Goal: Task Accomplishment & Management: Complete application form

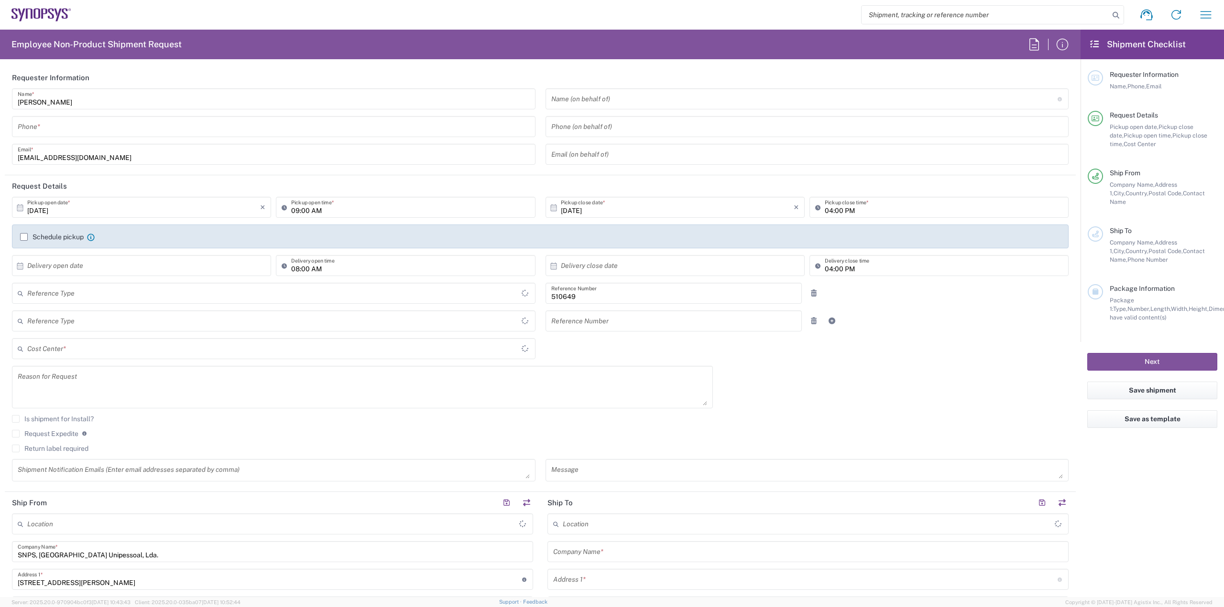
type input "Department"
type input "Delivered at Place"
type input "Portugal"
type input "PT90, SG, IP-DIG, R& 510649"
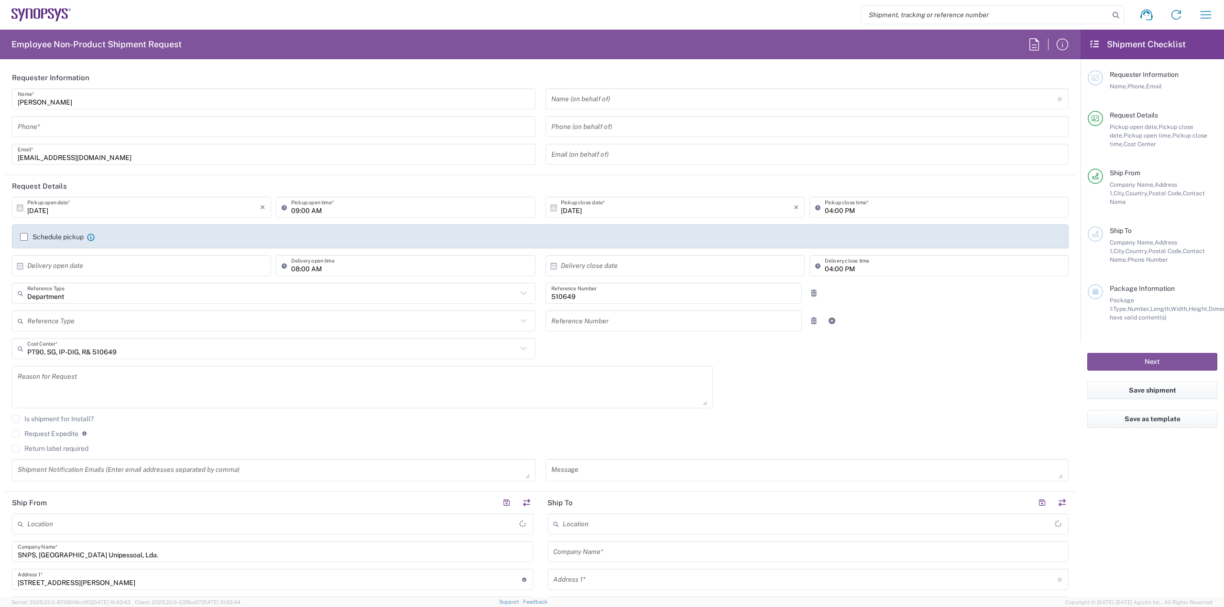
type input "Porto PT02"
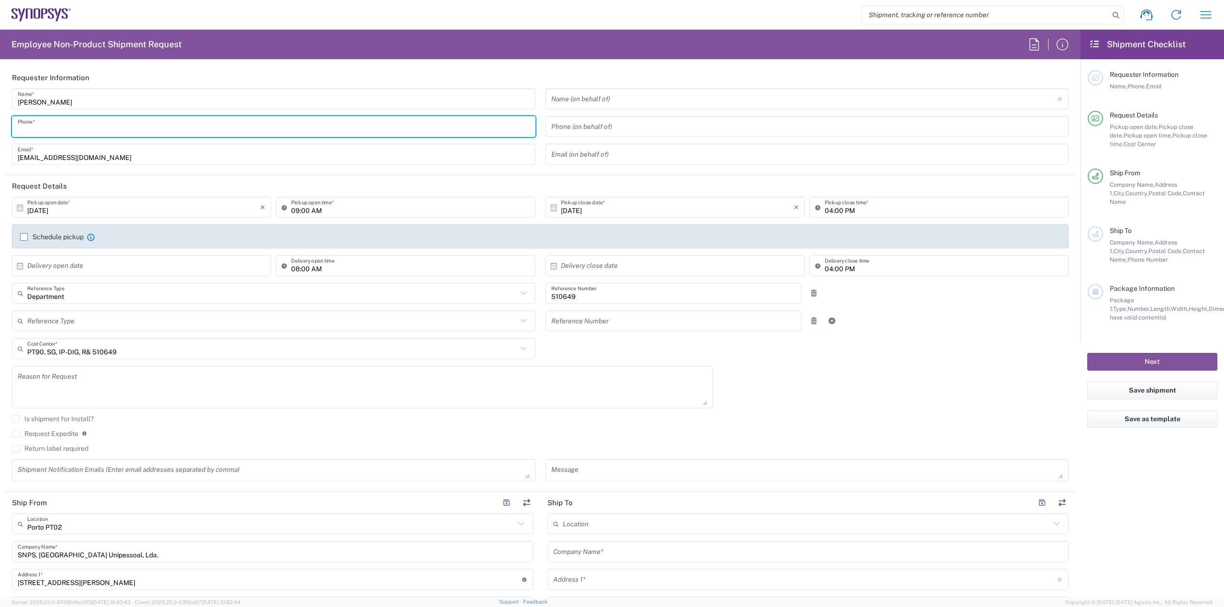
click at [375, 125] on input "tel" at bounding box center [274, 127] width 512 height 17
type input "914402390"
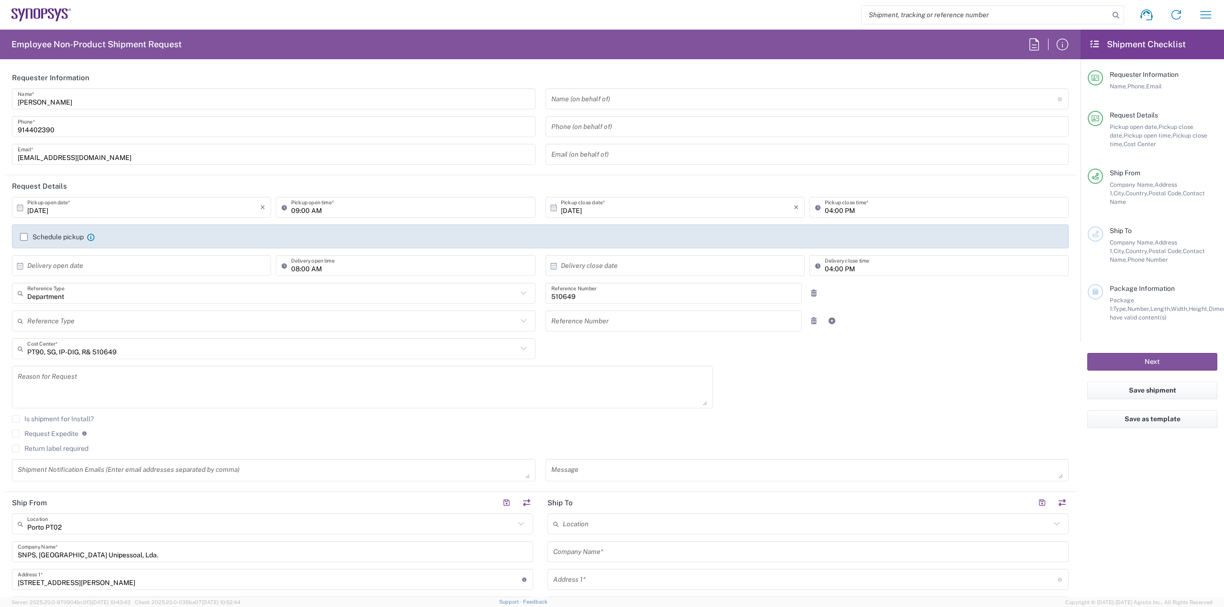
click at [24, 238] on label "Schedule pickup" at bounding box center [52, 237] width 64 height 8
click at [24, 237] on input "Schedule pickup" at bounding box center [24, 237] width 0 height 0
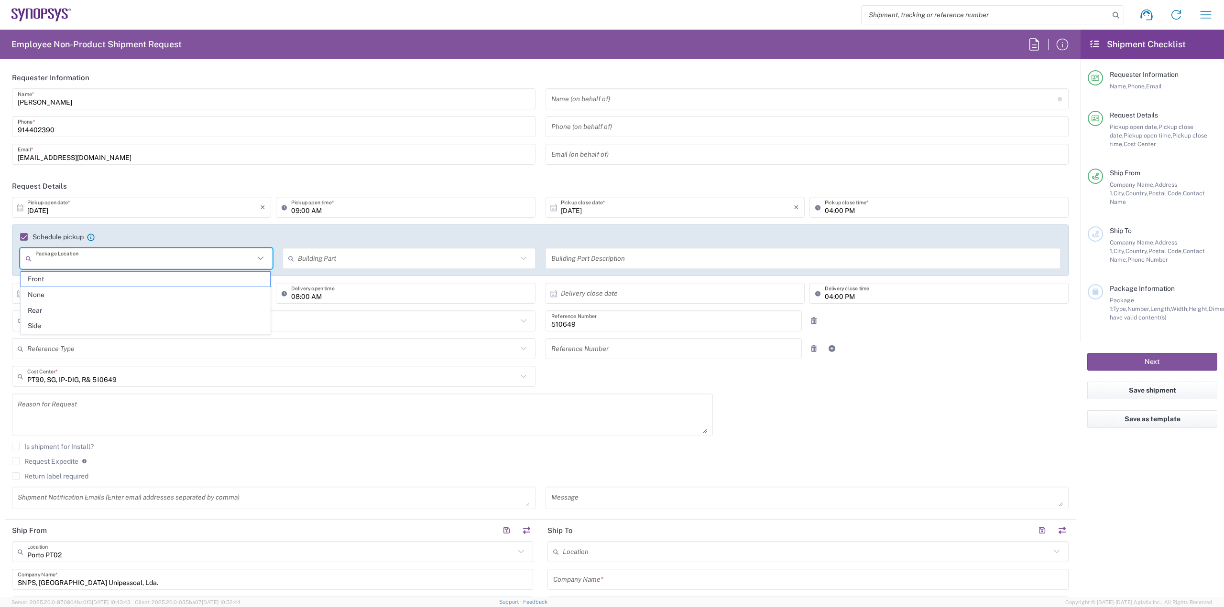
click at [252, 259] on input "text" at bounding box center [144, 258] width 219 height 17
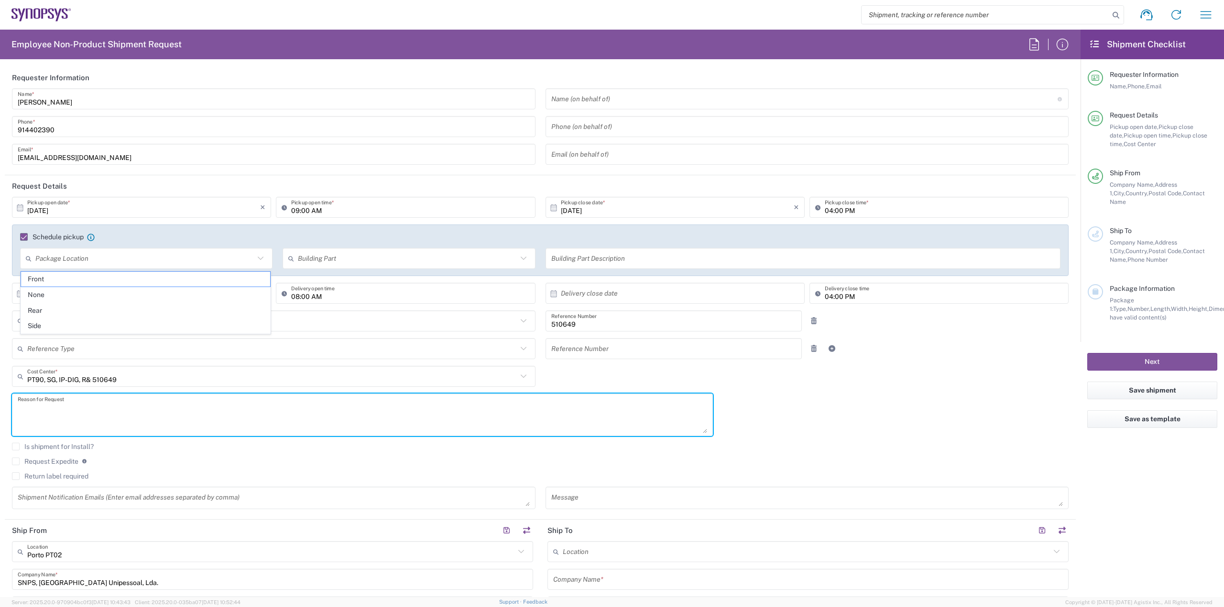
click at [358, 429] on textarea at bounding box center [362, 415] width 689 height 37
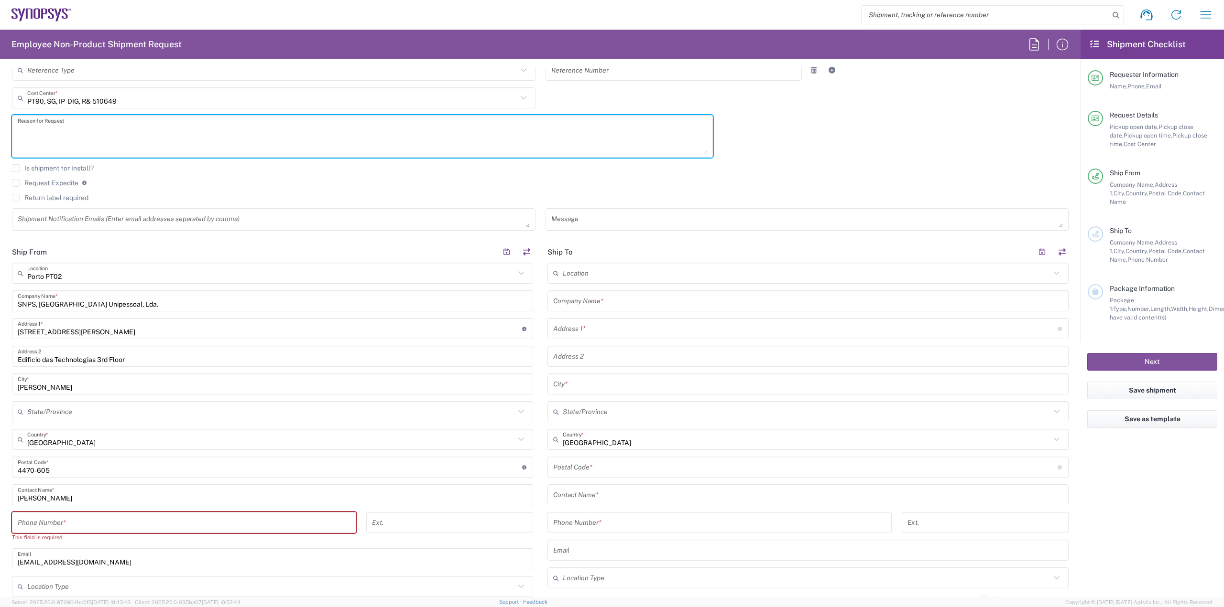
scroll to position [335, 0]
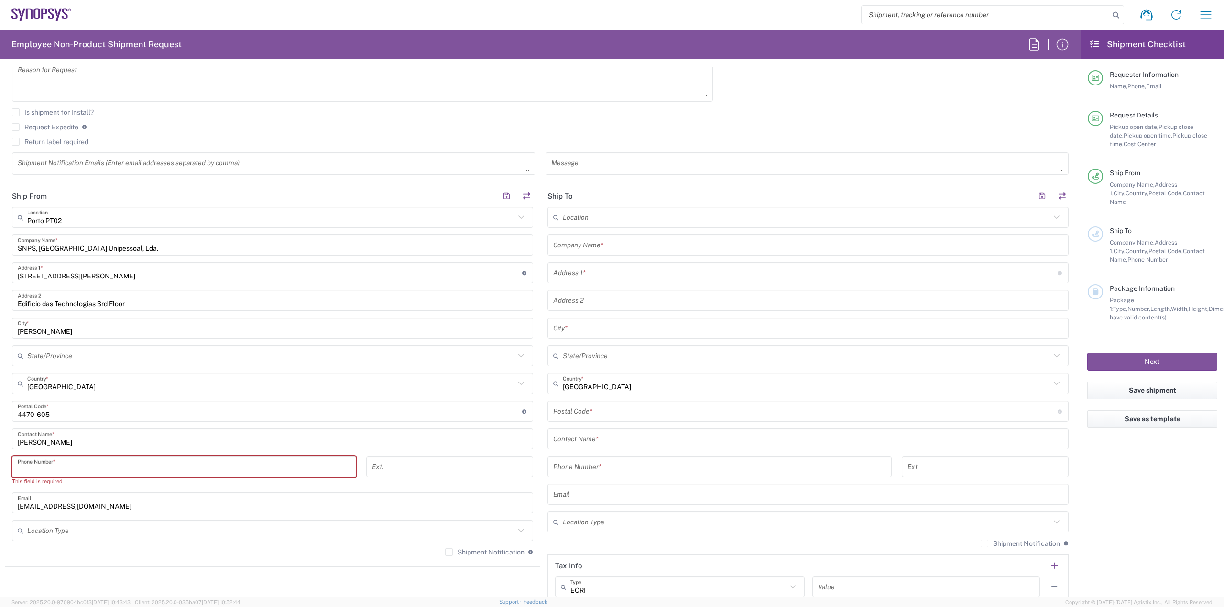
click at [324, 468] on input "tel" at bounding box center [184, 467] width 333 height 17
type input "914402390"
type input "Portugal"
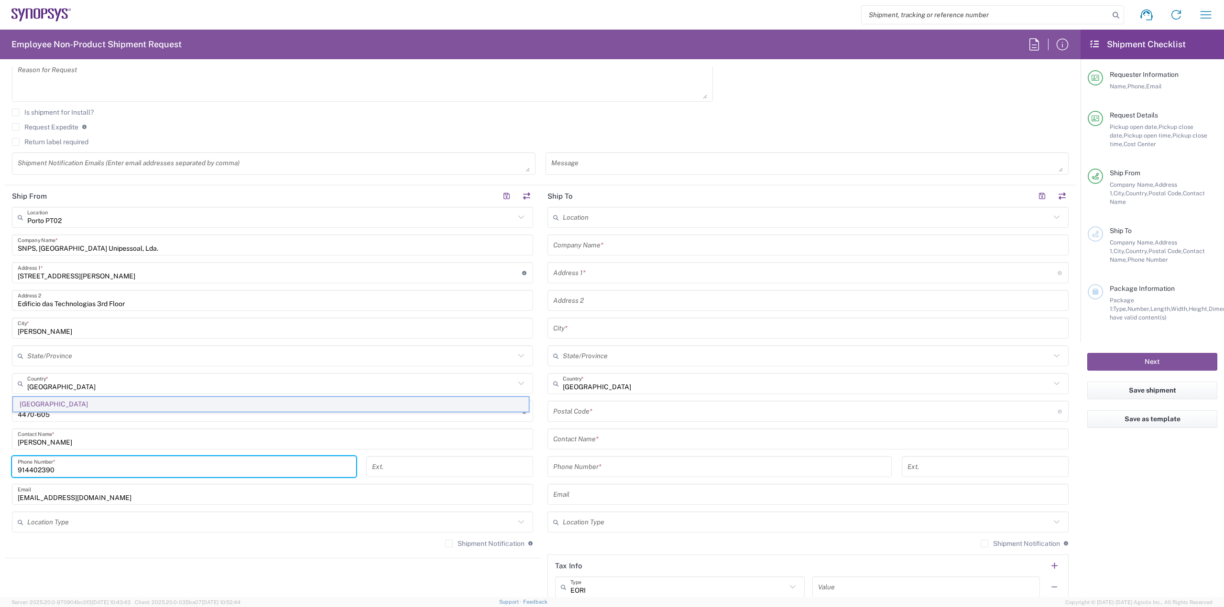
click at [84, 408] on span "Portugal" at bounding box center [271, 404] width 516 height 15
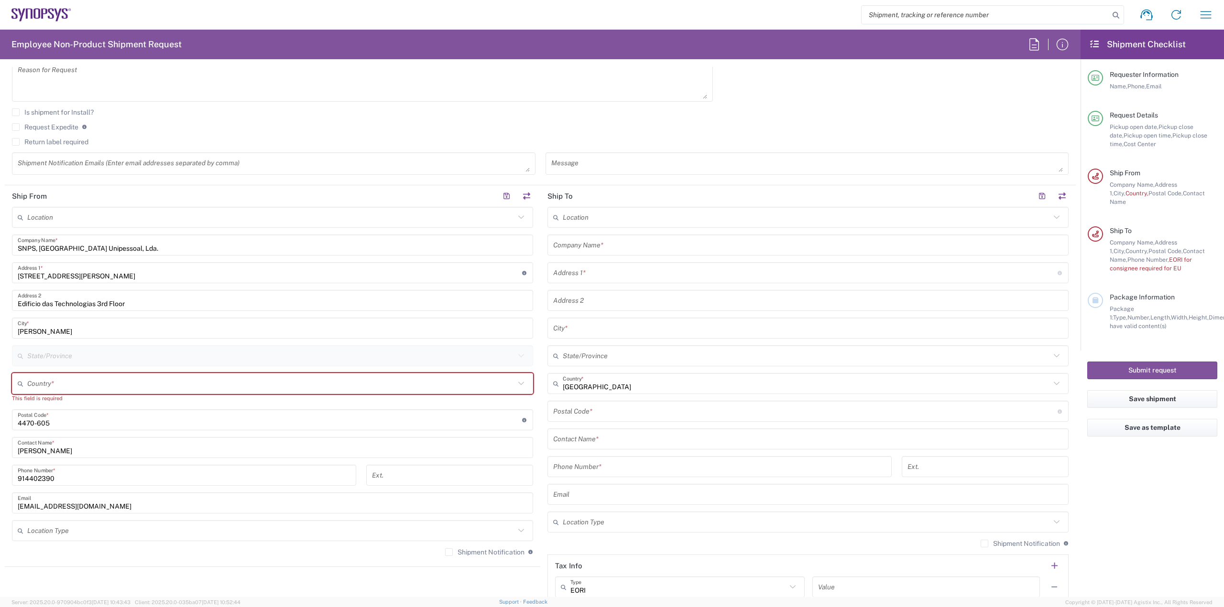
click at [189, 381] on input "text" at bounding box center [270, 384] width 487 height 17
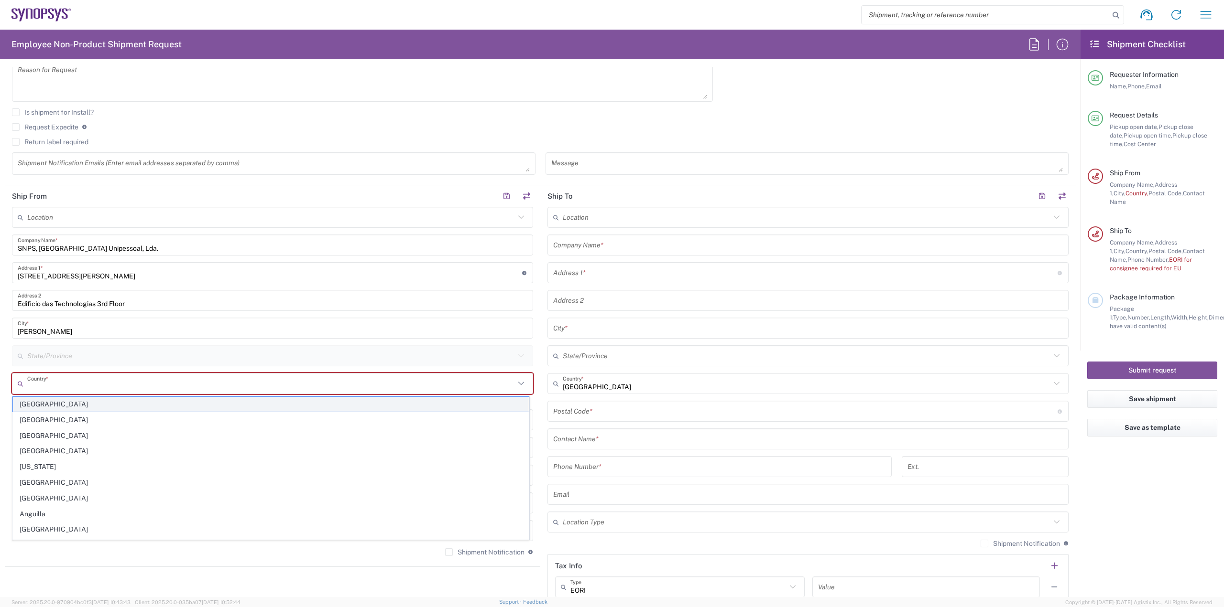
type input "Portugal"
click at [62, 563] on agx-form-section "Ship From Location Aachen DE04 Agrate Brianza IT01 Aschheim DE02 Atlanta US60 A…" at bounding box center [272, 376] width 535 height 382
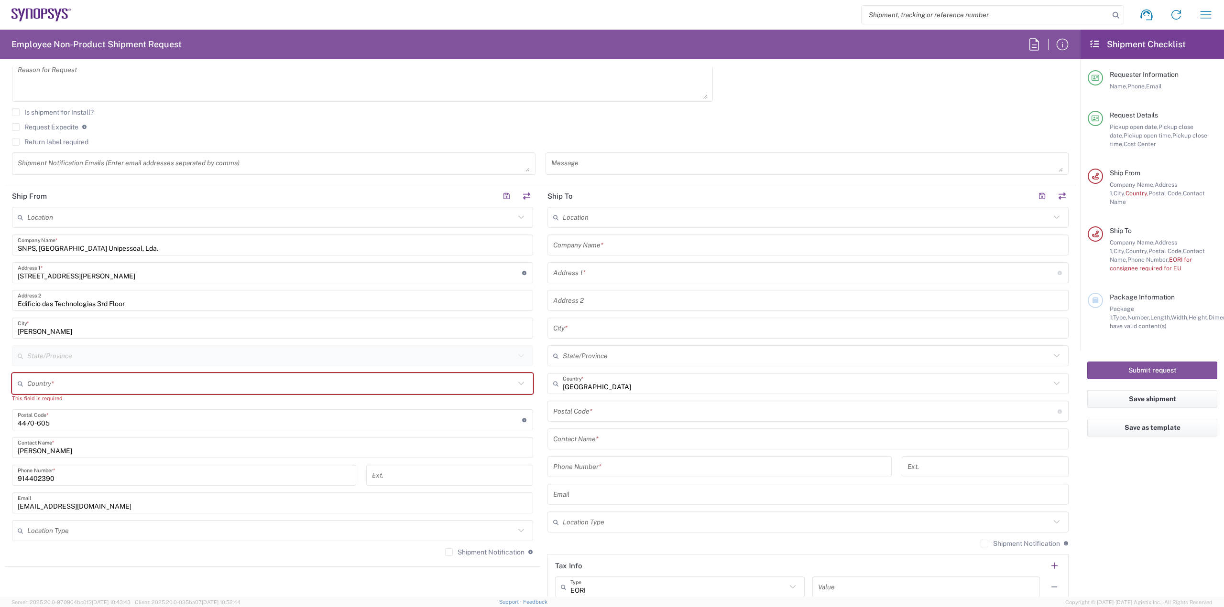
click at [262, 387] on input "text" at bounding box center [270, 384] width 487 height 17
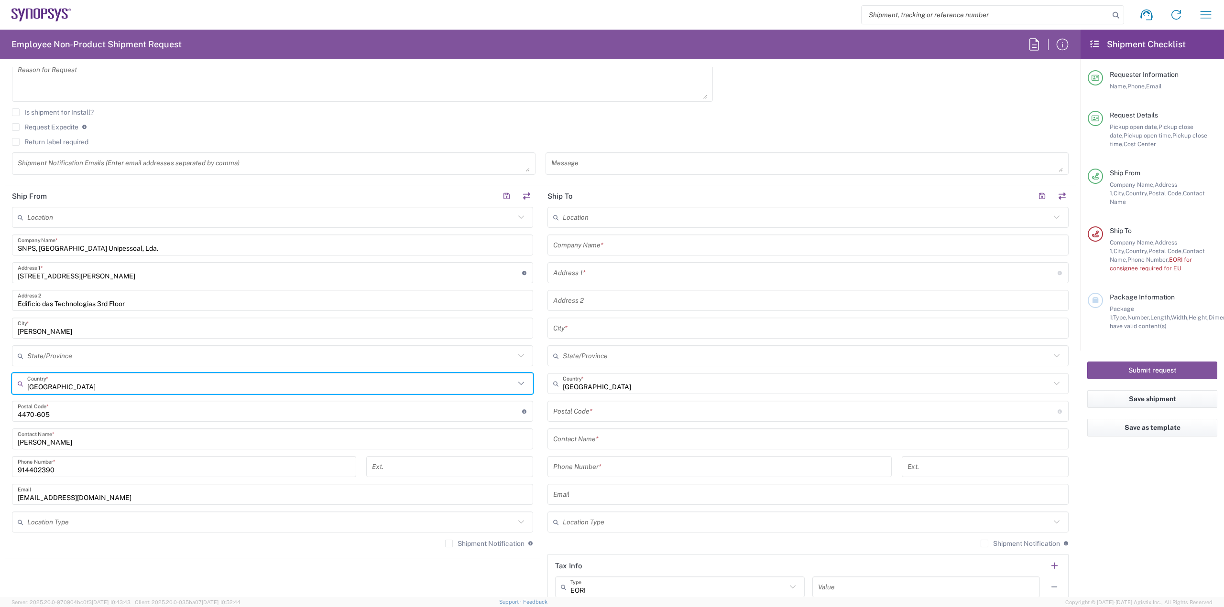
click at [526, 388] on div "Afghanistan Country *" at bounding box center [272, 383] width 521 height 21
type input "A"
click at [47, 409] on span "Portugal" at bounding box center [271, 404] width 516 height 15
type input "Portugal"
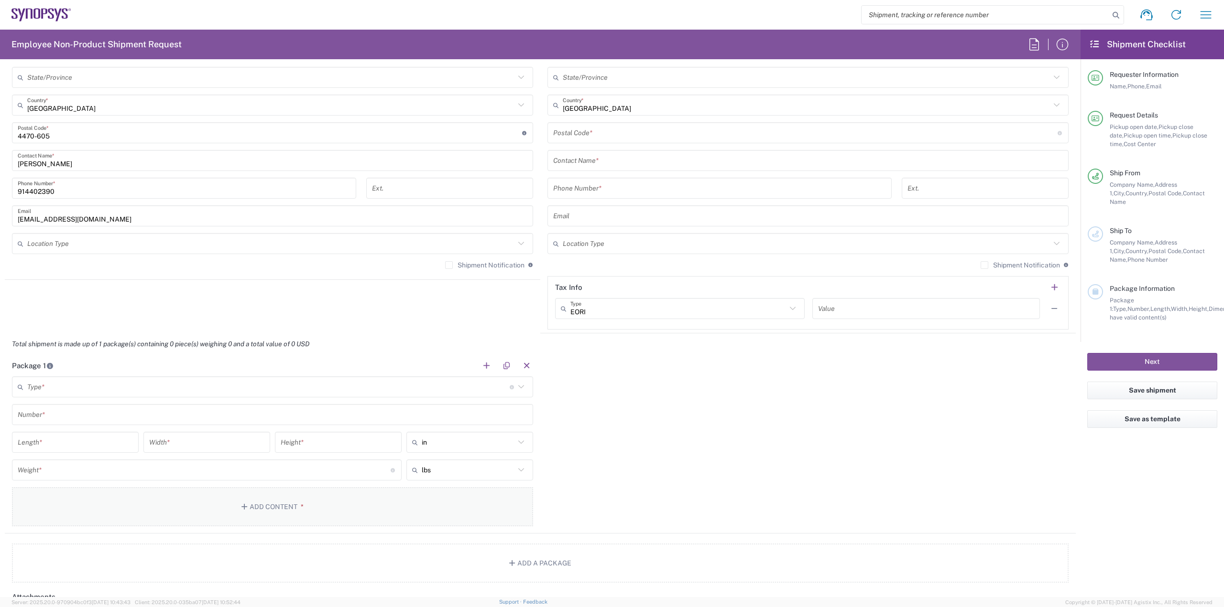
scroll to position [621, 0]
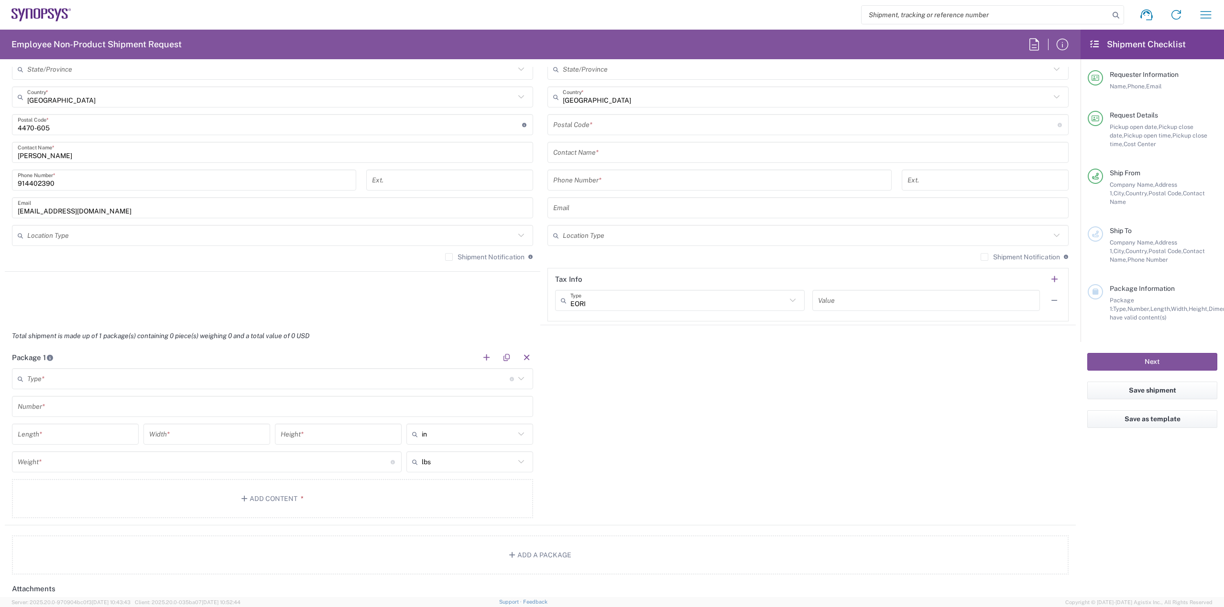
click at [443, 380] on input "text" at bounding box center [268, 379] width 482 height 17
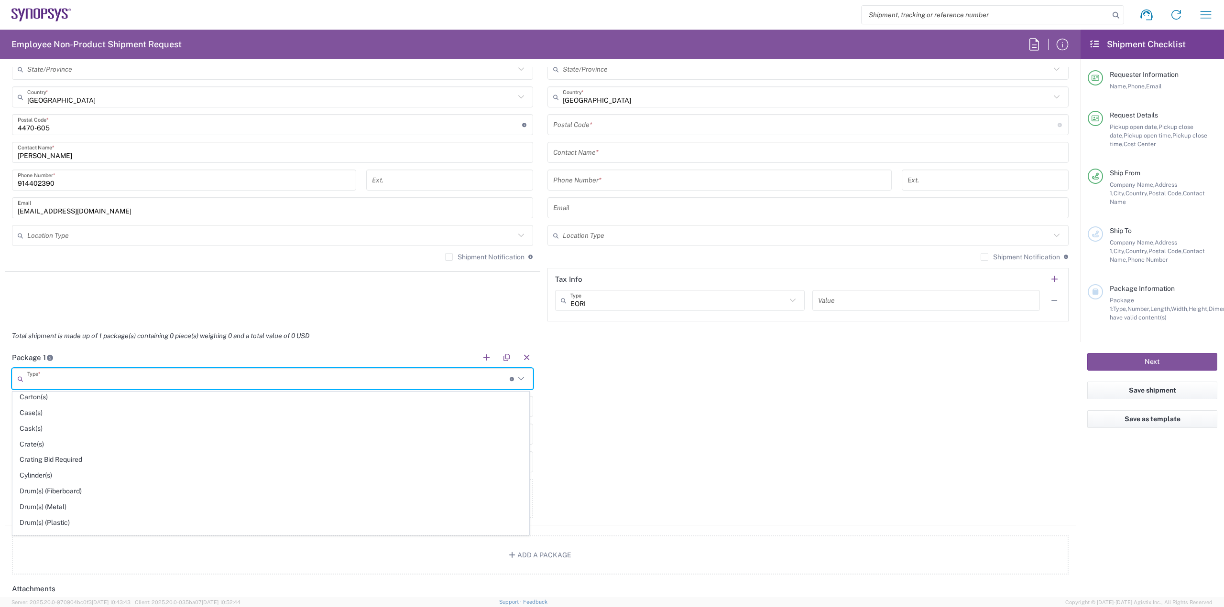
scroll to position [96, 0]
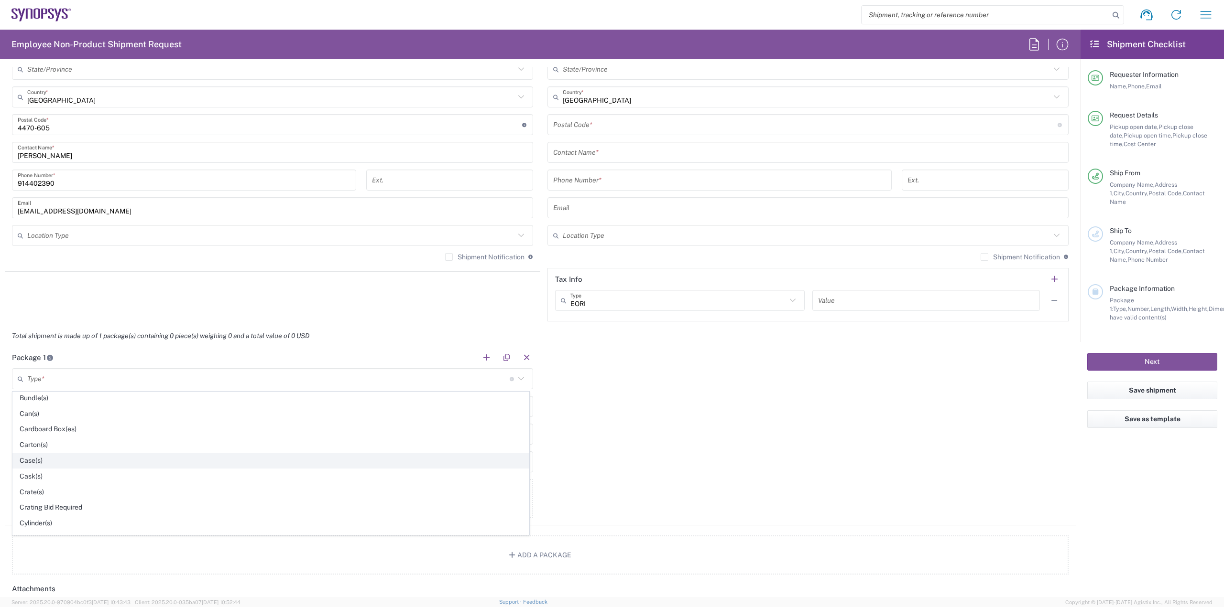
click at [204, 453] on li "Case(s)" at bounding box center [270, 461] width 517 height 16
type input "Case(s)"
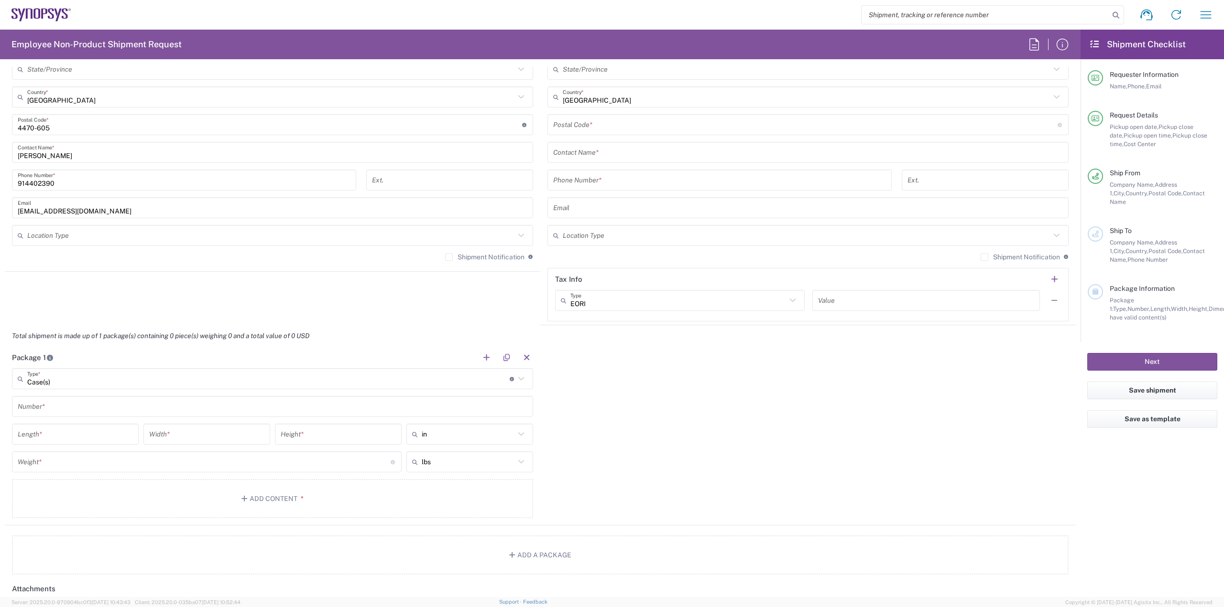
click at [517, 435] on icon at bounding box center [521, 434] width 12 height 12
click at [466, 466] on span "cm" at bounding box center [466, 471] width 124 height 15
type input "cm"
click at [39, 438] on input "number" at bounding box center [75, 434] width 115 height 17
type input "69.1"
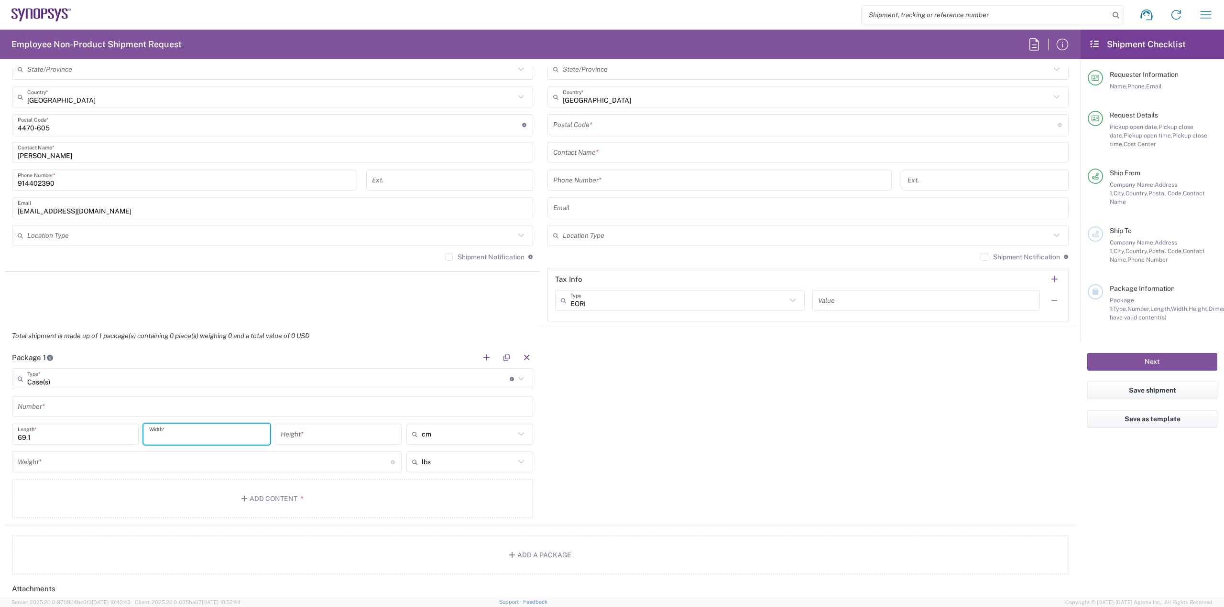
click at [171, 431] on input "number" at bounding box center [206, 434] width 115 height 17
type input "69.9"
click at [350, 433] on input "number" at bounding box center [338, 434] width 115 height 17
type input "41.4"
click at [195, 466] on input "number" at bounding box center [204, 462] width 373 height 17
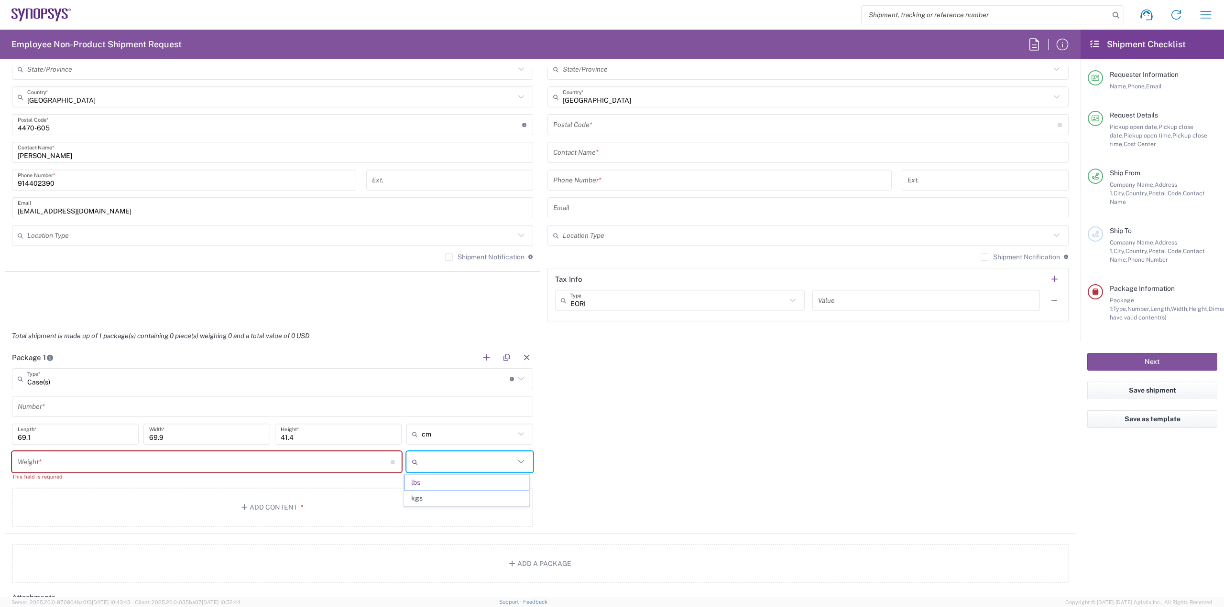
click at [436, 466] on input "text" at bounding box center [468, 462] width 93 height 15
click at [430, 504] on span "kgs" at bounding box center [466, 498] width 124 height 15
click at [260, 457] on input "number" at bounding box center [204, 462] width 373 height 17
type input "kgs"
click at [440, 463] on input "kgs" at bounding box center [468, 462] width 93 height 15
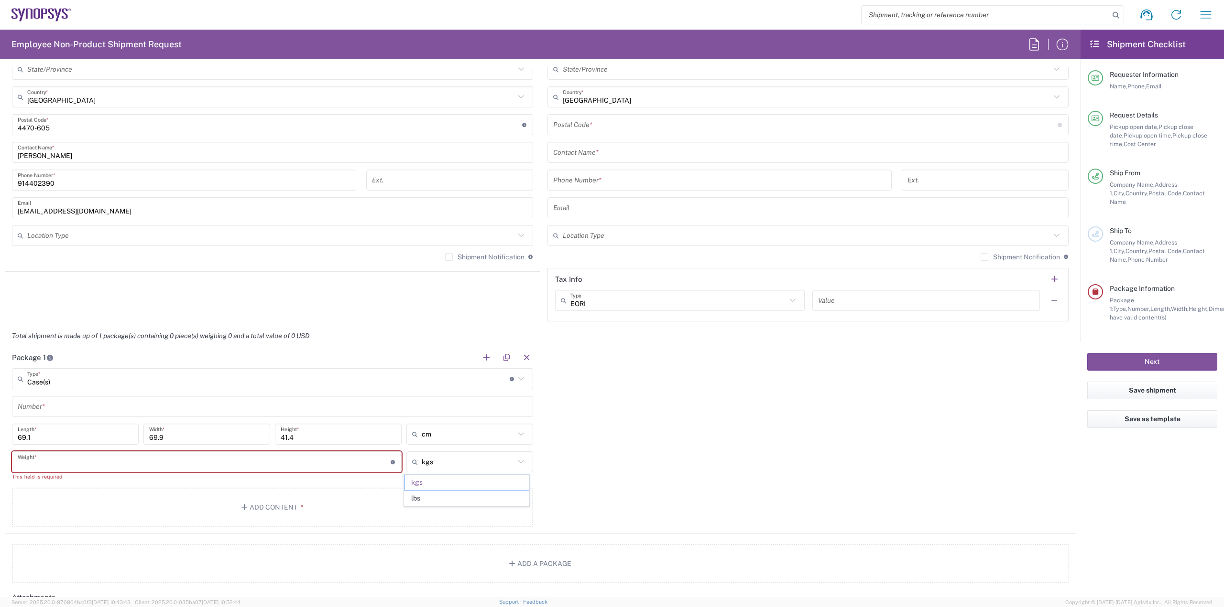
click at [330, 464] on input "number" at bounding box center [204, 462] width 373 height 17
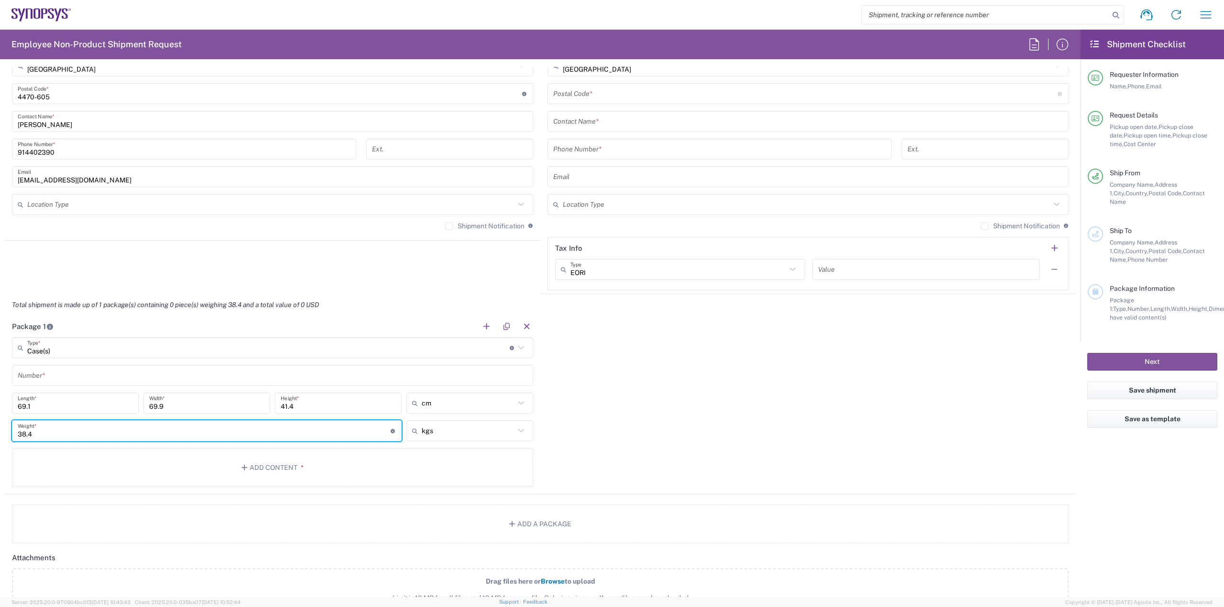
scroll to position [669, 0]
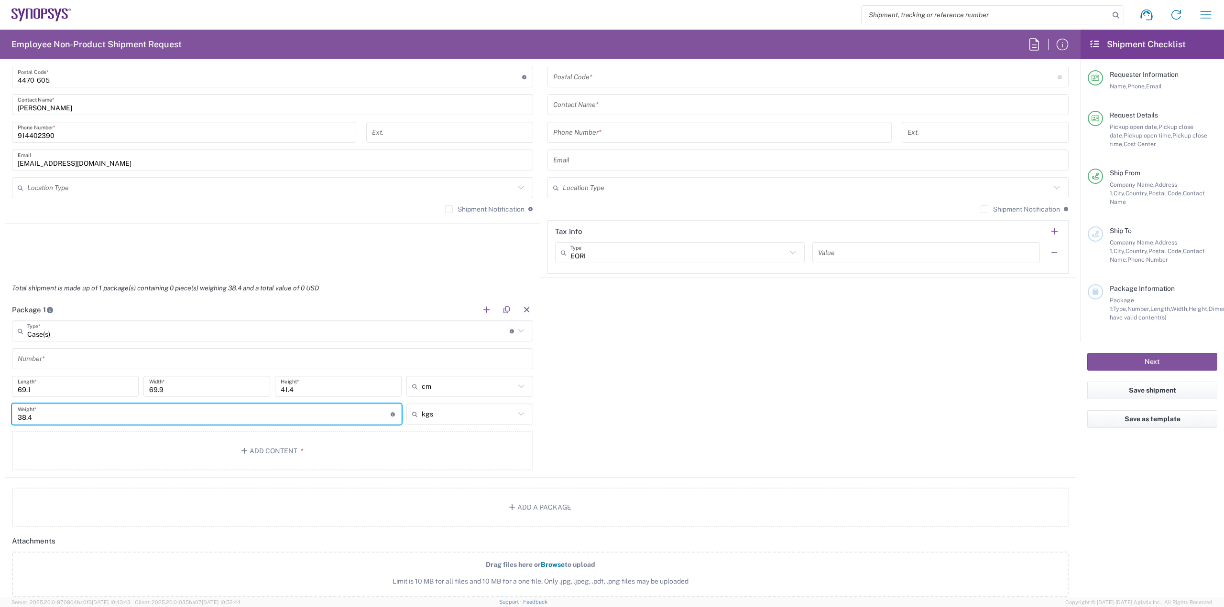
type input "38.4"
click at [581, 451] on div "Package 1 Case(s) Type * Material used to package goods Bale(s) Basket(s) Bolt(…" at bounding box center [540, 388] width 1071 height 179
click at [281, 454] on button "Add Content *" at bounding box center [272, 451] width 521 height 39
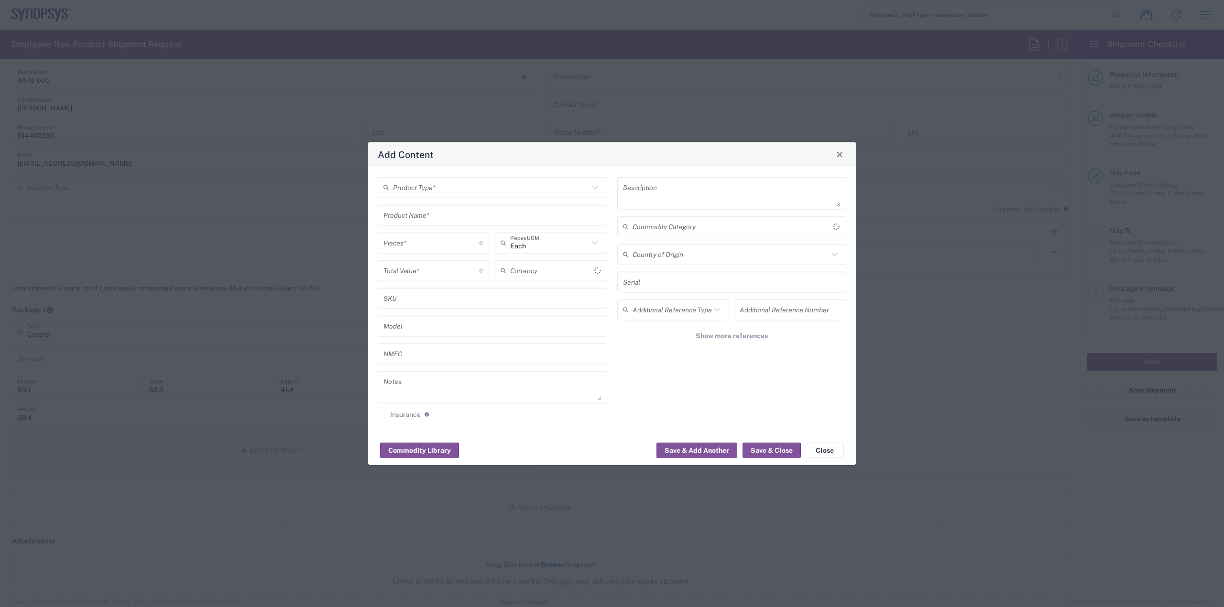
type input "US Dollar"
click at [482, 184] on input "text" at bounding box center [491, 187] width 196 height 17
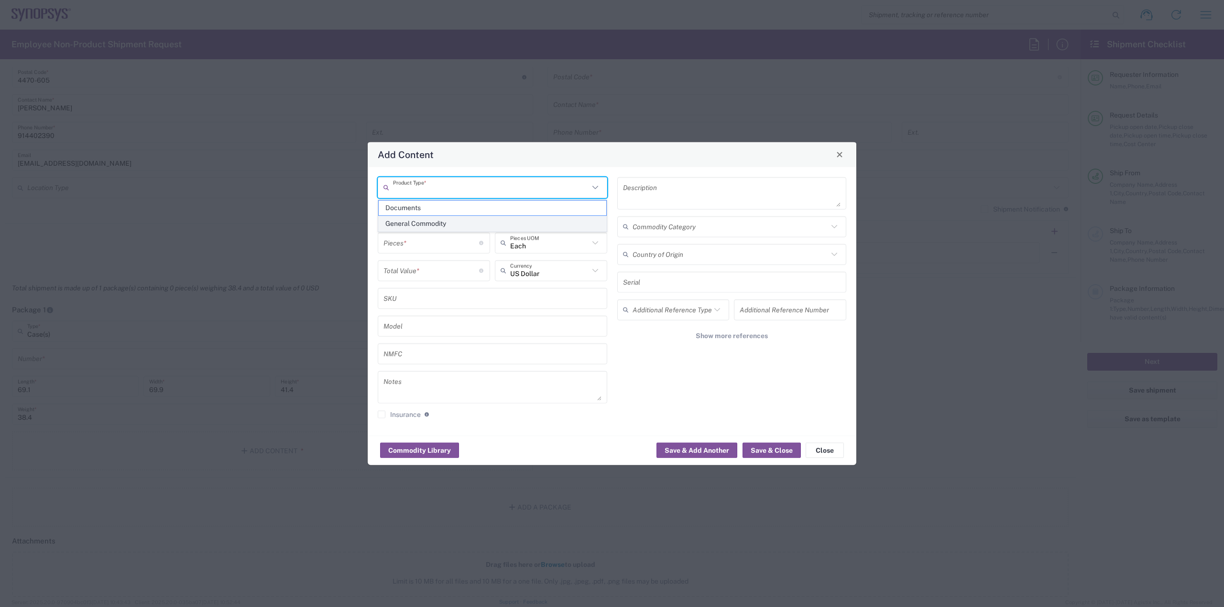
click at [442, 221] on span "General Commodity" at bounding box center [492, 224] width 227 height 15
type input "General Commodity"
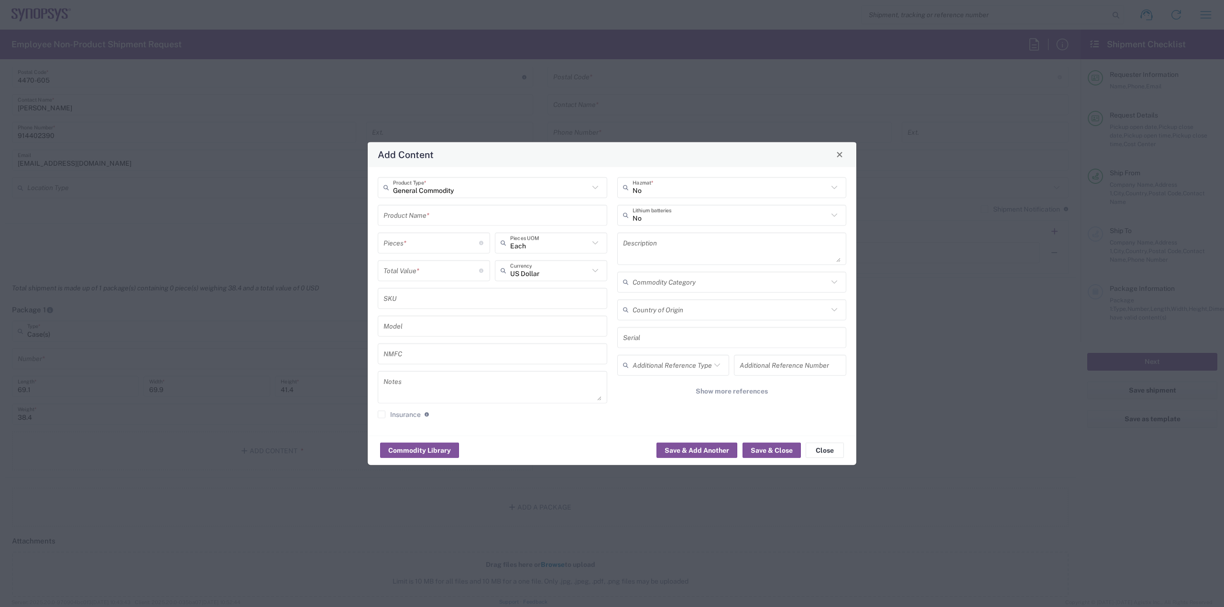
click at [442, 221] on input "text" at bounding box center [492, 215] width 218 height 17
click at [843, 149] on button "Close" at bounding box center [839, 154] width 13 height 13
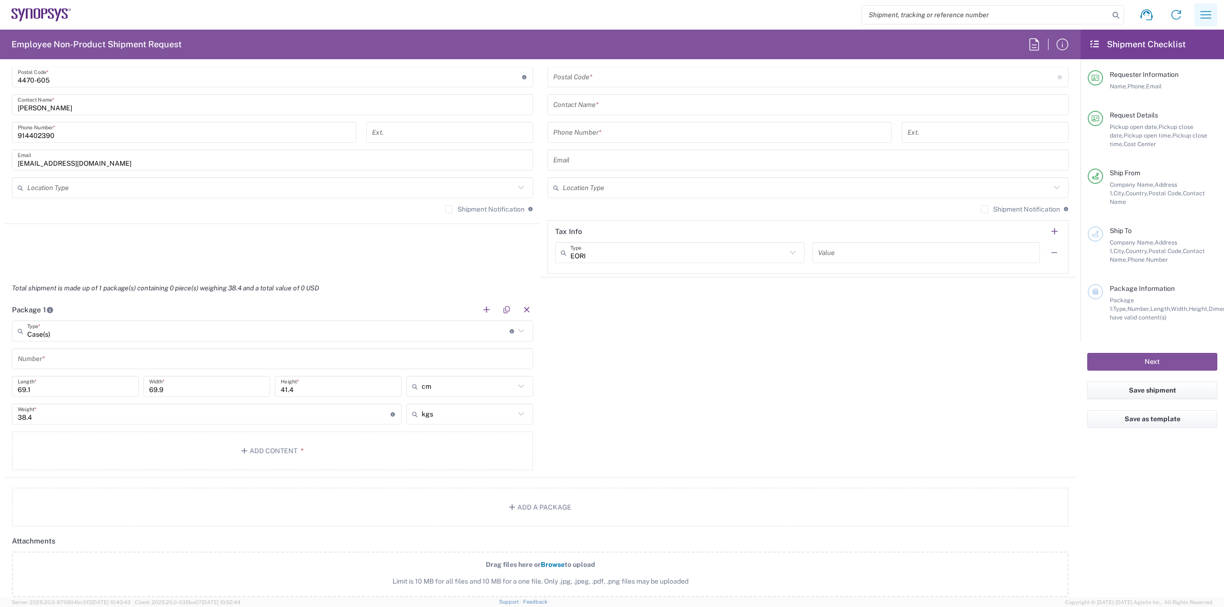
click at [1212, 14] on icon "button" at bounding box center [1205, 14] width 15 height 15
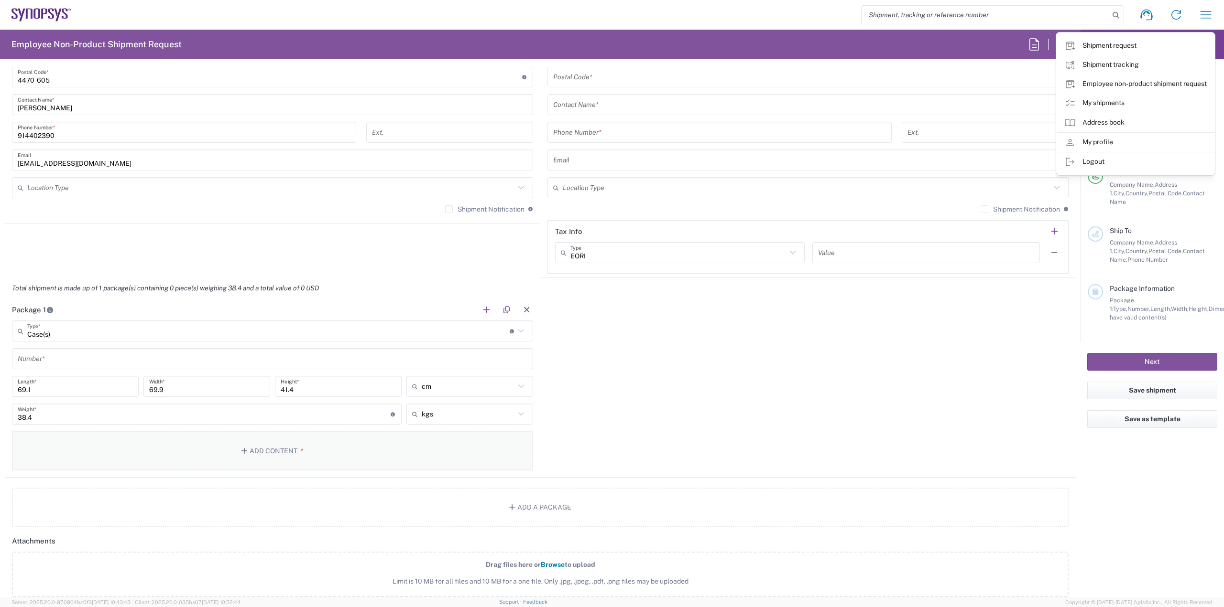
click at [263, 455] on button "Add Content *" at bounding box center [272, 451] width 521 height 39
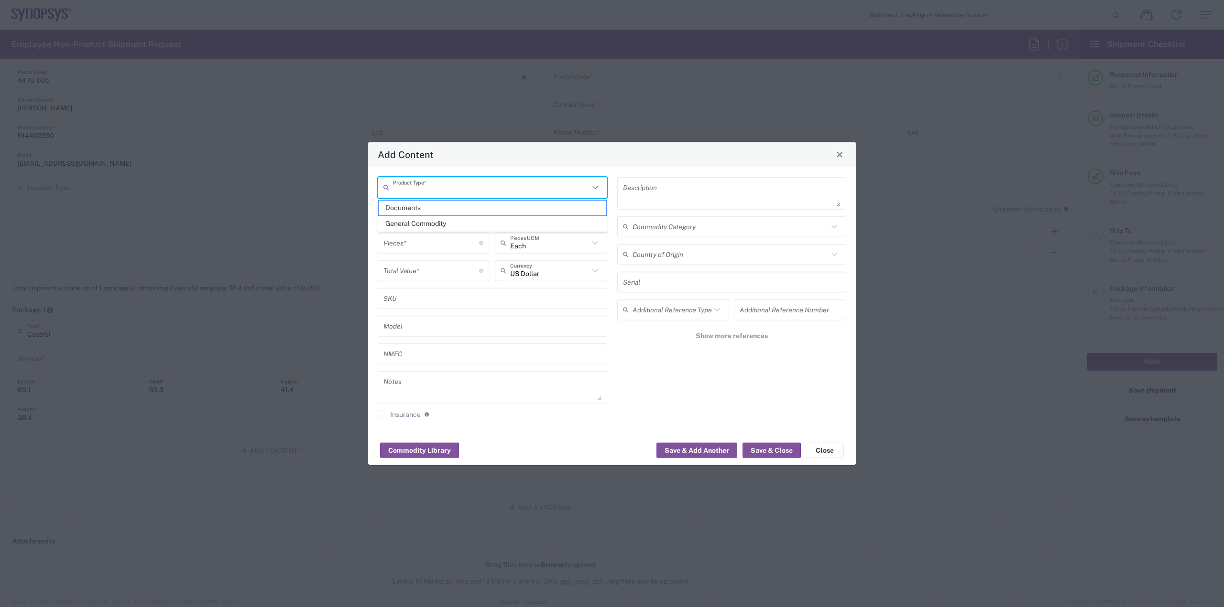
click at [535, 188] on input "text" at bounding box center [491, 187] width 196 height 17
click at [471, 221] on span "General Commodity" at bounding box center [492, 224] width 227 height 15
type input "General Commodity"
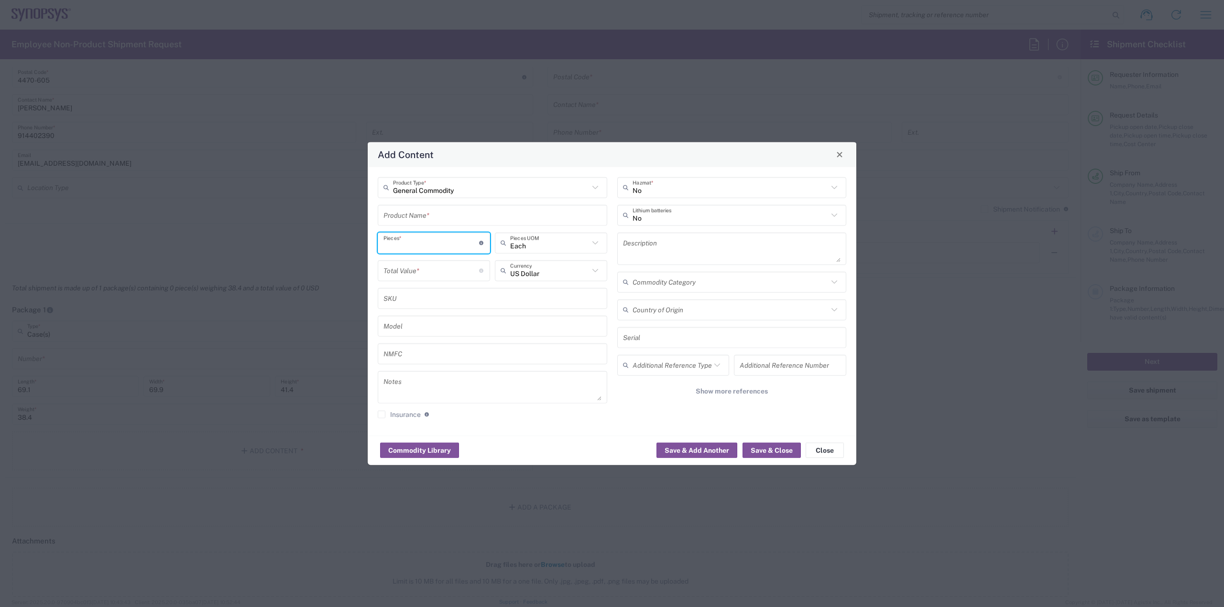
click at [465, 244] on input "number" at bounding box center [431, 243] width 96 height 17
type input "7"
click at [461, 269] on input "number" at bounding box center [431, 270] width 96 height 17
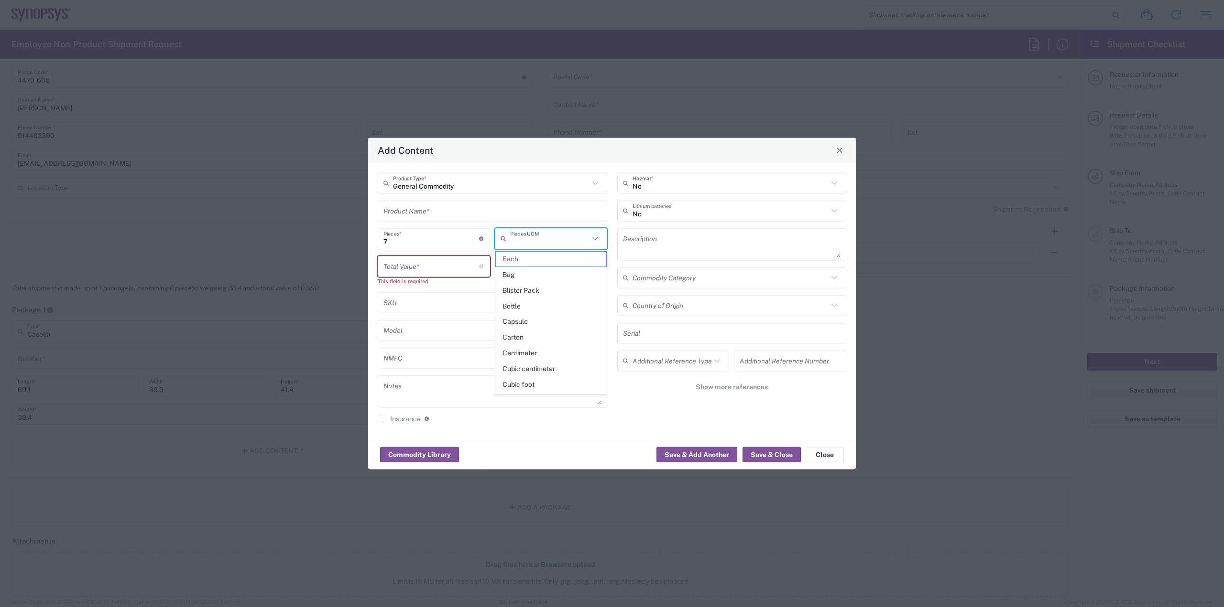
click at [527, 245] on input "text" at bounding box center [549, 238] width 79 height 17
click at [525, 257] on span "Each" at bounding box center [551, 259] width 110 height 15
click at [535, 240] on input "text" at bounding box center [549, 238] width 79 height 17
click at [530, 262] on span "Bag" at bounding box center [551, 259] width 110 height 15
click at [599, 243] on icon at bounding box center [595, 238] width 12 height 12
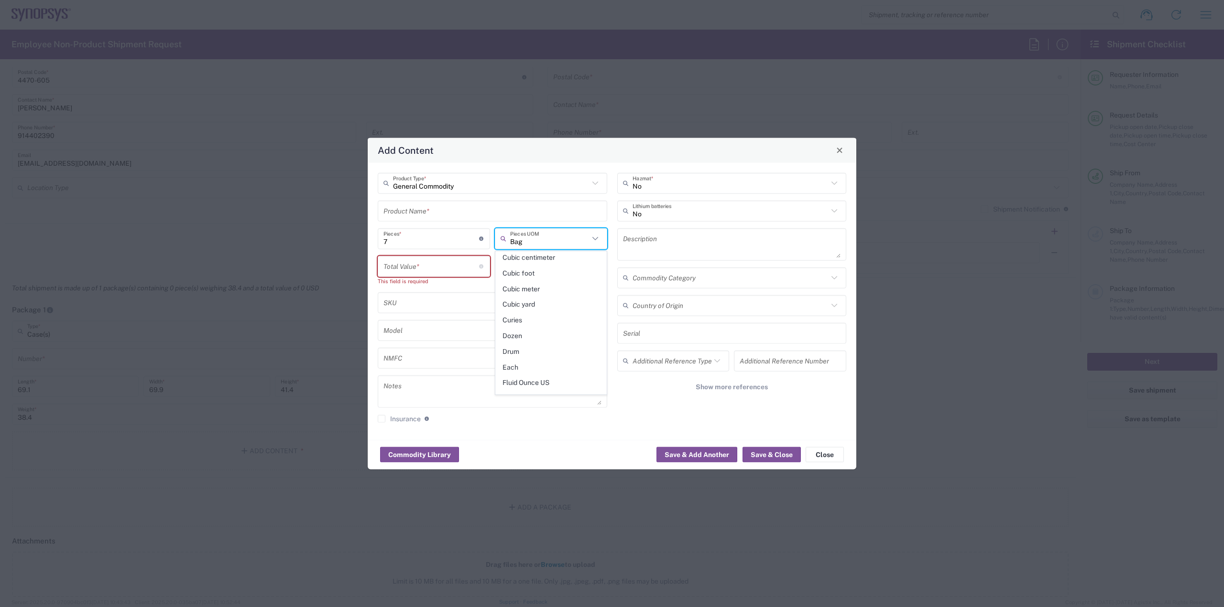
scroll to position [143, 0]
click at [519, 322] on span "Each" at bounding box center [551, 320] width 110 height 15
type input "Each"
click at [429, 265] on input "number" at bounding box center [431, 266] width 96 height 17
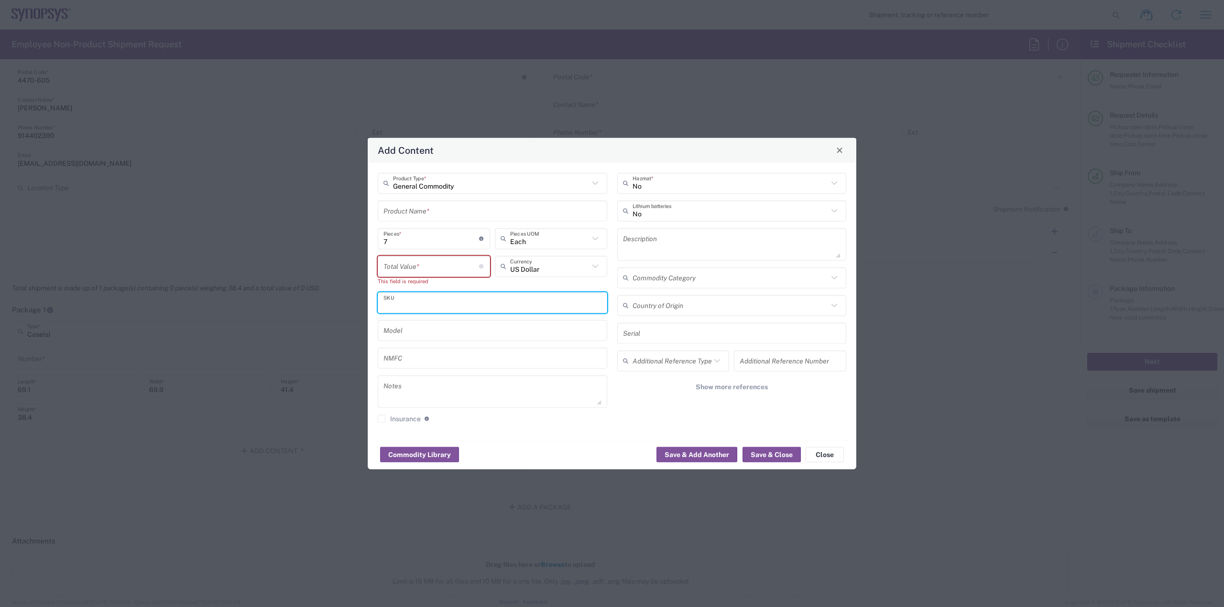
click at [494, 310] on input "text" at bounding box center [492, 302] width 218 height 17
paste input "MII_PMD_AUX_003"
type input "MII_PMD_AUX_003"
click at [444, 317] on div "General Commodity Product Type * Product Name * 7 Pieces * Number of pieces ins…" at bounding box center [492, 301] width 239 height 257
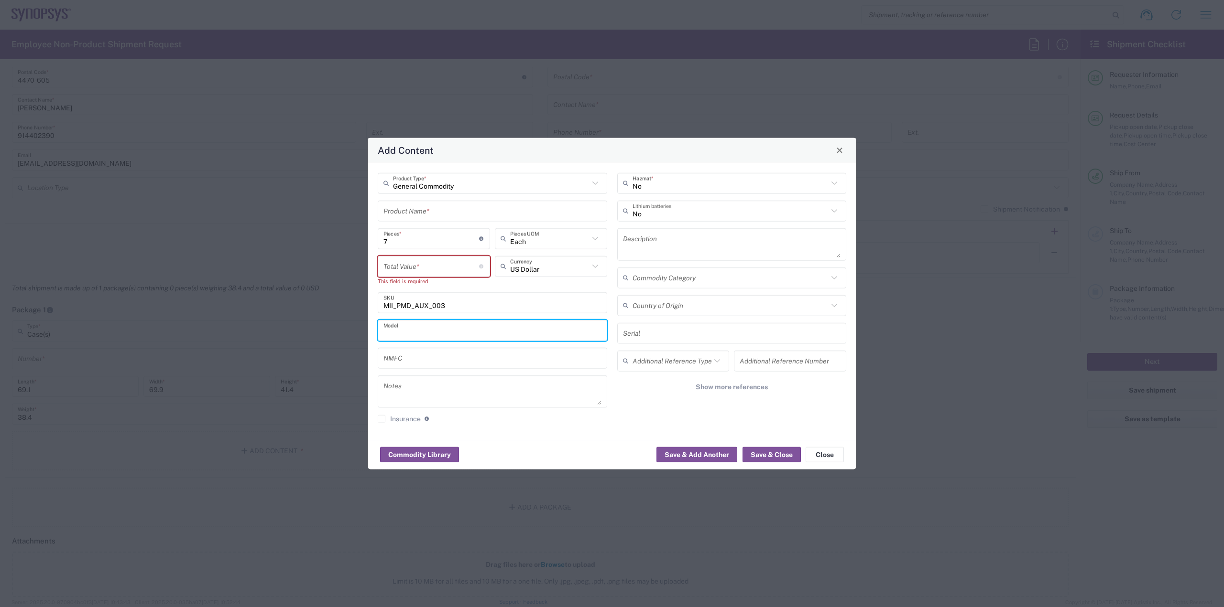
click at [443, 327] on input "text" at bounding box center [492, 330] width 218 height 17
click at [421, 269] on input "number" at bounding box center [431, 266] width 96 height 17
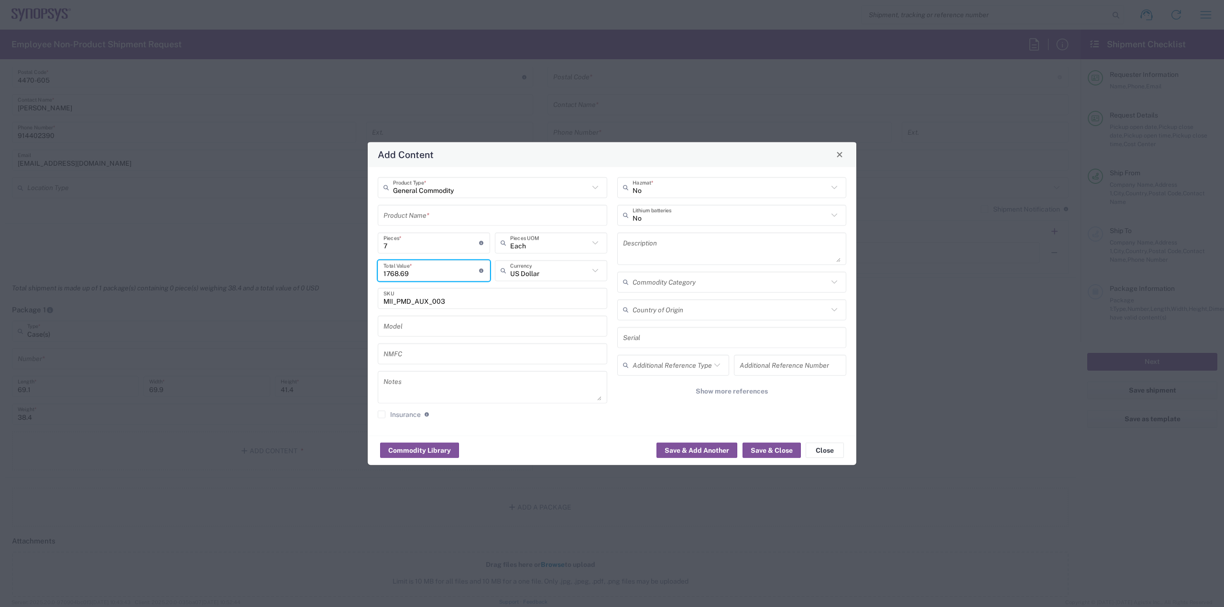
type input "1768.69"
click at [432, 323] on input "text" at bounding box center [492, 326] width 218 height 17
click at [686, 190] on input "text" at bounding box center [730, 187] width 196 height 17
click at [673, 211] on span "No" at bounding box center [731, 208] width 227 height 15
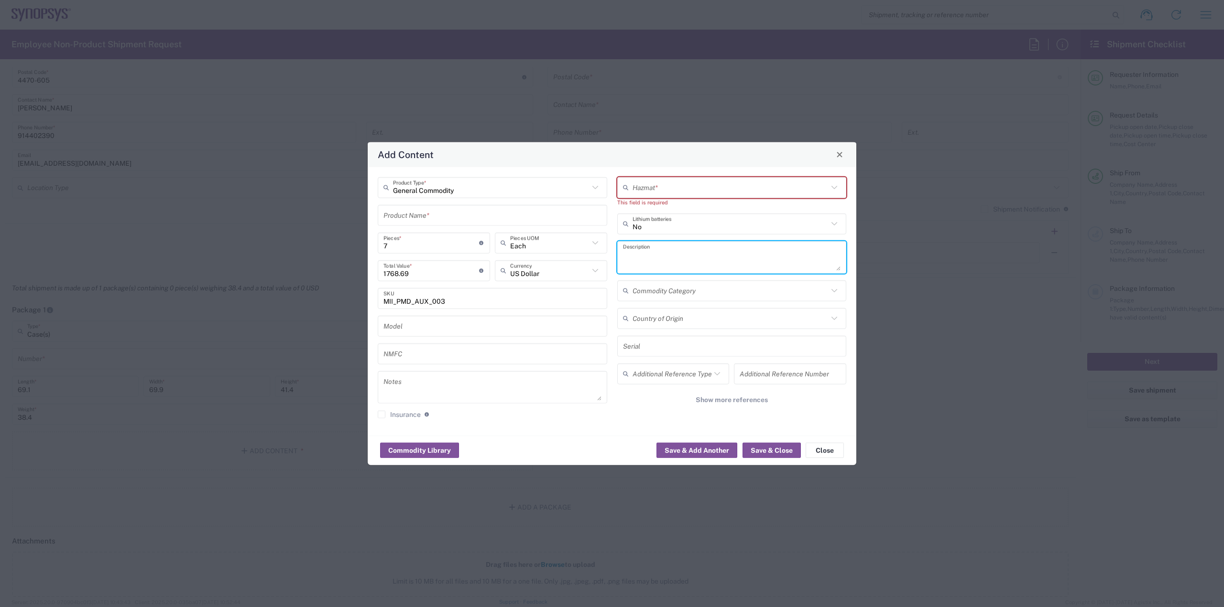
click at [670, 252] on textarea at bounding box center [732, 257] width 218 height 27
click at [672, 289] on input "text" at bounding box center [730, 290] width 196 height 17
click at [616, 437] on div "Commodity Library Save & Add Another Save & Close Close" at bounding box center [612, 450] width 488 height 30
click at [497, 397] on textarea at bounding box center [492, 387] width 218 height 27
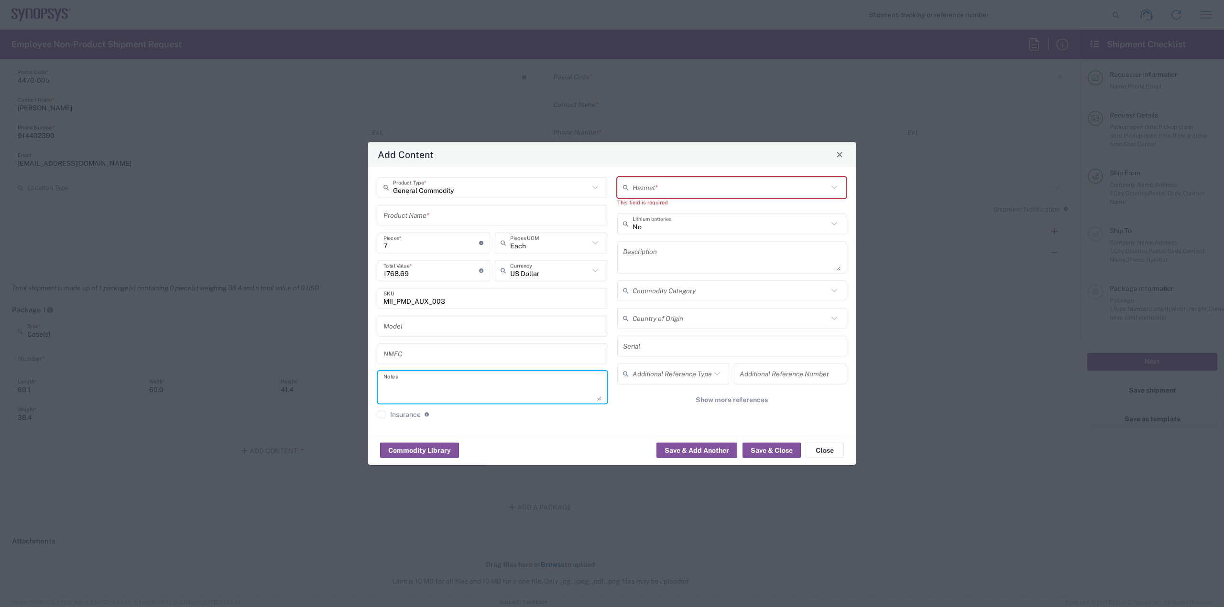
paste textarea "DWC Ethernet PHY Consulting"
type textarea "DWC Ethernet PHY Consulting"
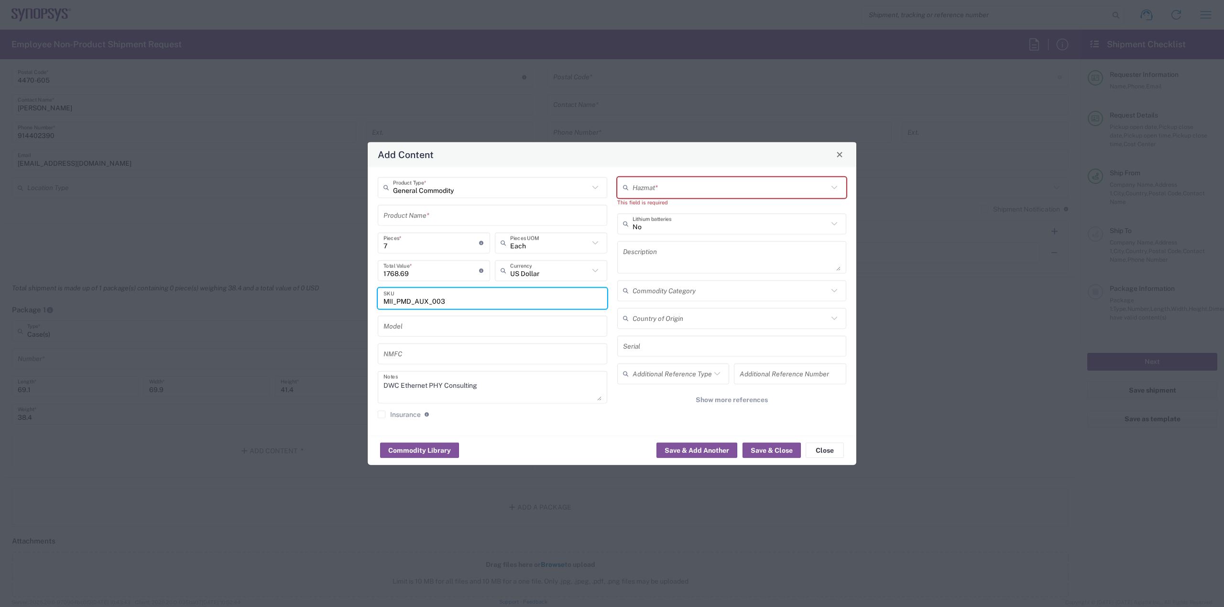
click at [476, 301] on input "MII_PMD_AUX_003" at bounding box center [492, 298] width 218 height 17
type input "MII_PMD_AUX"
click at [605, 433] on div "General Commodity Product Type * Product Name * 7 Pieces * Number of pieces ins…" at bounding box center [612, 301] width 488 height 269
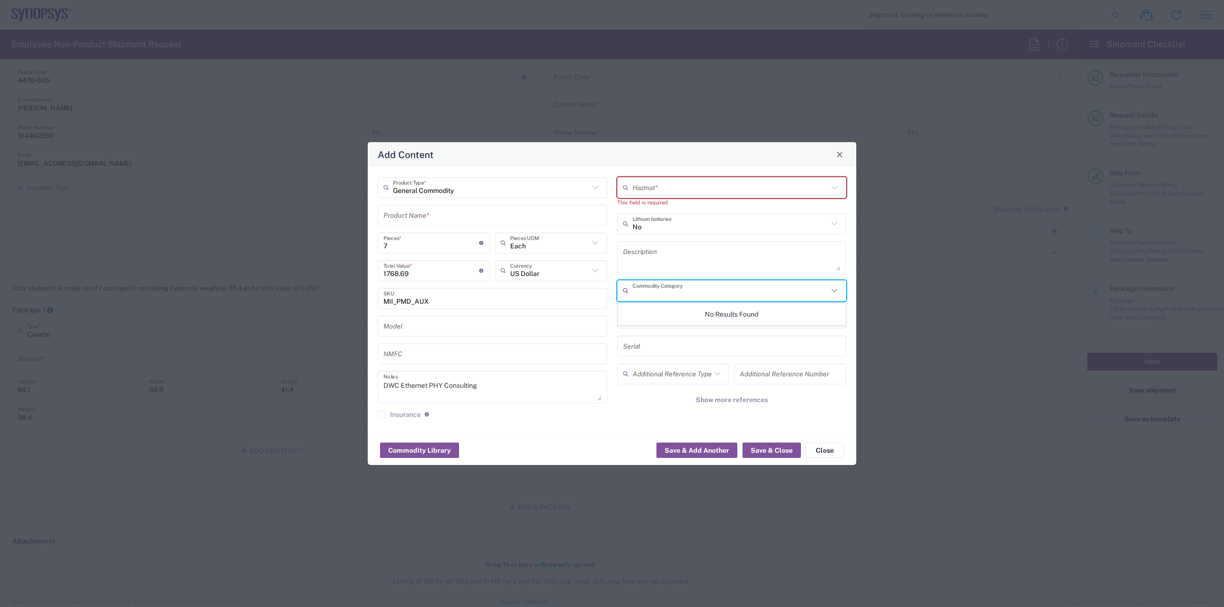
click at [687, 291] on input "text" at bounding box center [730, 290] width 196 height 17
click at [805, 254] on textarea at bounding box center [732, 257] width 218 height 27
click at [839, 290] on icon at bounding box center [834, 290] width 12 height 12
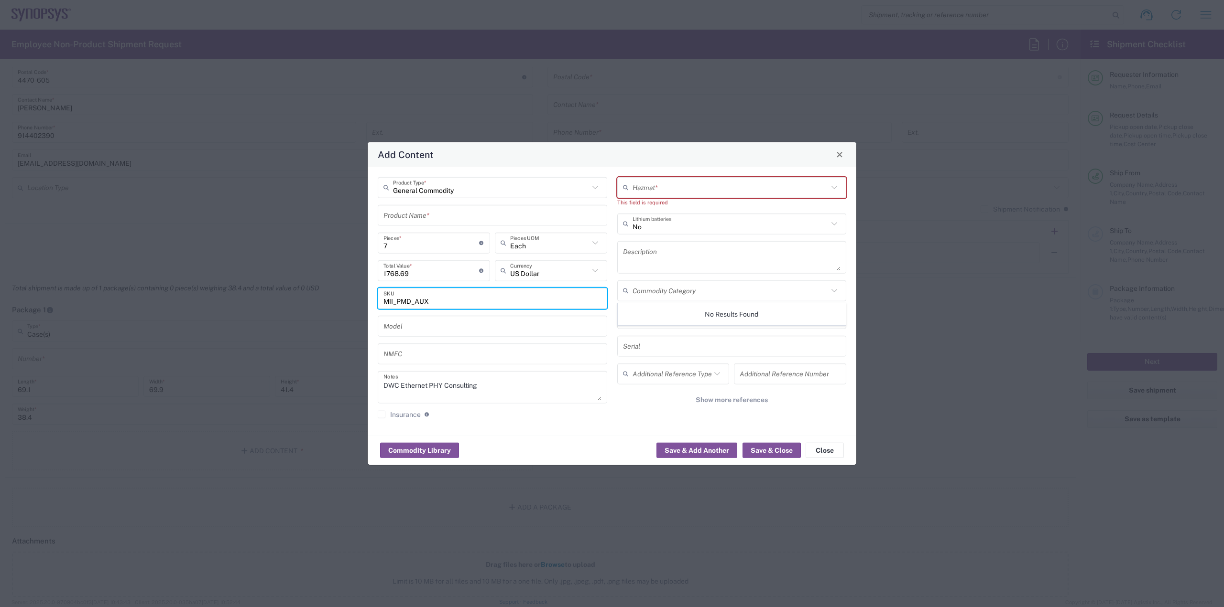
drag, startPoint x: 463, startPoint y: 302, endPoint x: 353, endPoint y: 297, distance: 110.1
click at [353, 297] on div "Add Content General Commodity Product Type * Product Name * 7 Pieces * Number o…" at bounding box center [612, 303] width 1224 height 607
click at [723, 288] on input "text" at bounding box center [730, 290] width 196 height 17
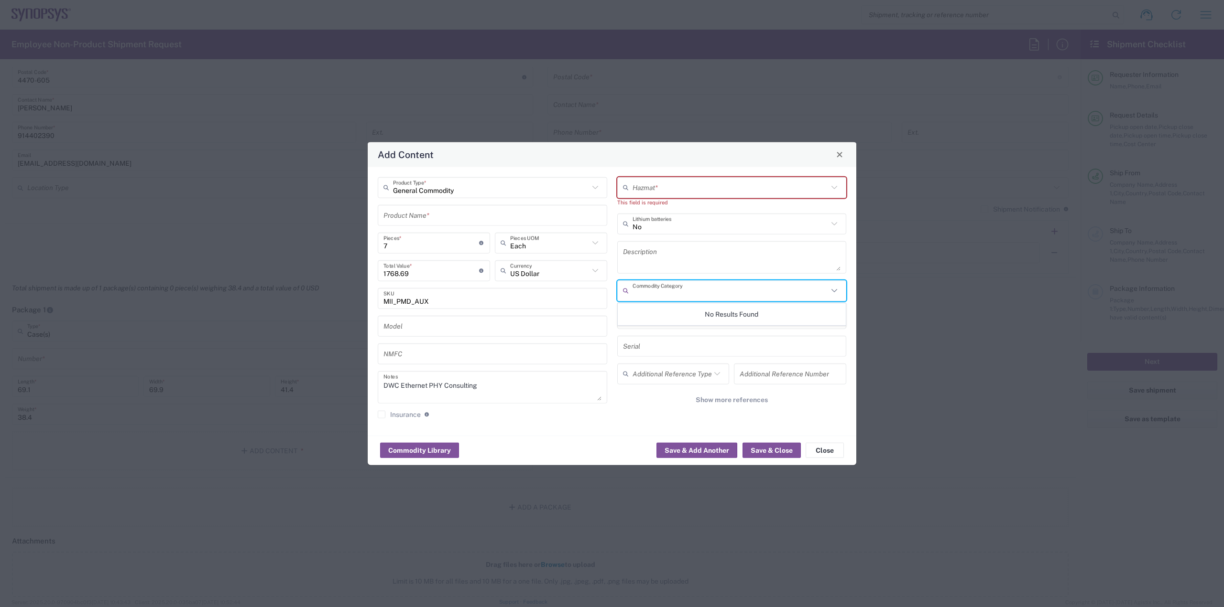
paste input "51937-0"
type input "51937-0"
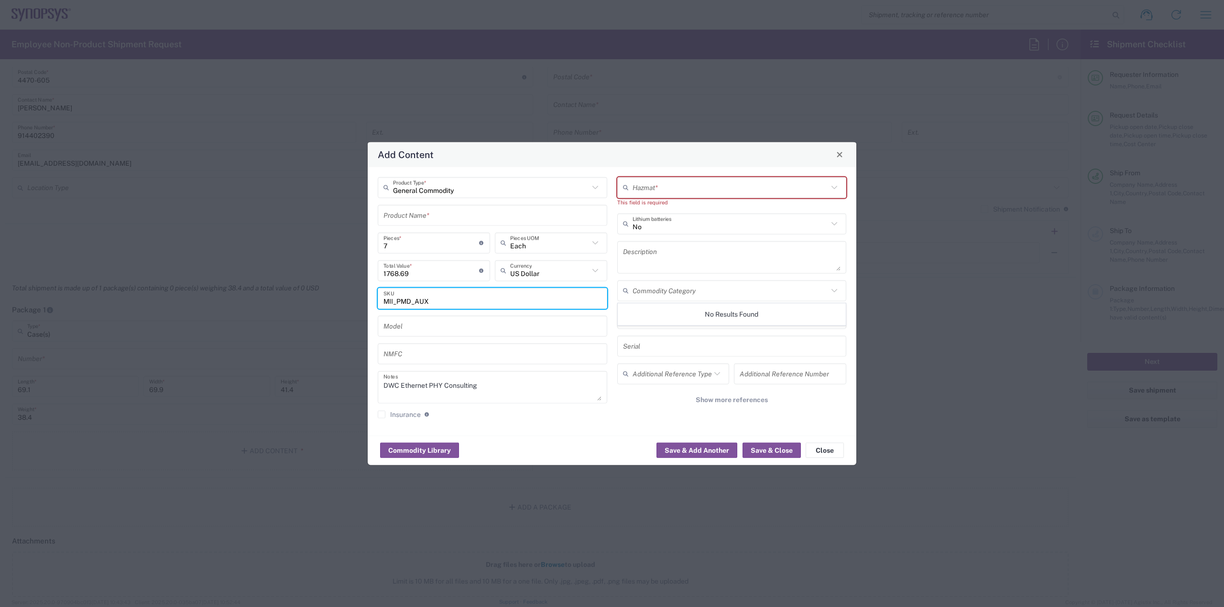
drag, startPoint x: 442, startPoint y: 301, endPoint x: 390, endPoint y: 299, distance: 51.6
click at [390, 299] on input "MII_PMD_AUX" at bounding box center [492, 298] width 218 height 17
click at [382, 302] on div "MII_PMD_AUX SKU" at bounding box center [492, 298] width 229 height 21
click at [385, 302] on input "MII_PMD_AUX" at bounding box center [492, 298] width 218 height 17
paste input "51937-0"
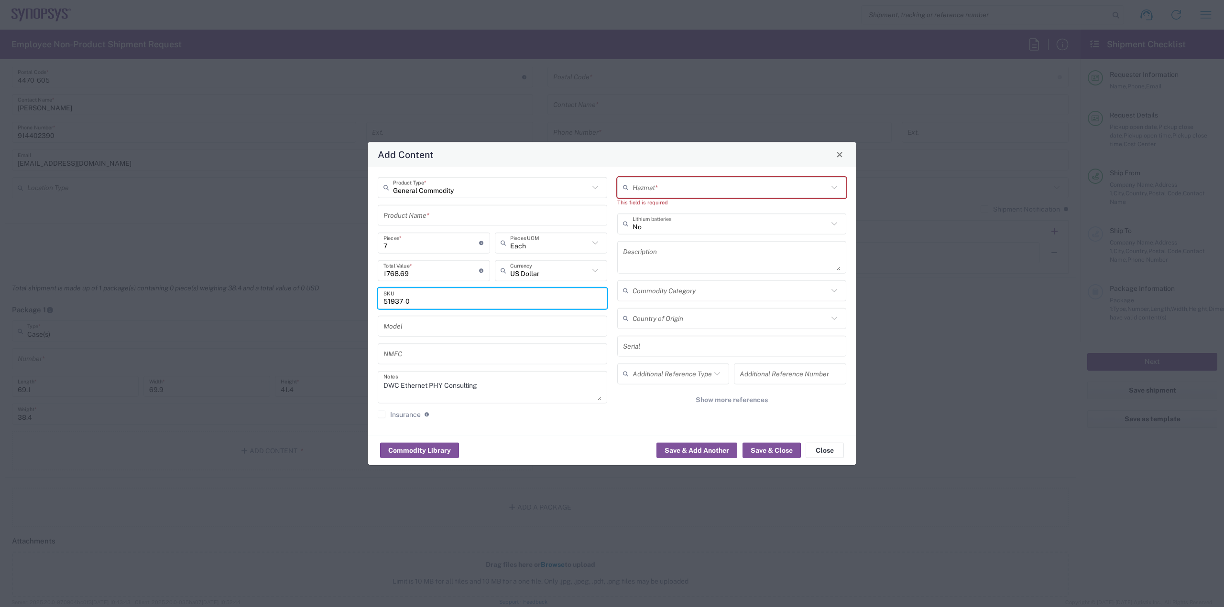
type input "51937-0"
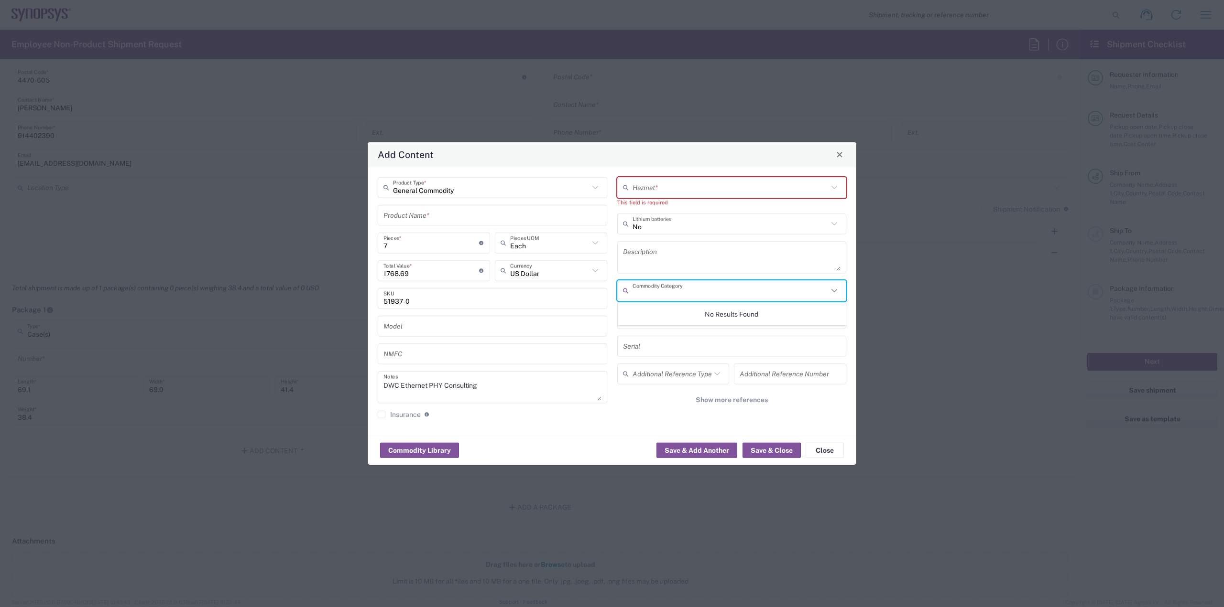
click at [685, 291] on input "text" at bounding box center [730, 290] width 196 height 17
click at [614, 334] on div "Hazmat * This field is required No Lithium batteries Description Commodity Cate…" at bounding box center [731, 301] width 239 height 249
click at [682, 322] on input "text" at bounding box center [730, 318] width 196 height 17
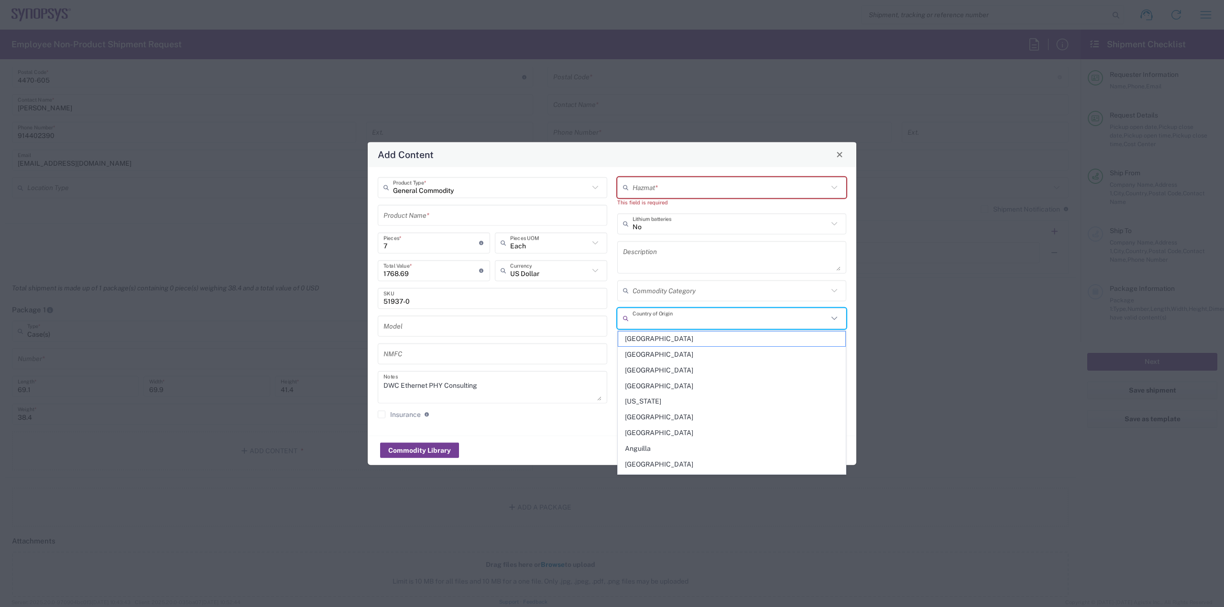
click at [446, 454] on button "Commodity Library" at bounding box center [419, 450] width 79 height 15
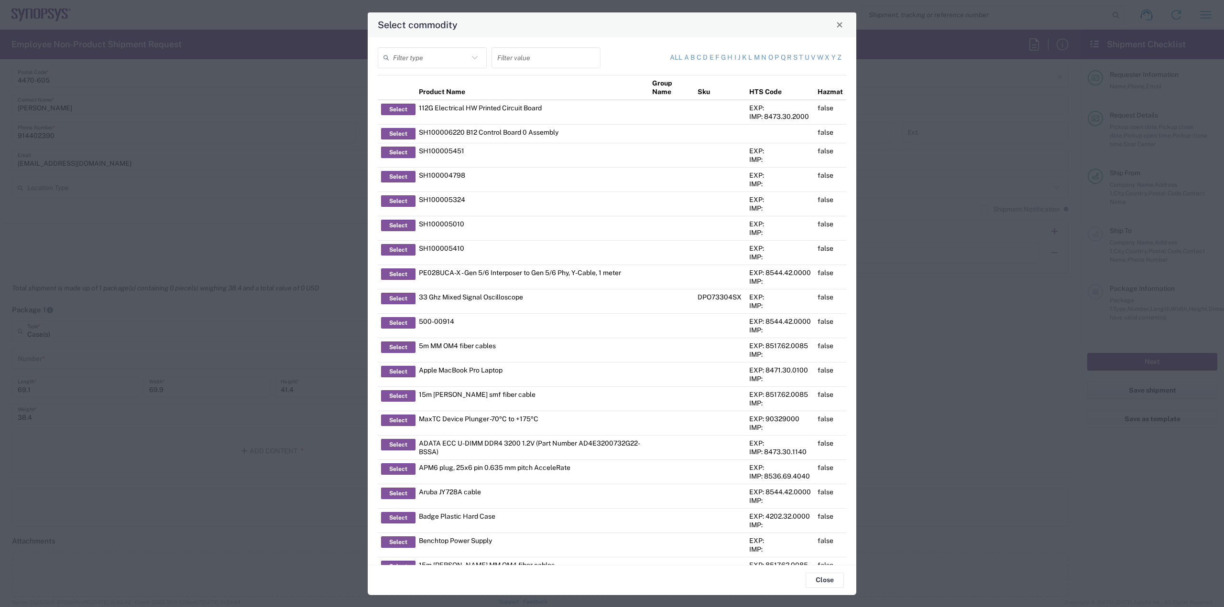
click at [445, 64] on input "text" at bounding box center [431, 57] width 76 height 17
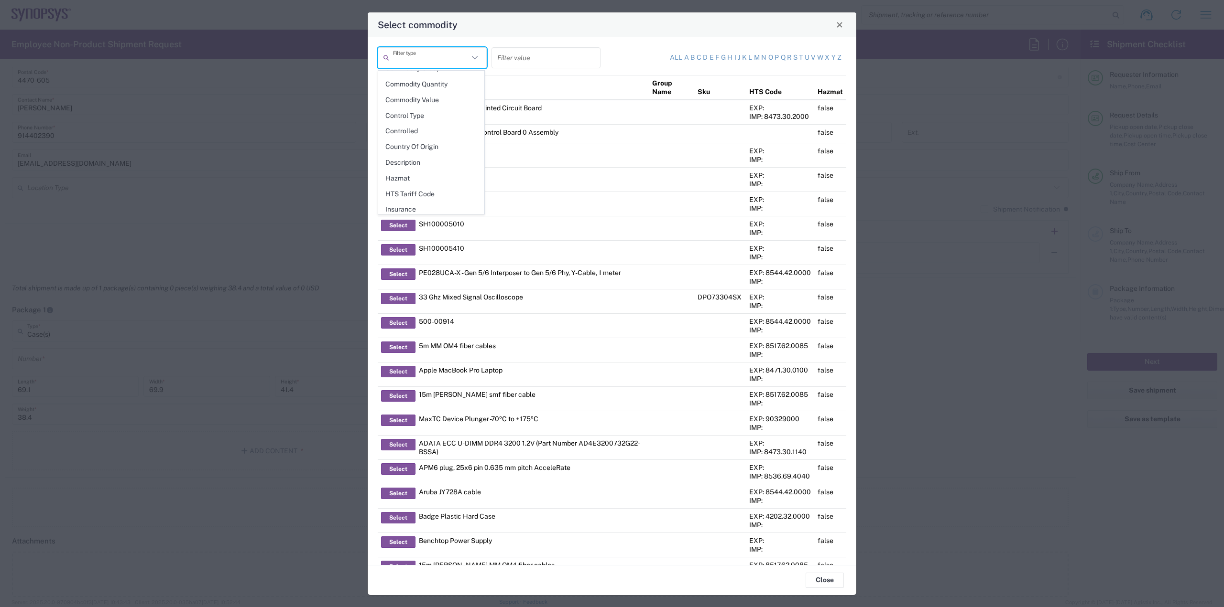
scroll to position [0, 0]
click at [562, 56] on input "text" at bounding box center [545, 57] width 97 height 17
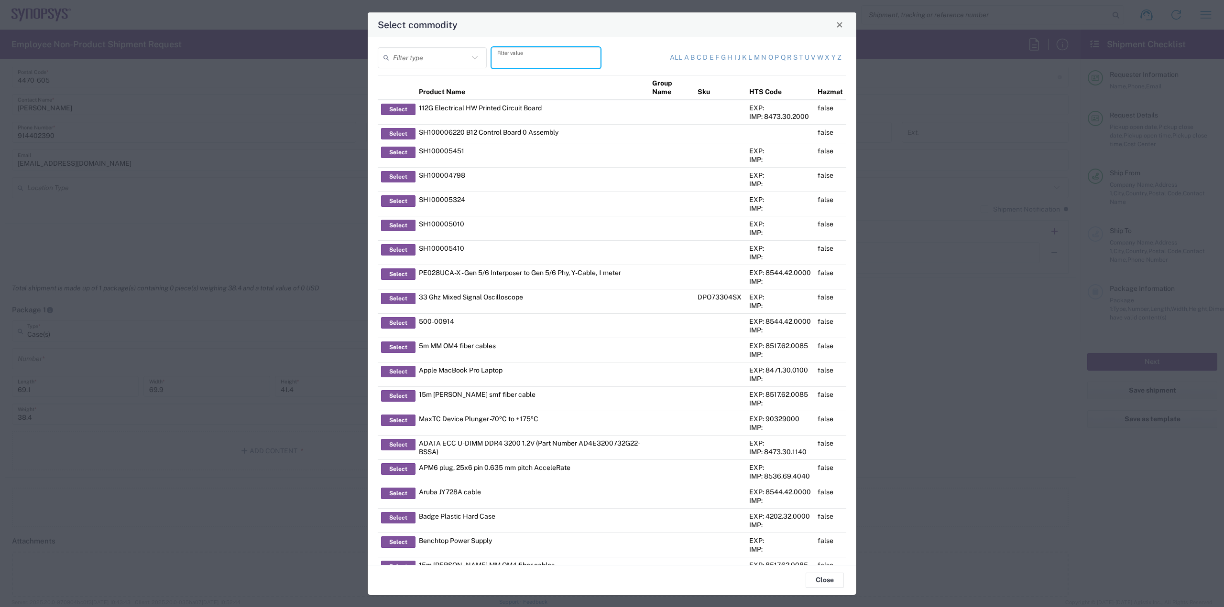
paste input "MII_PMD_AUX"
drag, startPoint x: 551, startPoint y: 64, endPoint x: 435, endPoint y: 56, distance: 115.9
click at [442, 57] on div "Filter type MII_PMD_AUX Filter value" at bounding box center [492, 61] width 234 height 28
paste input "51937-0"
type input "51937-0"
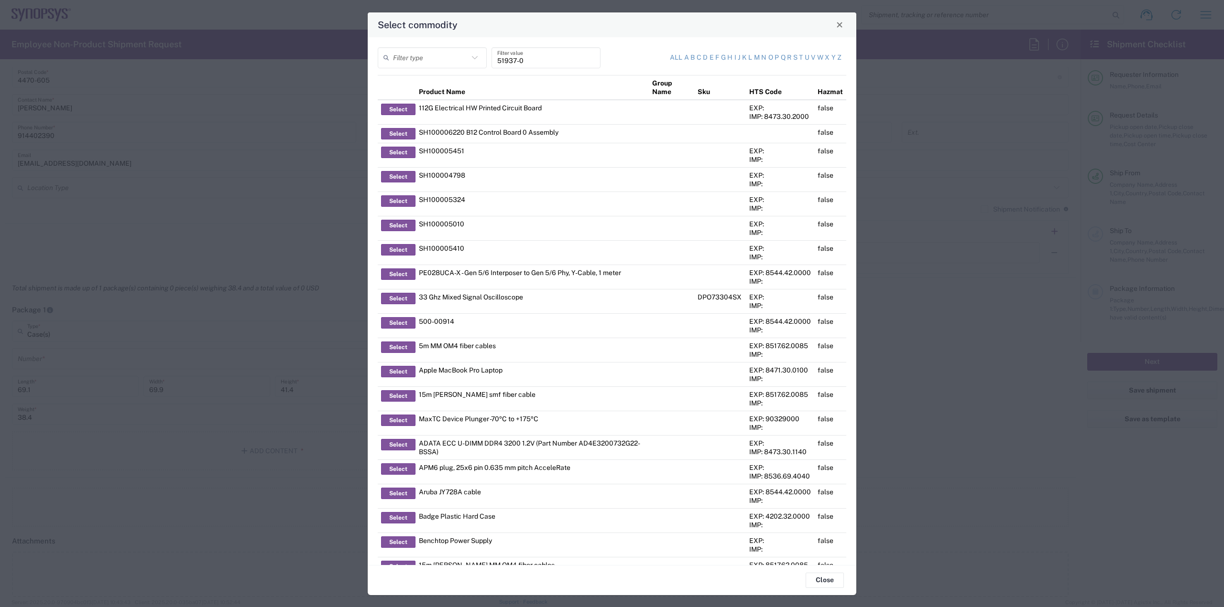
click at [646, 60] on div "All a b c d e f g h i j k l m n o p q r s t u v w x y z" at bounding box center [724, 57] width 234 height 21
drag, startPoint x: 534, startPoint y: 63, endPoint x: 466, endPoint y: 60, distance: 67.4
click at [466, 60] on div "Filter type 51937-0 Filter value" at bounding box center [492, 61] width 234 height 28
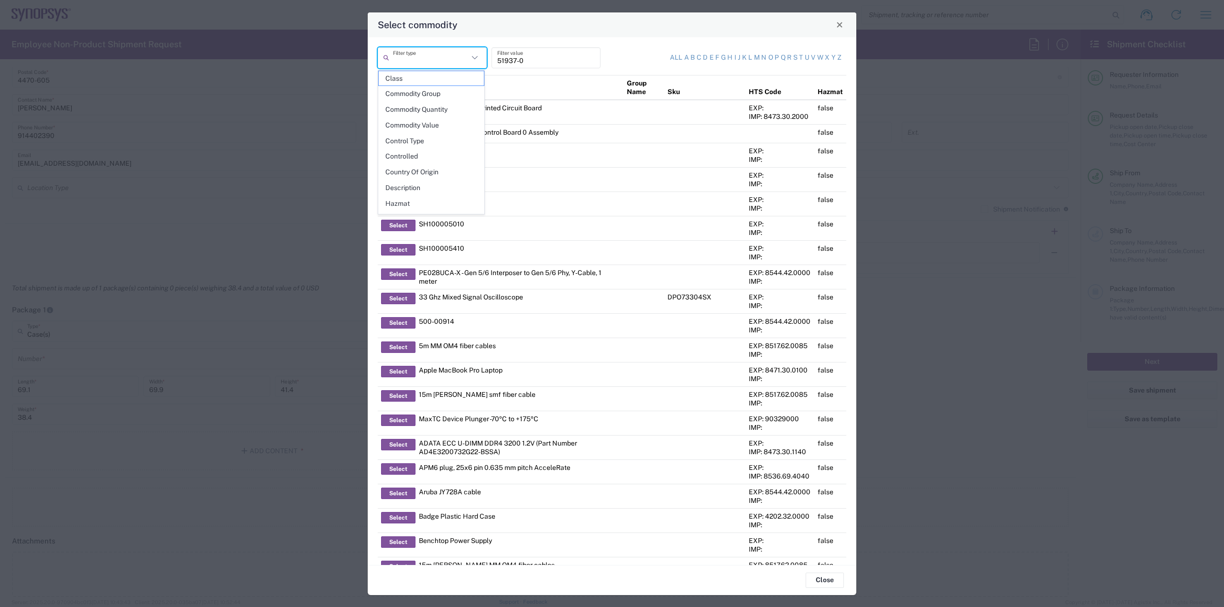
click at [445, 52] on input "text" at bounding box center [431, 57] width 76 height 17
click at [426, 202] on span "SKU / Part No." at bounding box center [431, 206] width 105 height 15
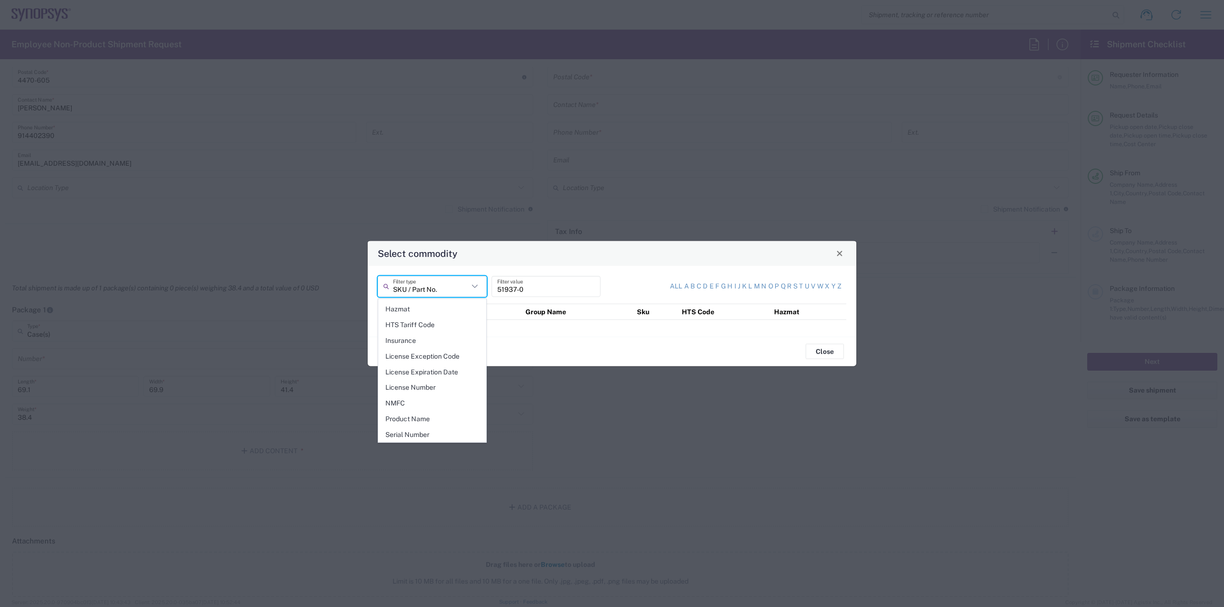
click at [467, 291] on input "SKU / Part No." at bounding box center [431, 286] width 76 height 17
click at [436, 421] on span "Product Name" at bounding box center [432, 419] width 107 height 15
type input "Product Name"
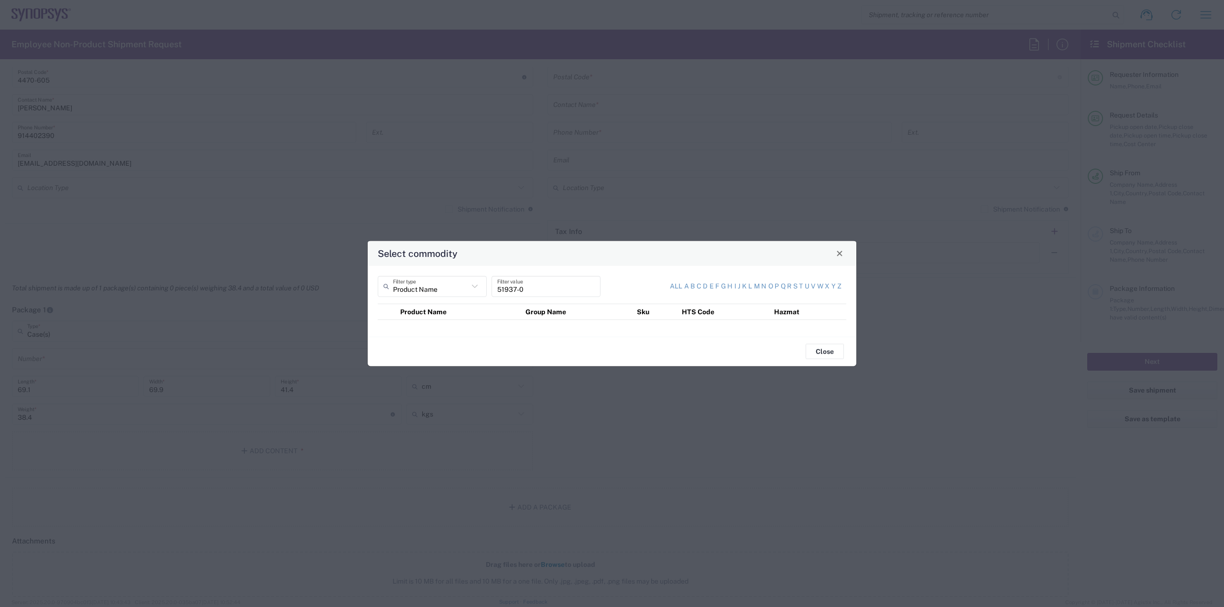
click at [536, 292] on input "51937-0" at bounding box center [545, 286] width 97 height 17
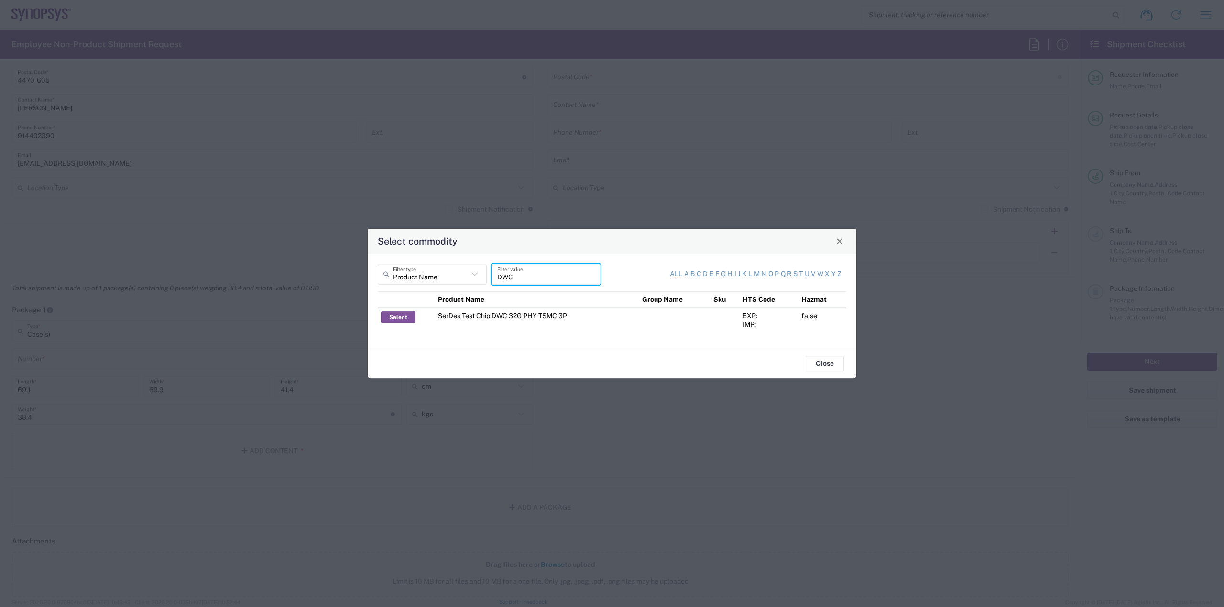
type input "DWC"
click at [813, 363] on button "Close" at bounding box center [824, 363] width 38 height 15
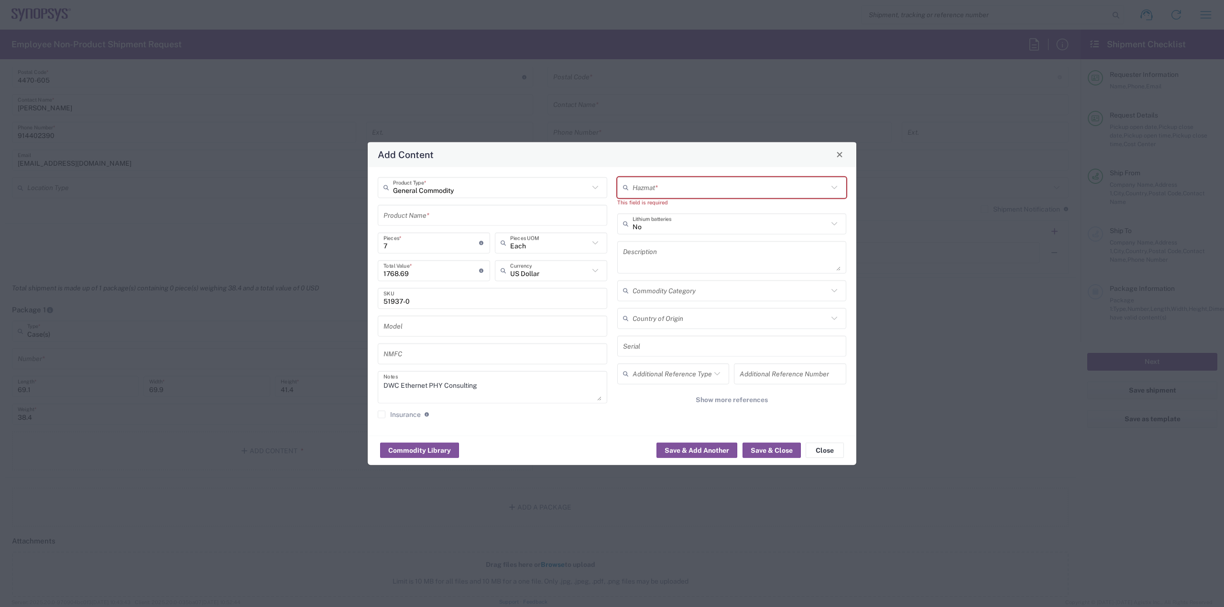
click at [769, 190] on input "text" at bounding box center [730, 187] width 196 height 17
click at [741, 210] on span "No" at bounding box center [731, 208] width 227 height 15
type input "No"
click at [719, 364] on icon at bounding box center [717, 365] width 6 height 3
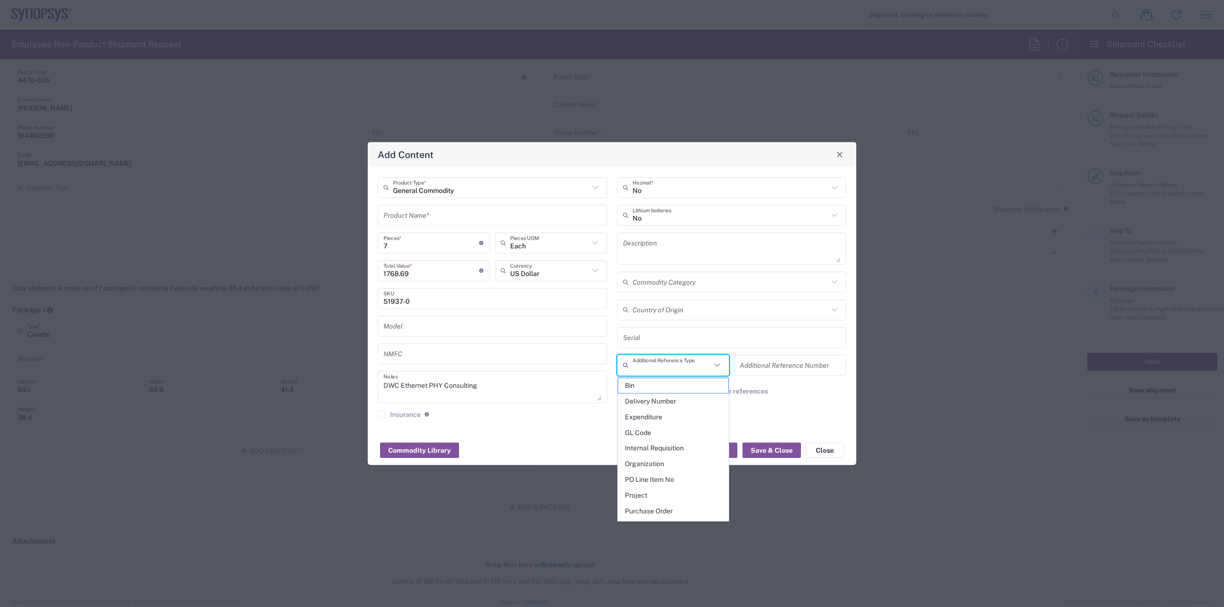
click at [719, 364] on icon at bounding box center [717, 365] width 6 height 3
click at [789, 419] on div "No Hazmat * No Lithium batteries Description Commodity Category Country of Orig…" at bounding box center [731, 301] width 239 height 249
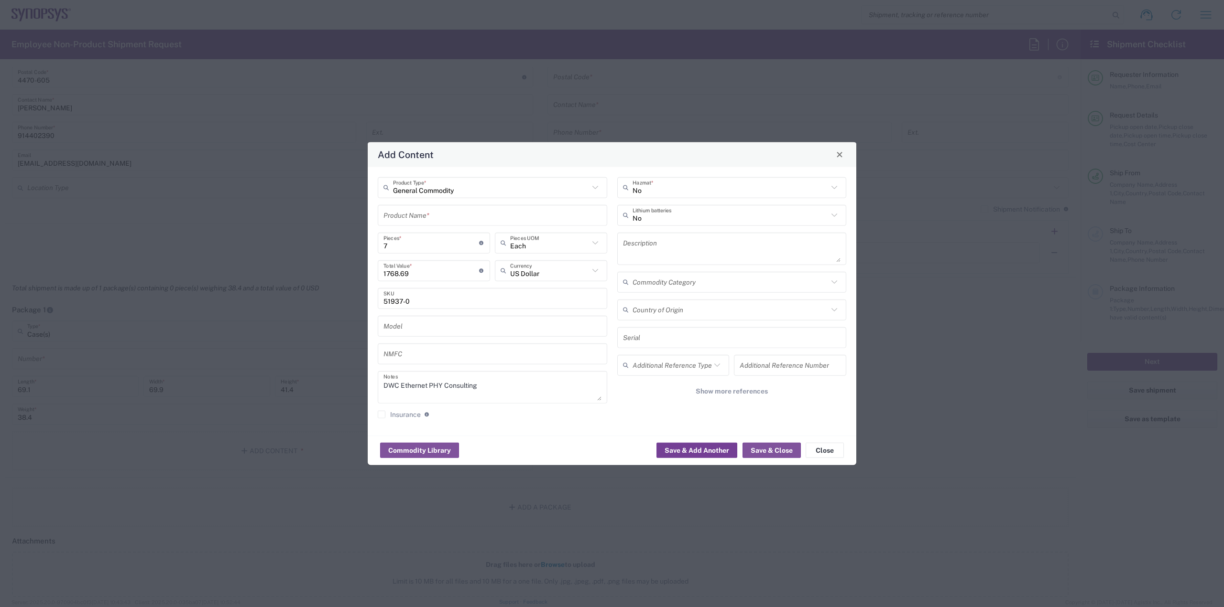
click at [725, 448] on button "Save & Add Another" at bounding box center [696, 450] width 81 height 15
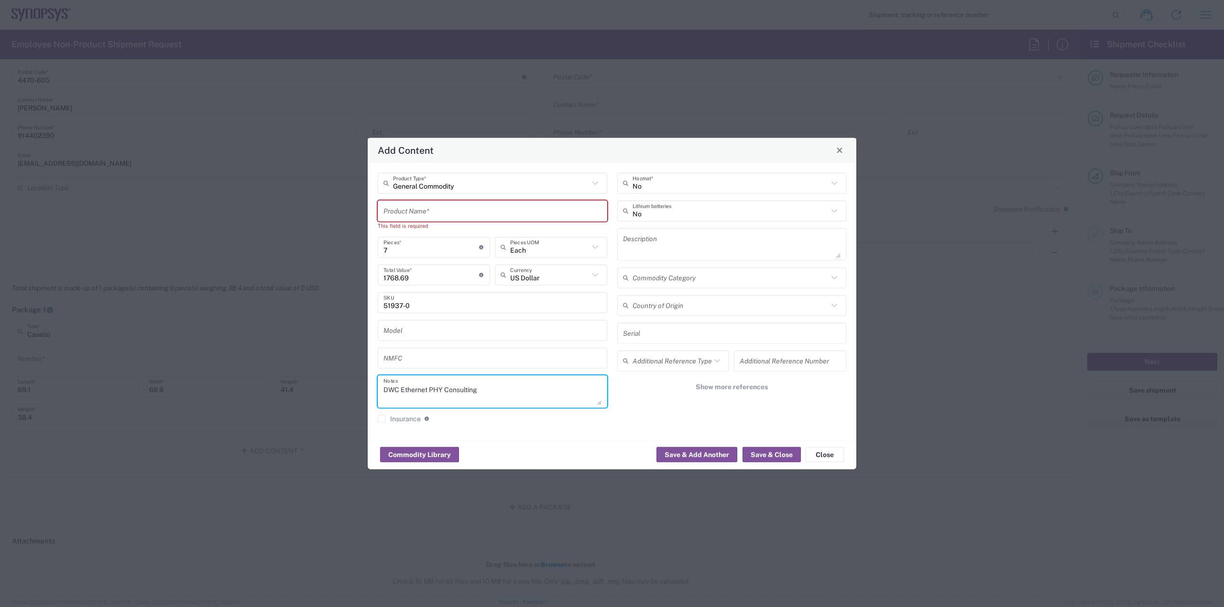
drag, startPoint x: 480, startPoint y: 392, endPoint x: 382, endPoint y: 389, distance: 98.5
click at [382, 389] on div "DWC Ethernet PHY Consulting Notes" at bounding box center [492, 391] width 229 height 32
click at [440, 216] on input "text" at bounding box center [492, 211] width 218 height 17
paste input "DWC Ethernet PHY Consulting"
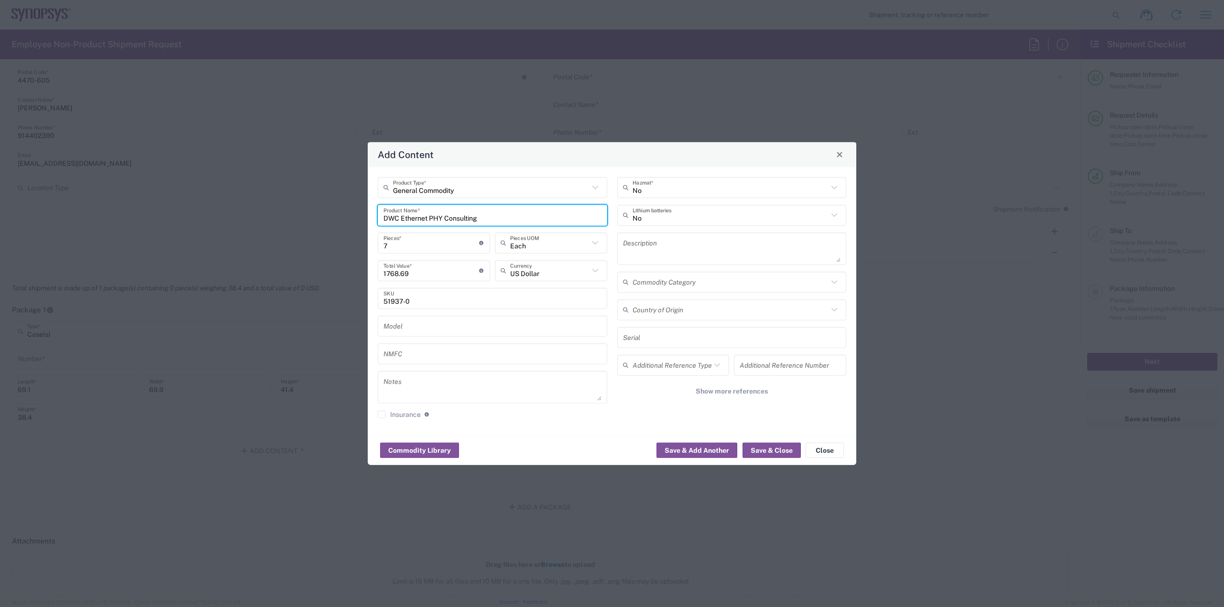
type input "DWC Ethernet PHY Consulting"
click at [616, 165] on div "Add Content" at bounding box center [612, 154] width 488 height 25
click at [716, 452] on button "Save & Add Another" at bounding box center [696, 450] width 81 height 15
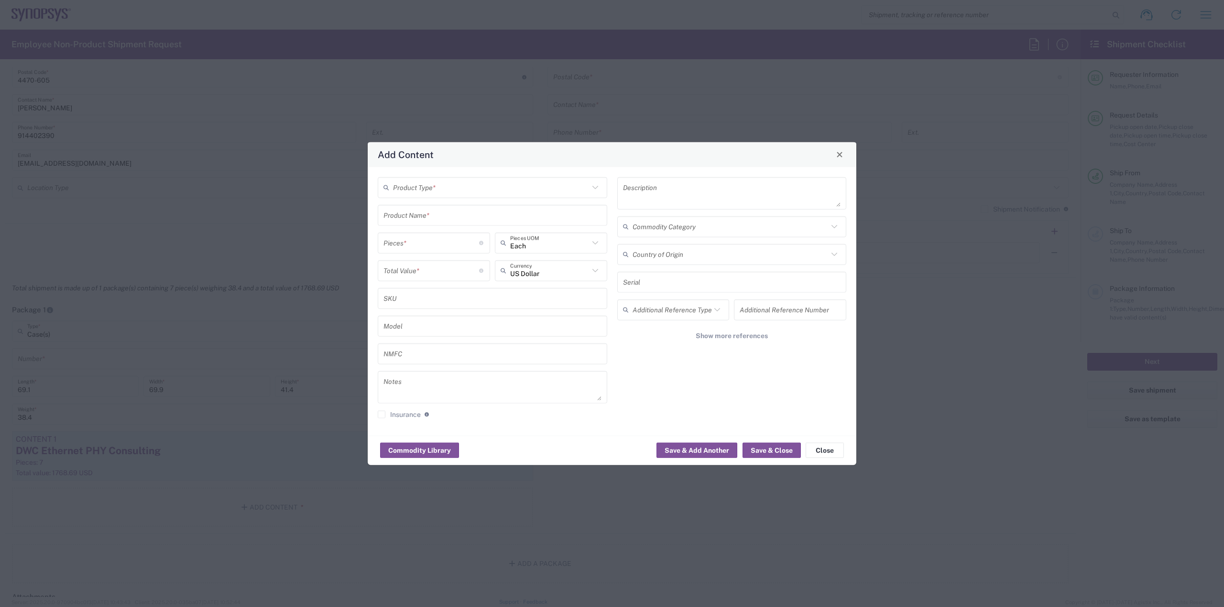
click at [492, 193] on input "text" at bounding box center [491, 187] width 196 height 17
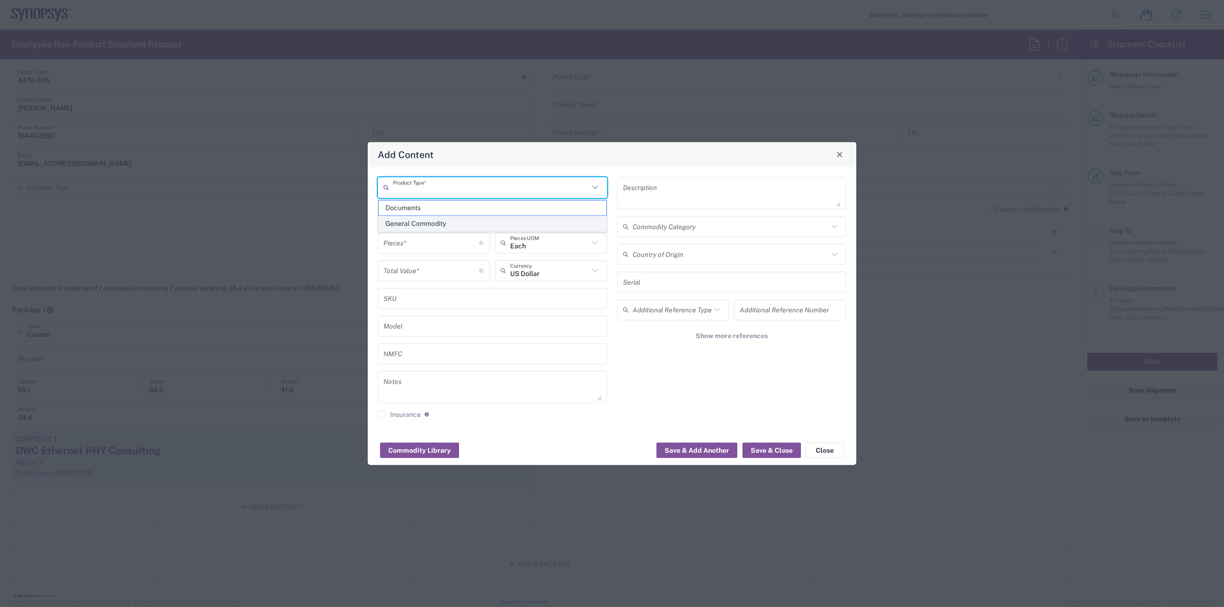
click at [466, 223] on span "General Commodity" at bounding box center [492, 224] width 227 height 15
type input "General Commodity"
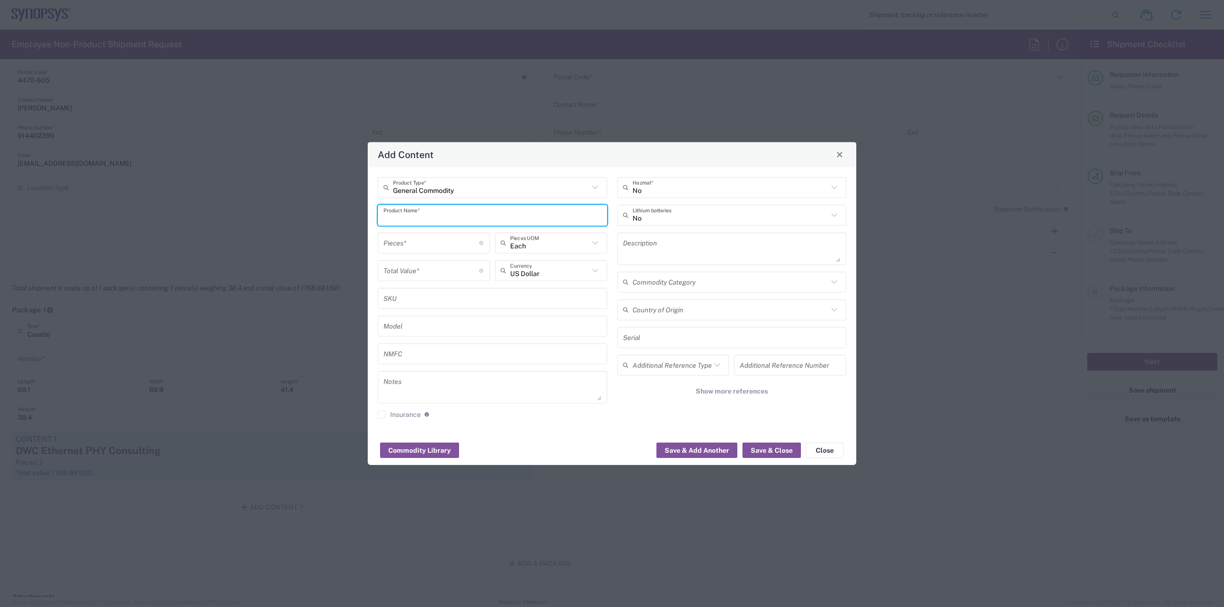
click at [472, 213] on input "text" at bounding box center [492, 215] width 218 height 17
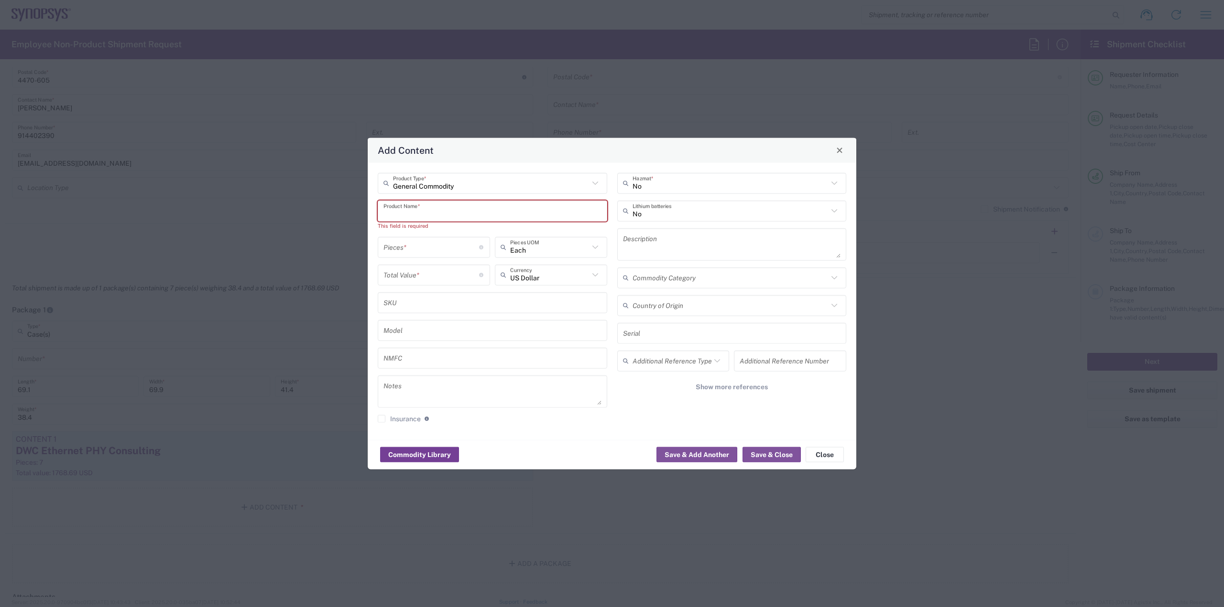
click at [418, 458] on button "Commodity Library" at bounding box center [419, 454] width 79 height 15
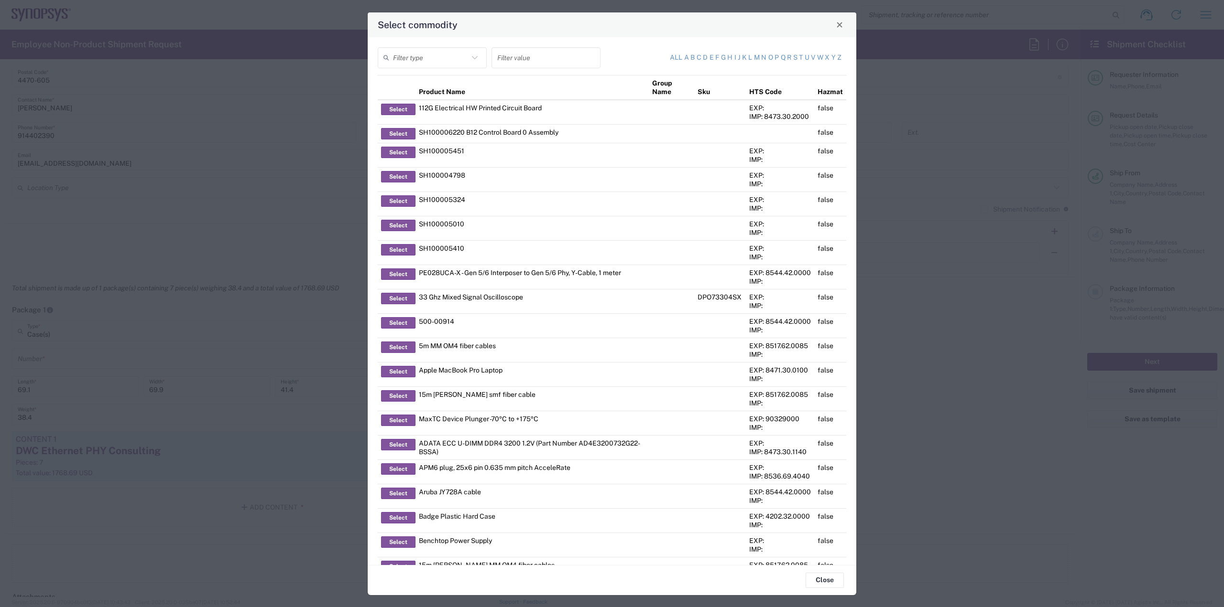
click at [461, 58] on input "text" at bounding box center [431, 57] width 76 height 17
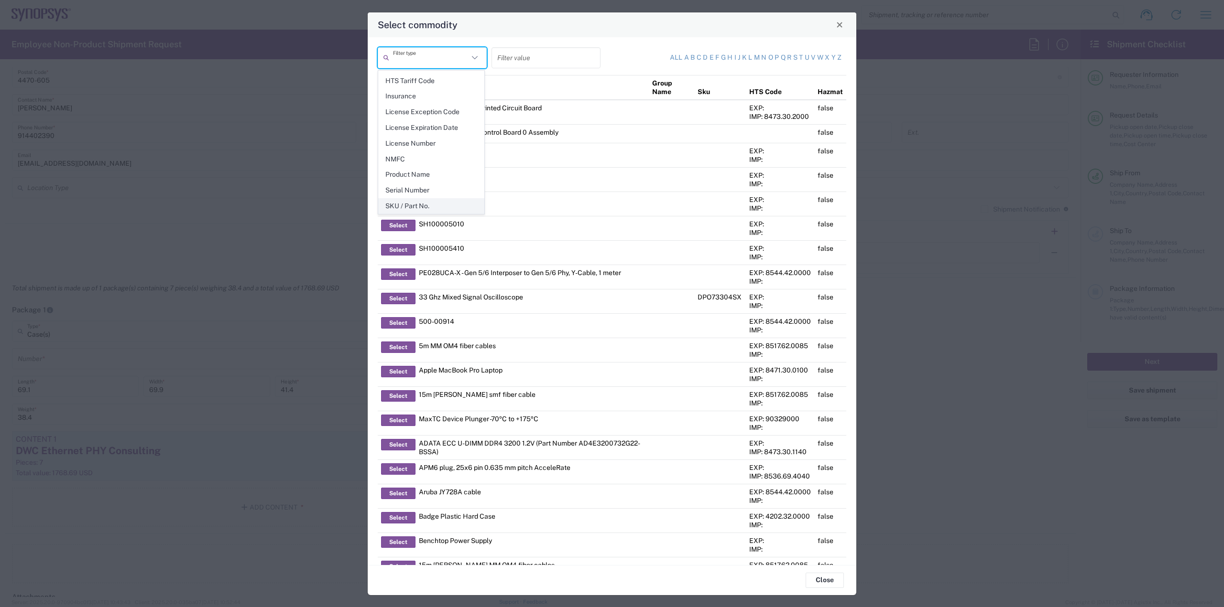
click at [427, 199] on span "SKU / Part No." at bounding box center [431, 206] width 105 height 15
type input "SKU / Part No."
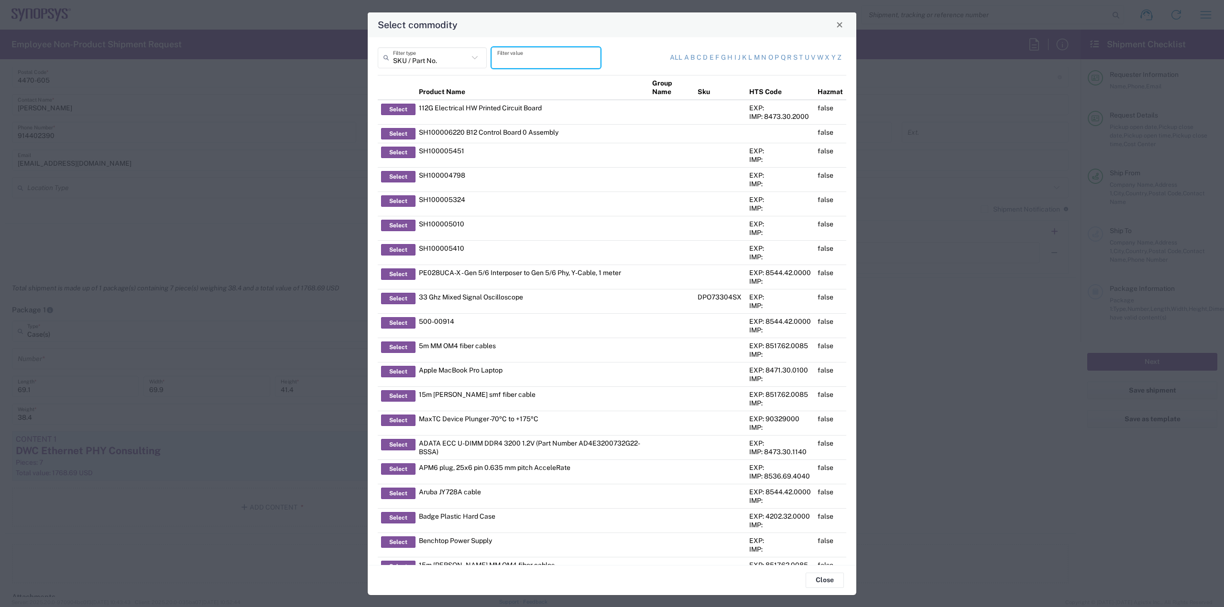
click at [548, 59] on input "text" at bounding box center [545, 57] width 97 height 17
paste input "HW0921-000"
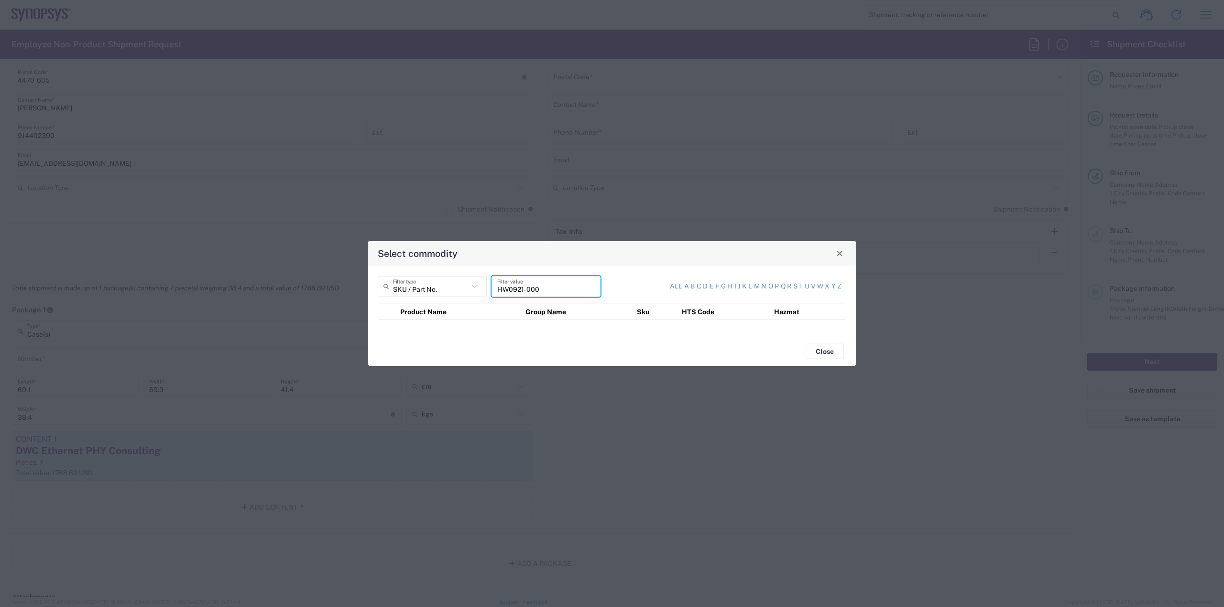
drag, startPoint x: 560, startPoint y: 290, endPoint x: 466, endPoint y: 280, distance: 93.7
click at [466, 280] on div "SKU / Part No. Filter type HW0921-000 Filter value" at bounding box center [492, 290] width 234 height 28
type input "HW0921-000"
click at [461, 281] on input "SKU / Part No." at bounding box center [431, 286] width 76 height 17
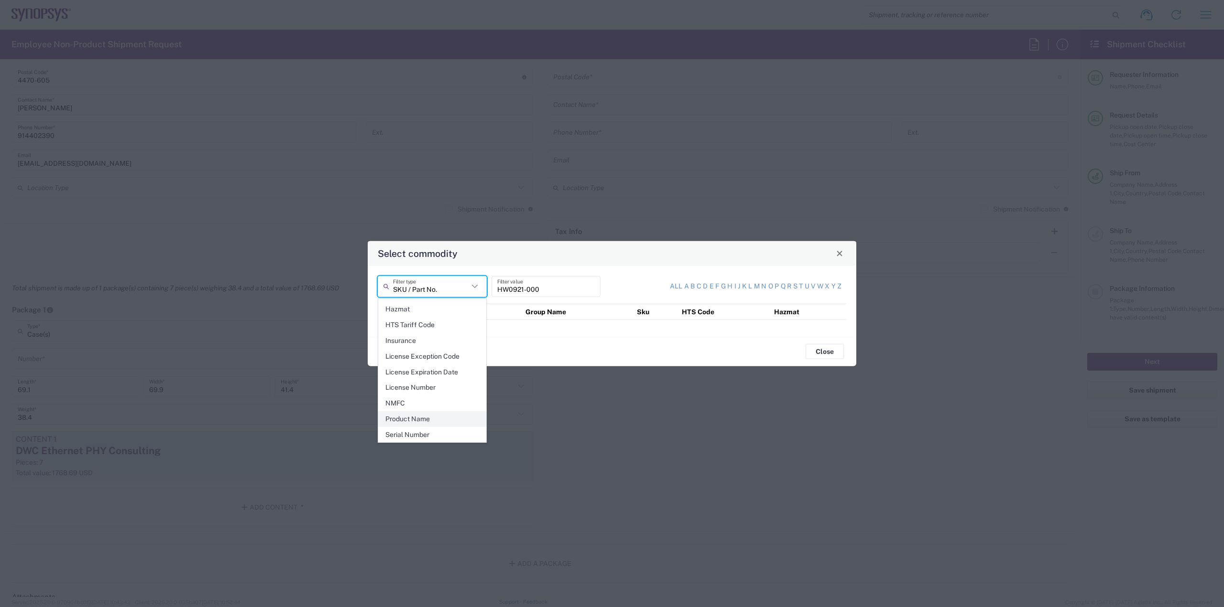
click at [439, 417] on span "Product Name" at bounding box center [432, 419] width 107 height 15
type input "Product Name"
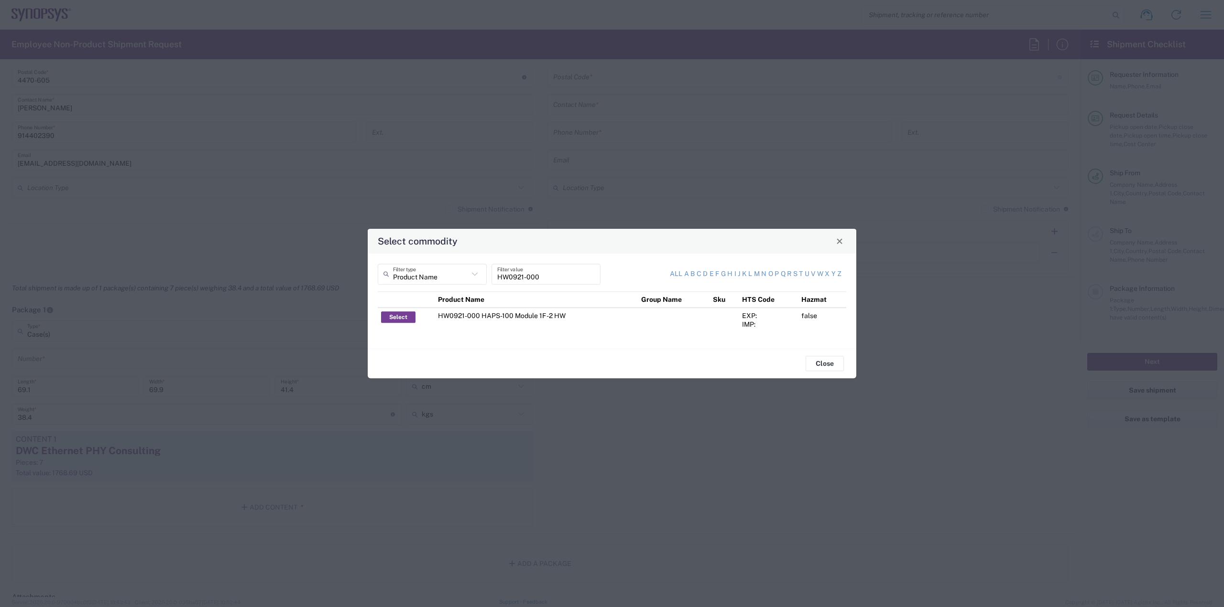
click at [407, 320] on button "Select" at bounding box center [398, 317] width 34 height 11
type input "HW0921-000 HAPS-100 Module 1F -2 HW"
type textarea "HW0921-000 HAPS-100 Module 1F -2 HW"
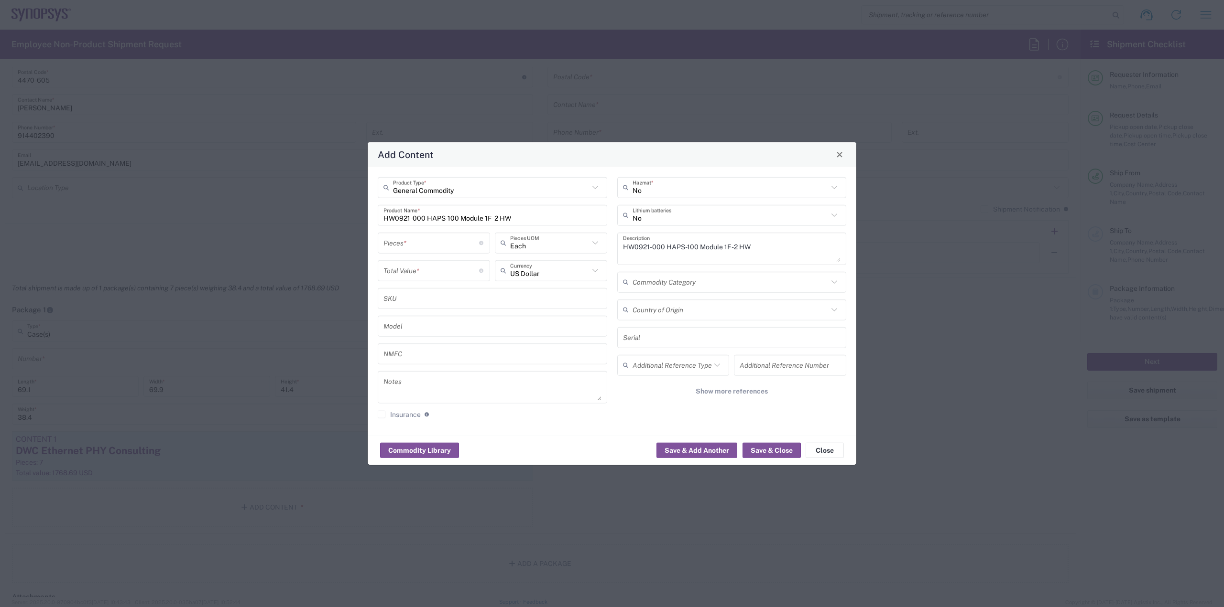
click at [466, 241] on input "number" at bounding box center [431, 243] width 96 height 17
type input "2"
click at [454, 297] on input "text" at bounding box center [492, 298] width 218 height 17
drag, startPoint x: 425, startPoint y: 218, endPoint x: 360, endPoint y: 225, distance: 64.9
click at [360, 225] on div "Add Content General Commodity Product Type * HW0921-000 HAPS-100 Module 1F -2 H…" at bounding box center [612, 303] width 1224 height 607
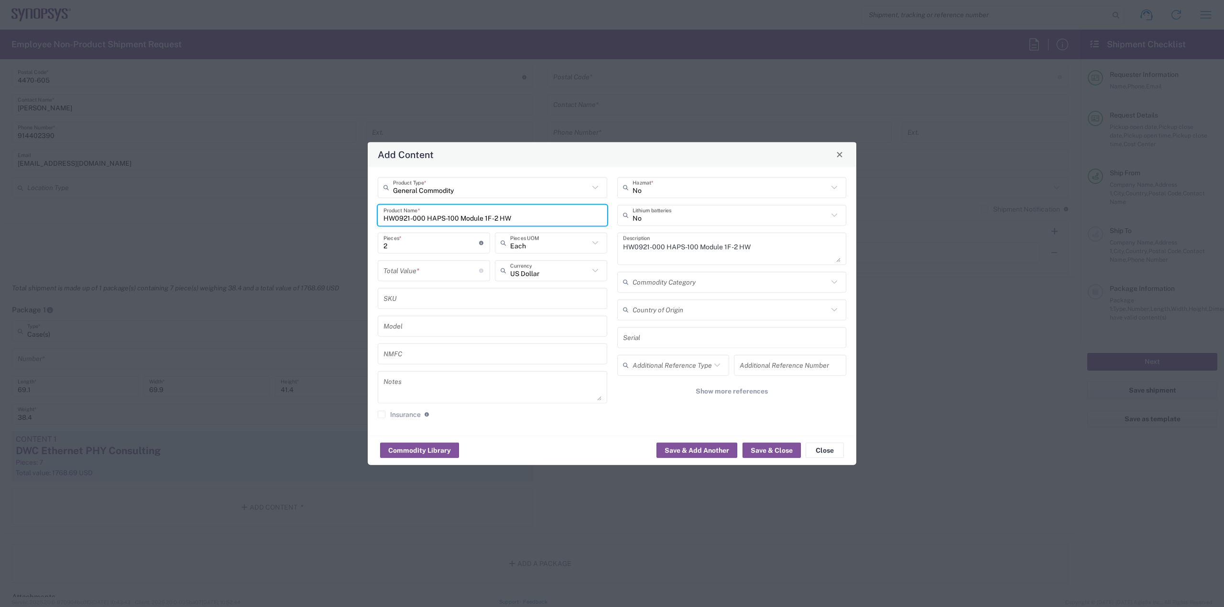
click at [416, 219] on input "HW0921-000 HAPS-100 Module 1F -2 HW" at bounding box center [492, 215] width 218 height 17
click at [428, 217] on input "HW0921-000 HAPS-100 Module 1F -2 HW" at bounding box center [492, 215] width 218 height 17
drag, startPoint x: 429, startPoint y: 217, endPoint x: 511, endPoint y: 215, distance: 81.8
click at [511, 215] on input "HW0921-000 HAPS-100 Module 1F -2 HW" at bounding box center [492, 215] width 218 height 17
click at [424, 271] on input "number" at bounding box center [431, 270] width 96 height 17
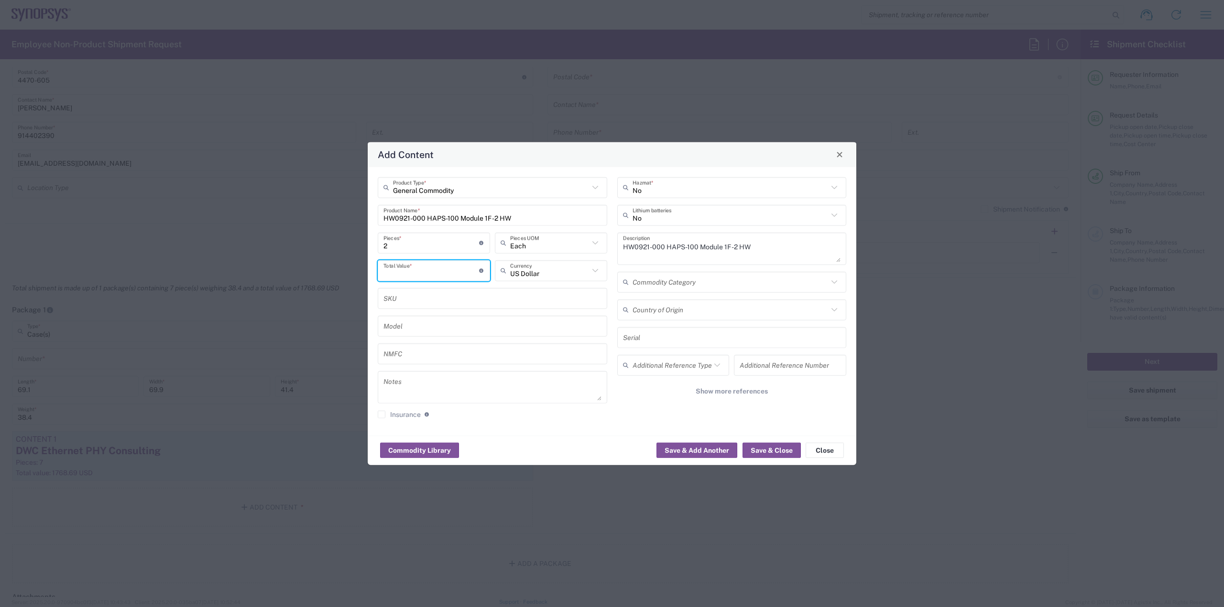
paste input "22880"
type input "22880"
click at [466, 302] on input "text" at bounding box center [492, 298] width 218 height 17
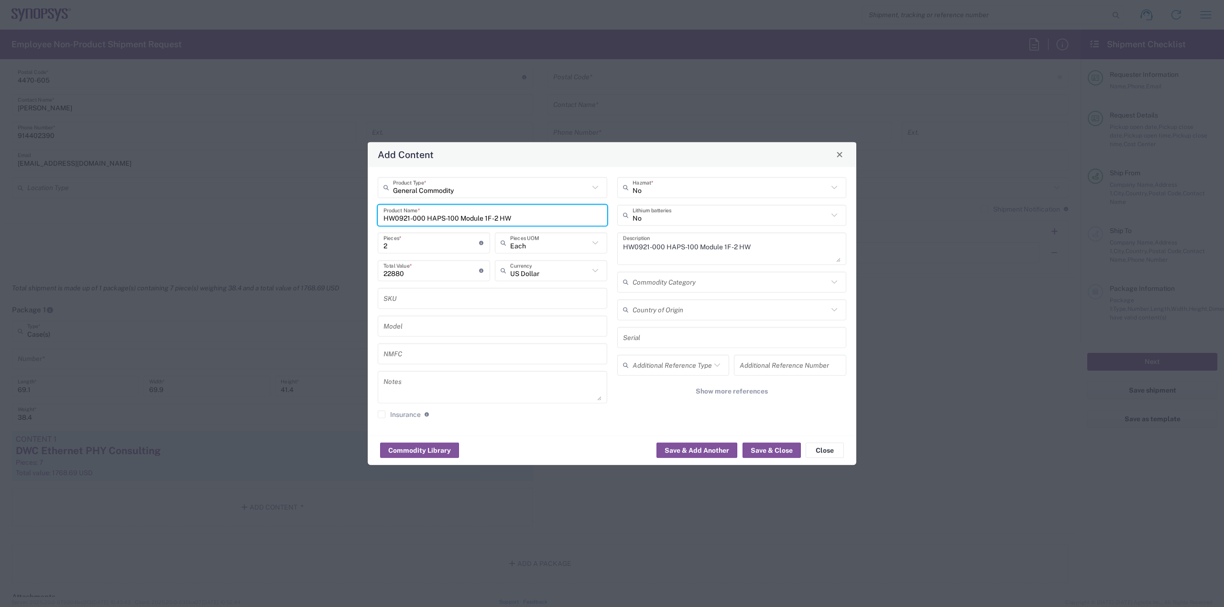
click at [406, 217] on input "HW0921-000 HAPS-100 Module 1F -2 HW" at bounding box center [492, 215] width 218 height 17
drag, startPoint x: 423, startPoint y: 217, endPoint x: 381, endPoint y: 219, distance: 41.7
click at [381, 219] on div "HW0921-000 HAPS-100 Module 1F -2 HW Product Name *" at bounding box center [492, 215] width 229 height 21
click at [412, 306] on div "SKU" at bounding box center [492, 298] width 229 height 21
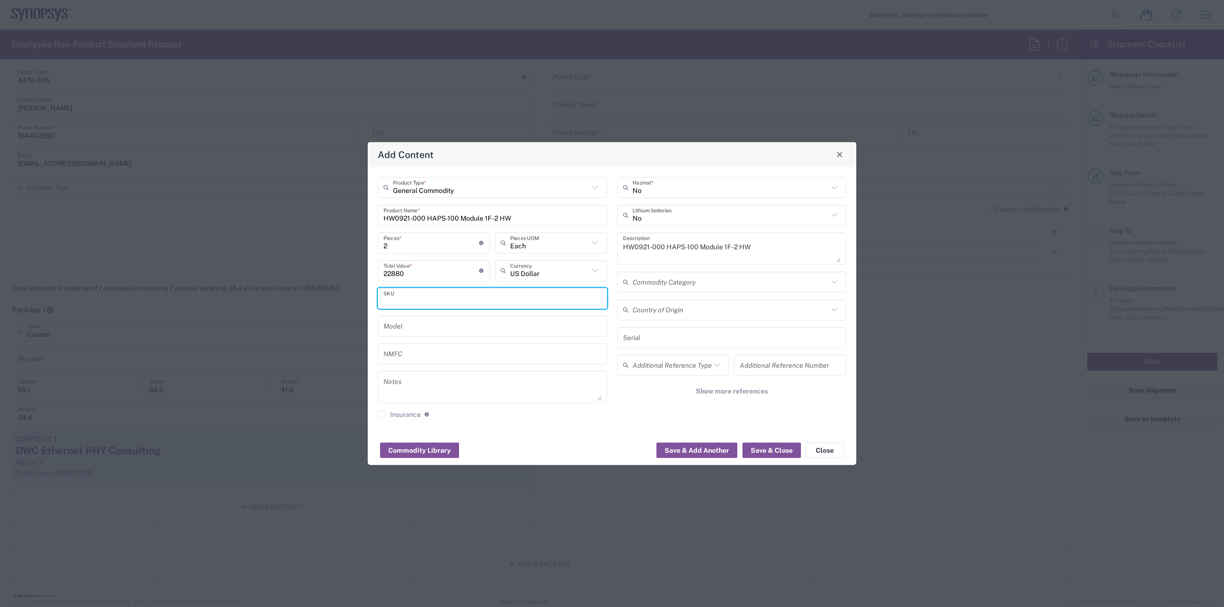
paste input "HW0921-000"
type input "HW0921-000"
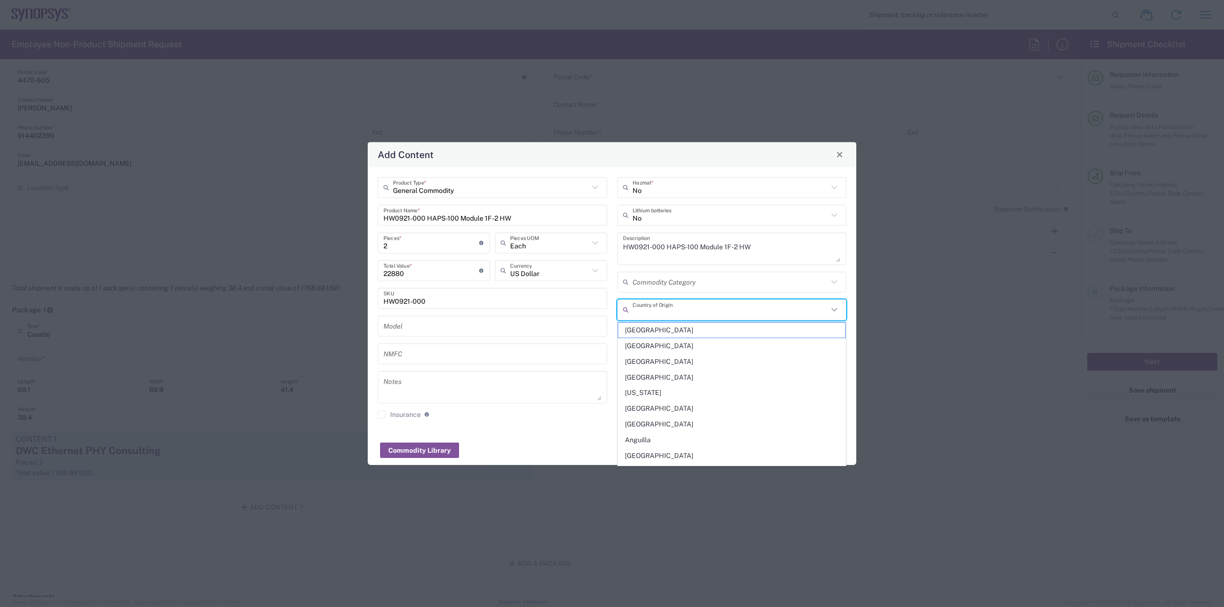
click at [815, 311] on input "text" at bounding box center [730, 310] width 196 height 17
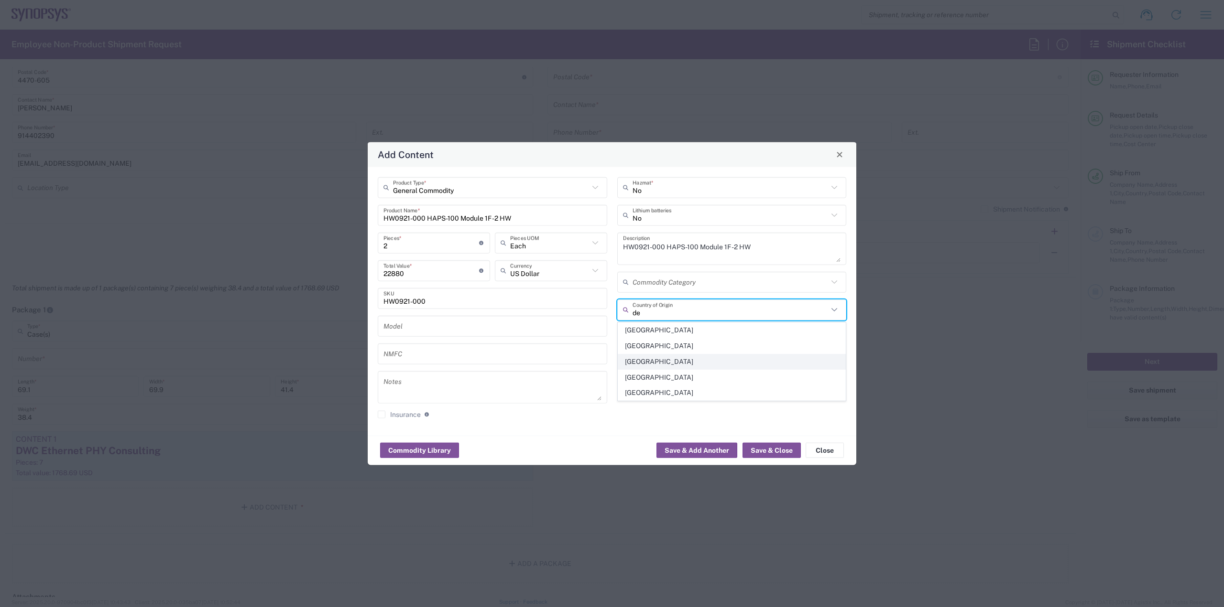
click at [690, 359] on span "Denmark" at bounding box center [731, 362] width 227 height 15
type input "Denmark"
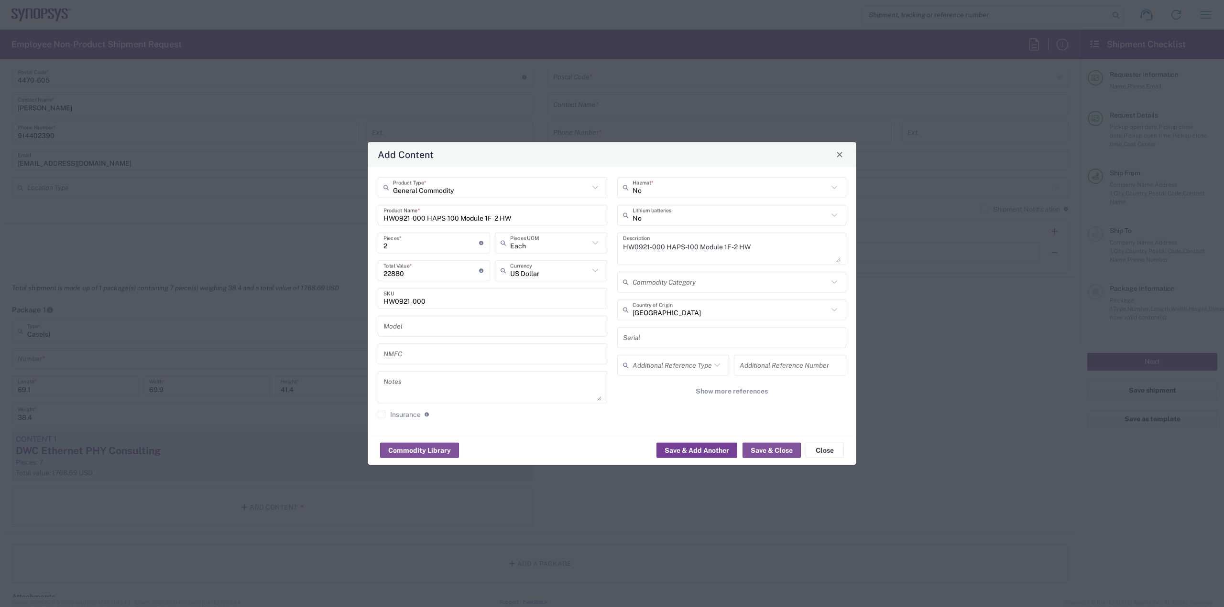
click at [704, 449] on button "Save & Add Another" at bounding box center [696, 450] width 81 height 15
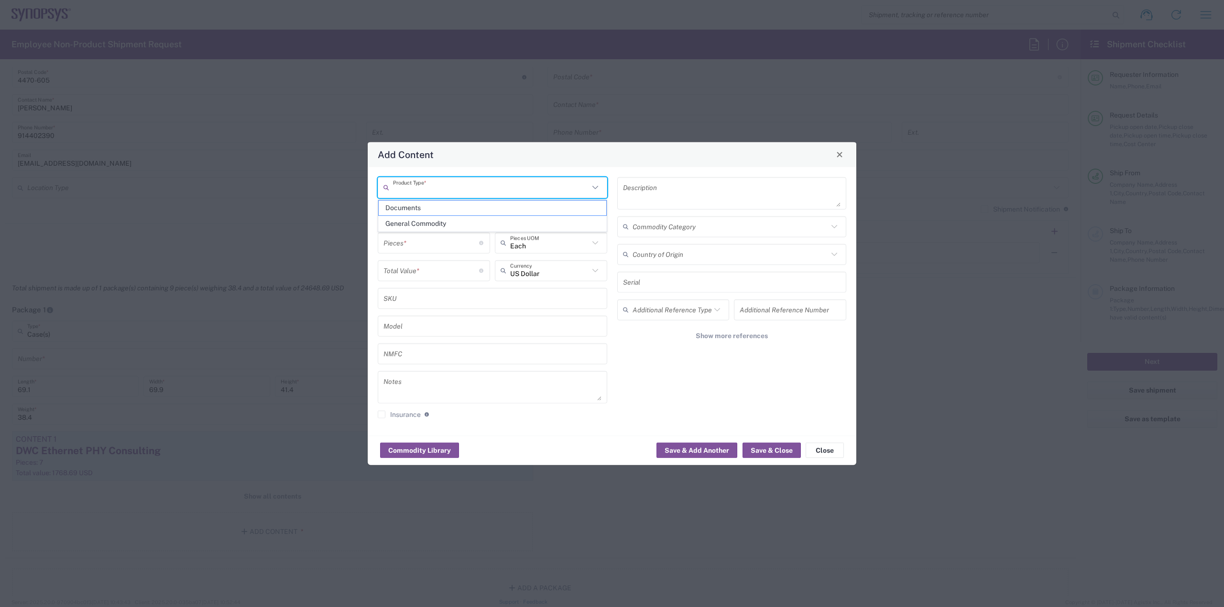
click at [491, 181] on input "text" at bounding box center [491, 187] width 196 height 17
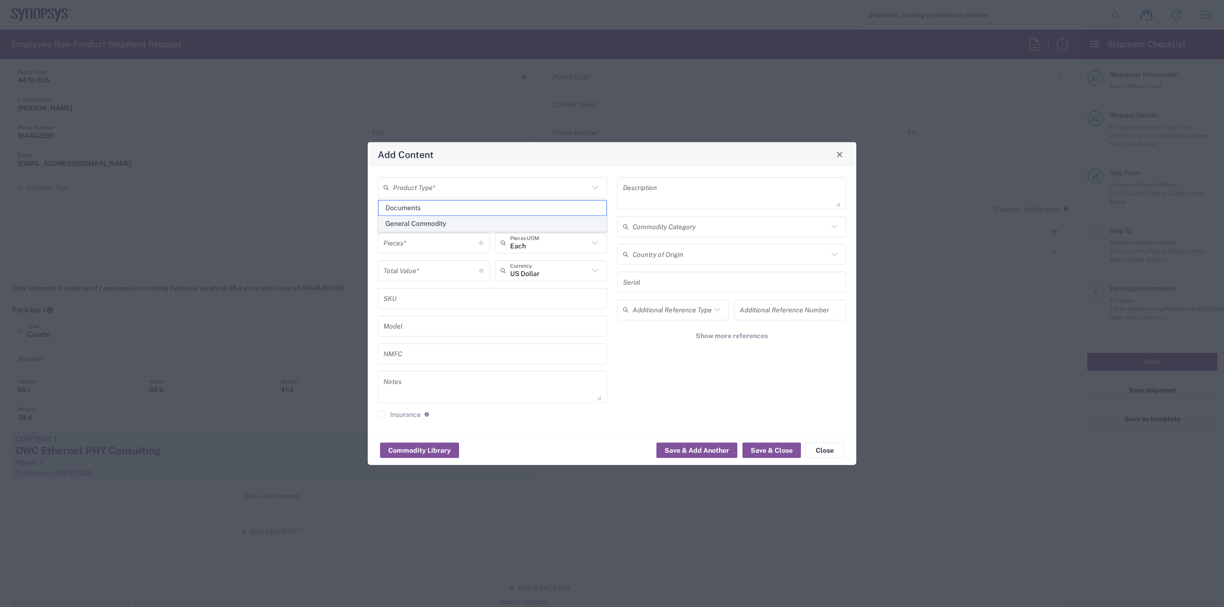
click at [444, 219] on span "General Commodity" at bounding box center [492, 224] width 227 height 15
type input "General Commodity"
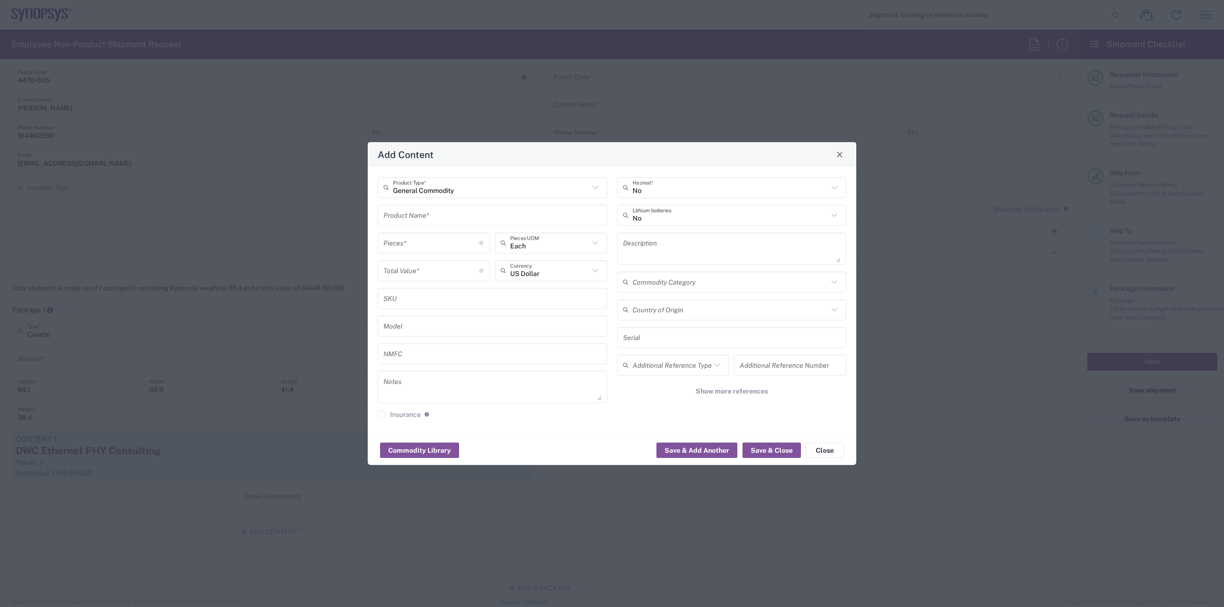
click at [437, 238] on input "number" at bounding box center [431, 243] width 96 height 17
type input "1"
click at [433, 272] on input "number" at bounding box center [431, 270] width 96 height 17
type input "150"
click at [423, 221] on input "text" at bounding box center [492, 215] width 218 height 17
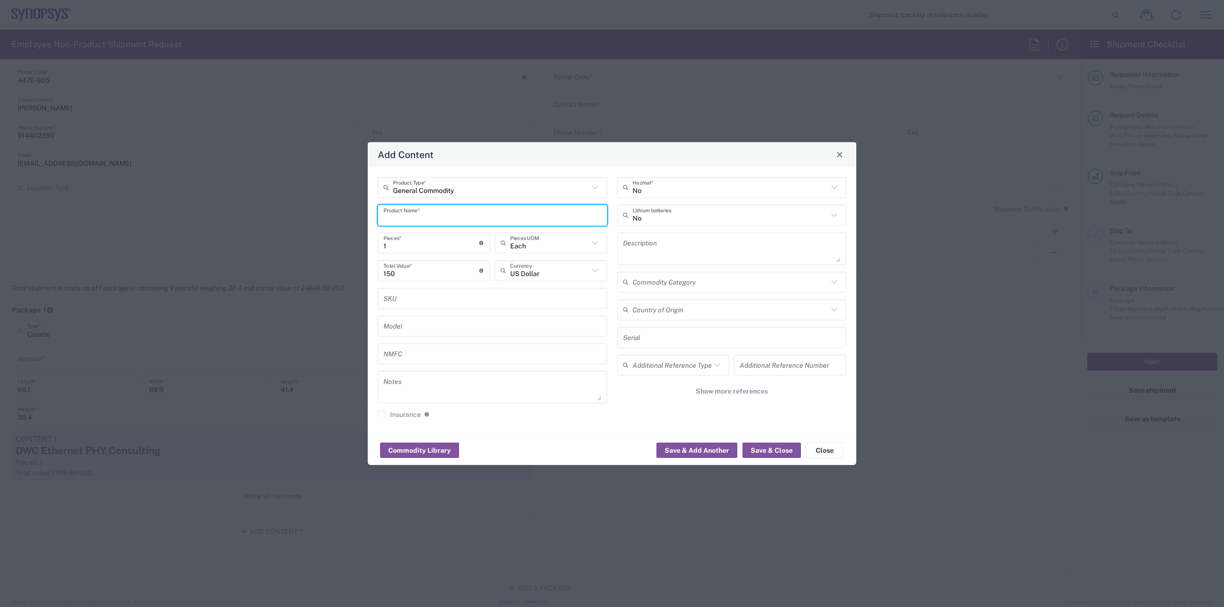
paste input "Small Lab Test PC"
type input "Small Lab Test PC"
click at [423, 238] on div "Small Lab Test PC" at bounding box center [492, 237] width 227 height 16
type textarea "Small Lab Test PC"
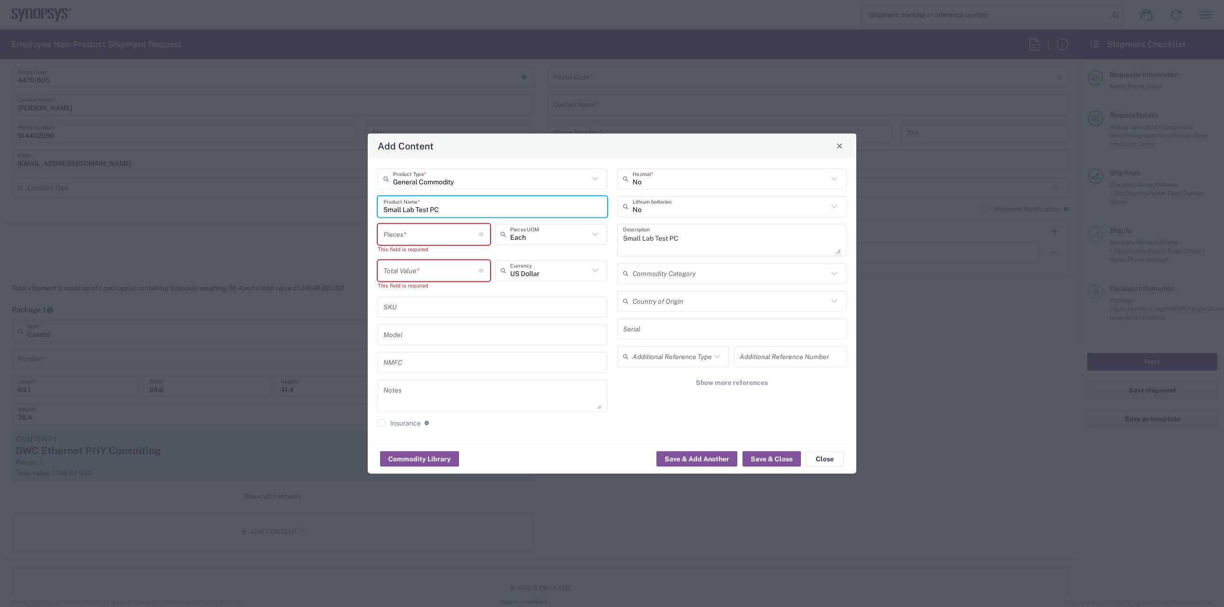
click at [438, 233] on input "number" at bounding box center [431, 234] width 96 height 17
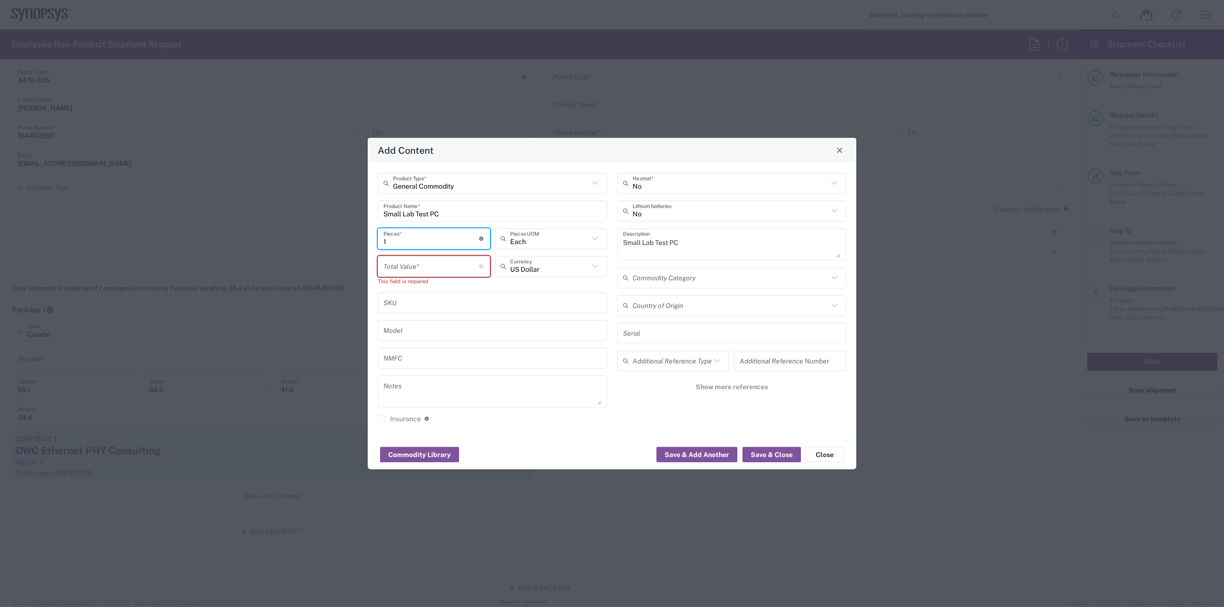
type input "1"
click at [431, 265] on input "number" at bounding box center [431, 266] width 96 height 17
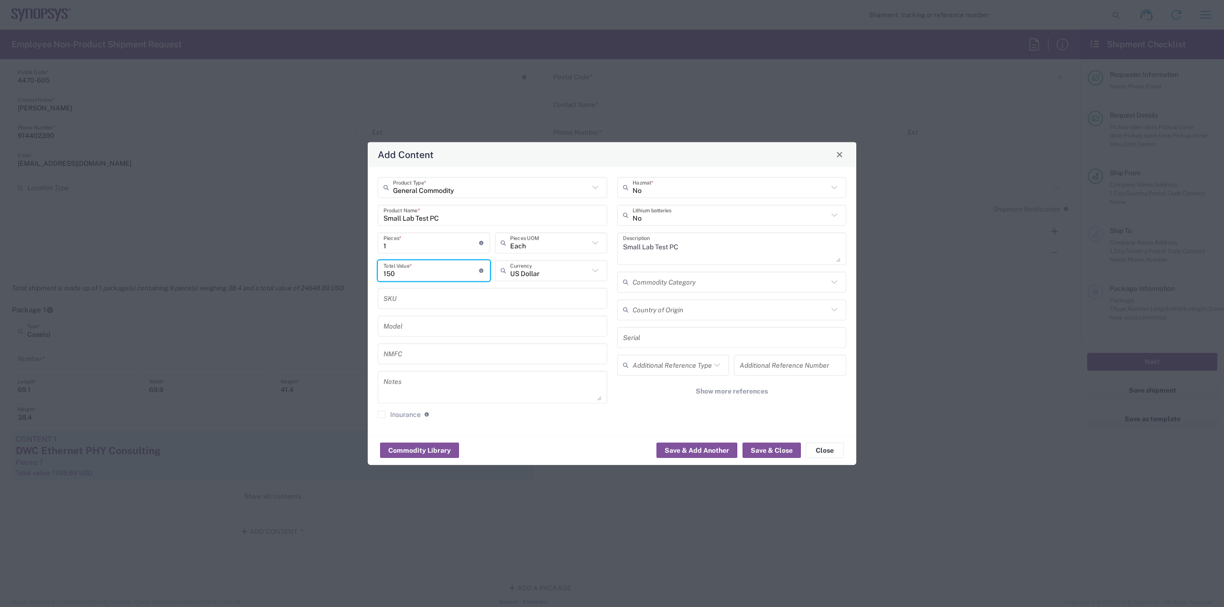
type input "150"
click at [535, 142] on div "Add Content" at bounding box center [612, 154] width 488 height 25
click at [683, 447] on button "Save & Add Another" at bounding box center [696, 450] width 81 height 15
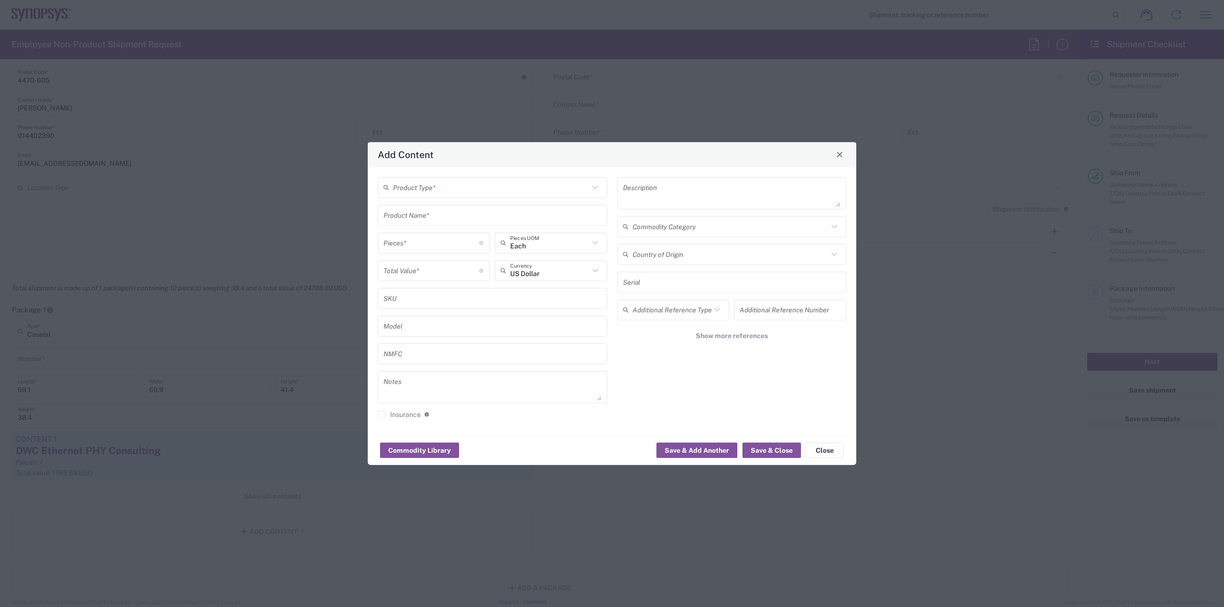
click at [568, 193] on input "text" at bounding box center [491, 187] width 196 height 17
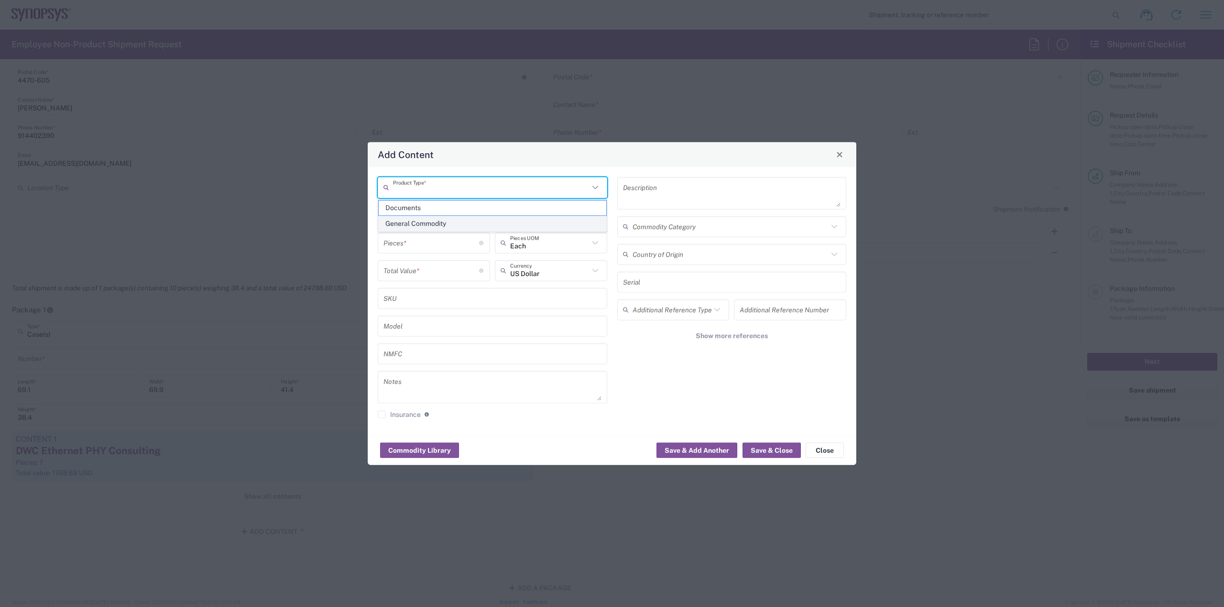
click at [493, 226] on span "General Commodity" at bounding box center [492, 224] width 227 height 15
type input "General Commodity"
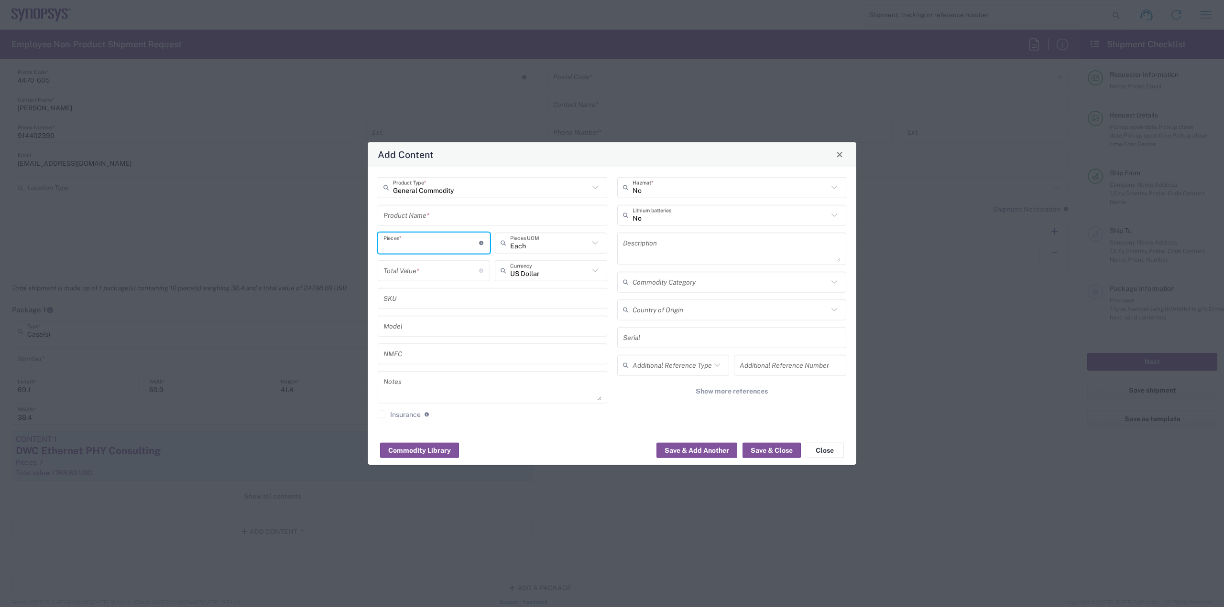
click at [455, 245] on input "number" at bounding box center [431, 243] width 96 height 17
type input "2"
click at [469, 218] on input "text" at bounding box center [492, 215] width 218 height 17
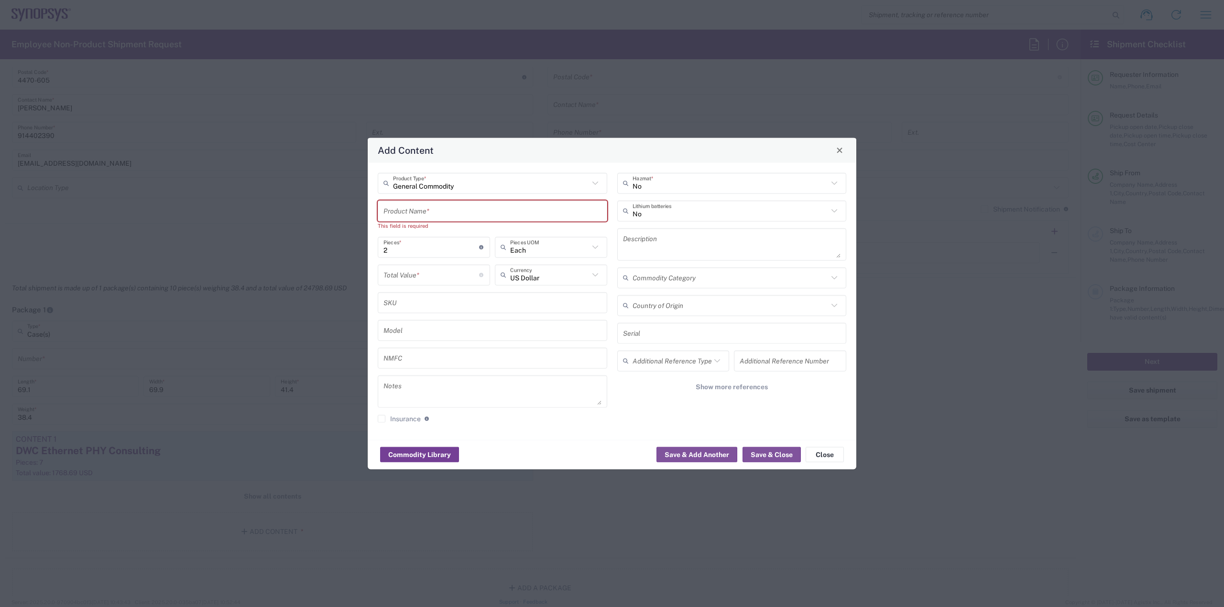
click at [437, 447] on button "Commodity Library" at bounding box center [419, 454] width 79 height 15
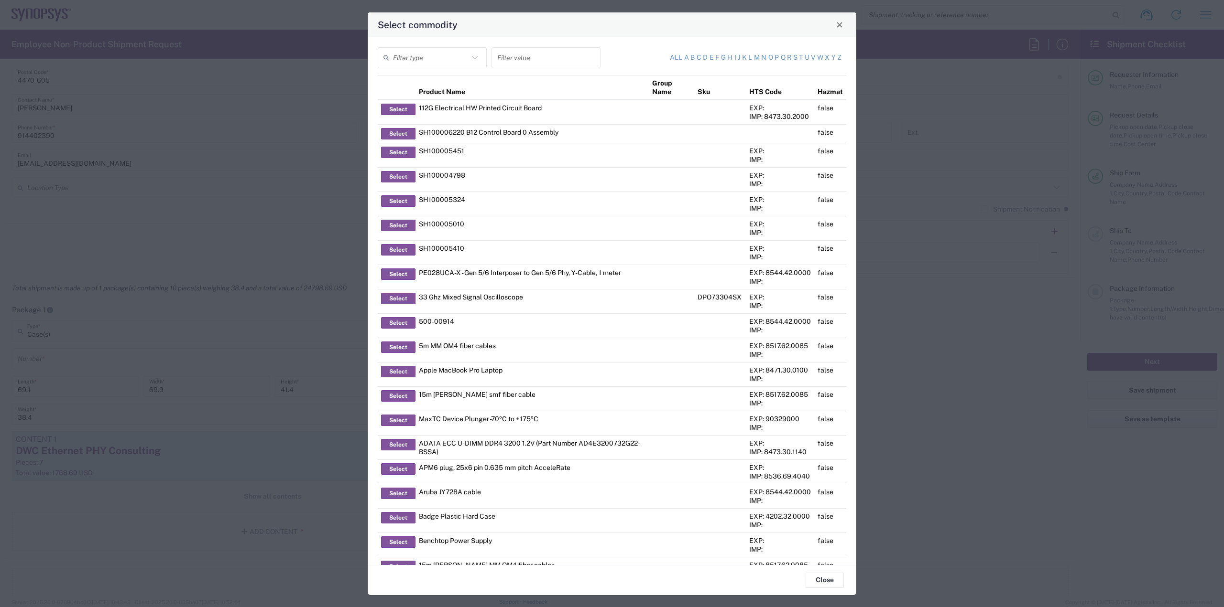
click at [477, 61] on icon at bounding box center [474, 58] width 12 height 12
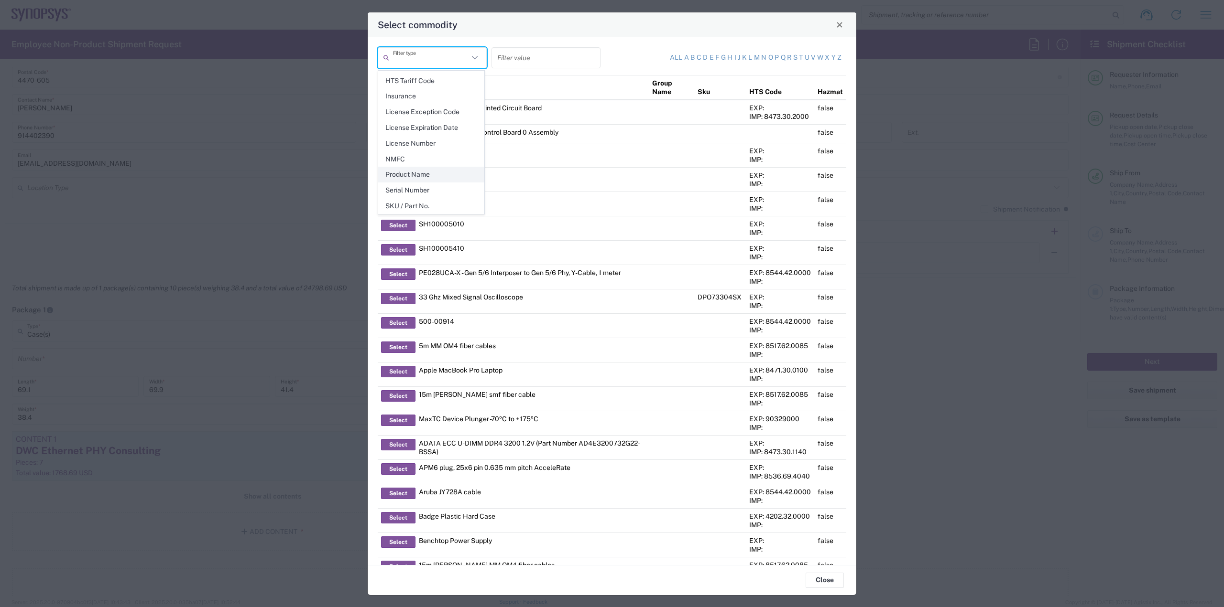
click at [447, 178] on span "Product Name" at bounding box center [431, 174] width 105 height 15
type input "Product Name"
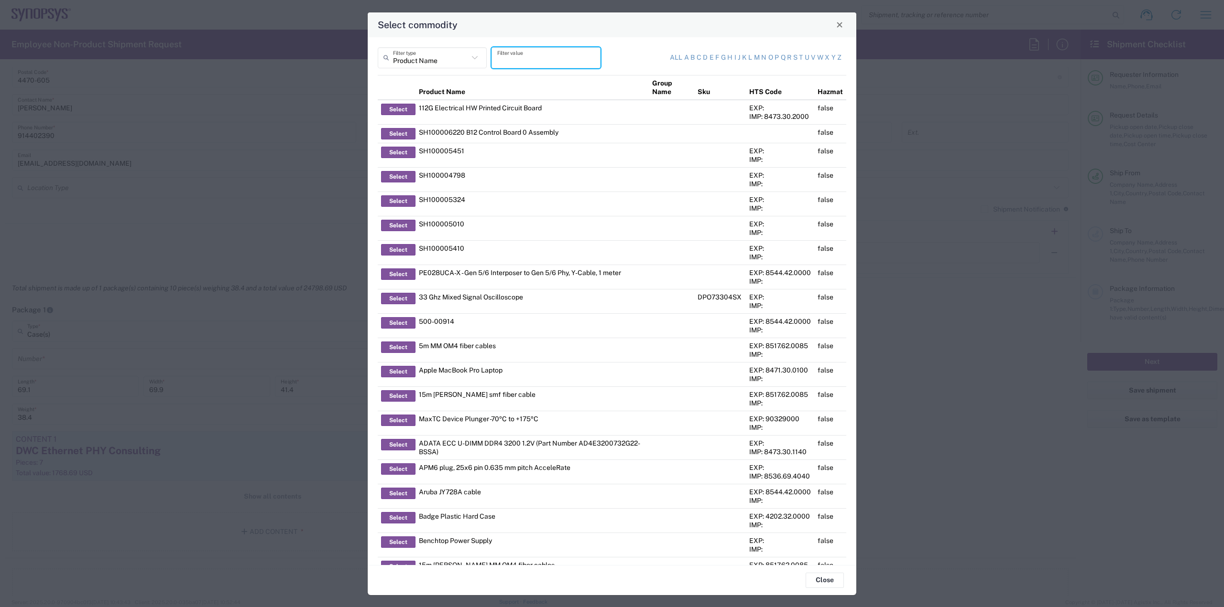
click at [526, 58] on input "text" at bounding box center [545, 57] width 97 height 17
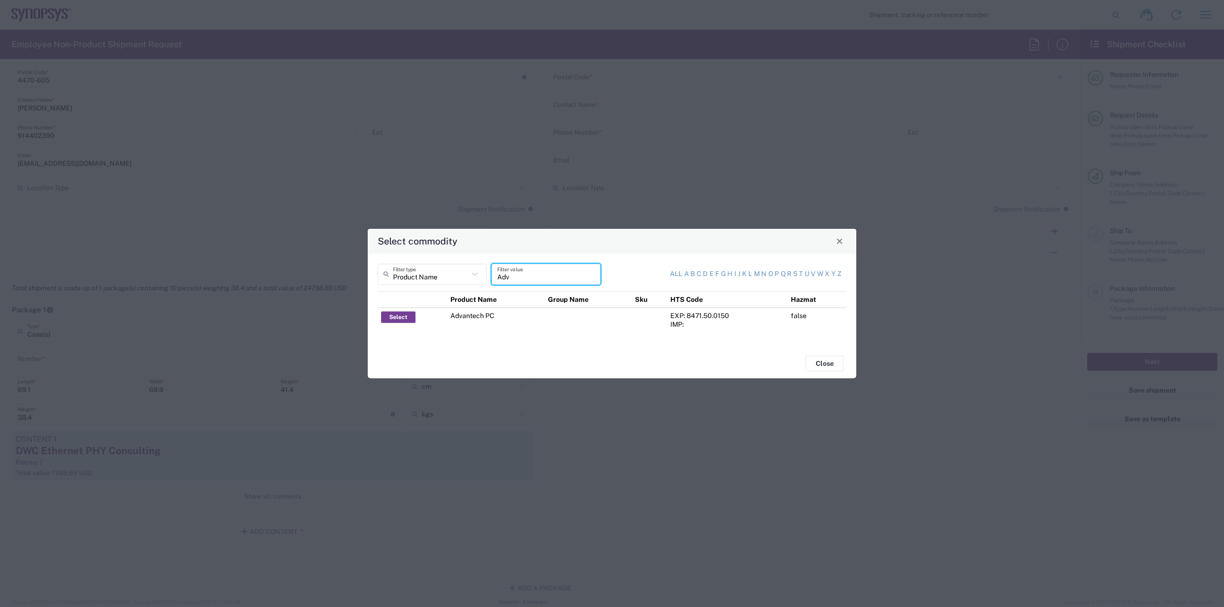
type input "Adv"
click at [402, 319] on button "Select" at bounding box center [398, 317] width 34 height 11
type input "Advantech PC"
type textarea "Advantech PC"
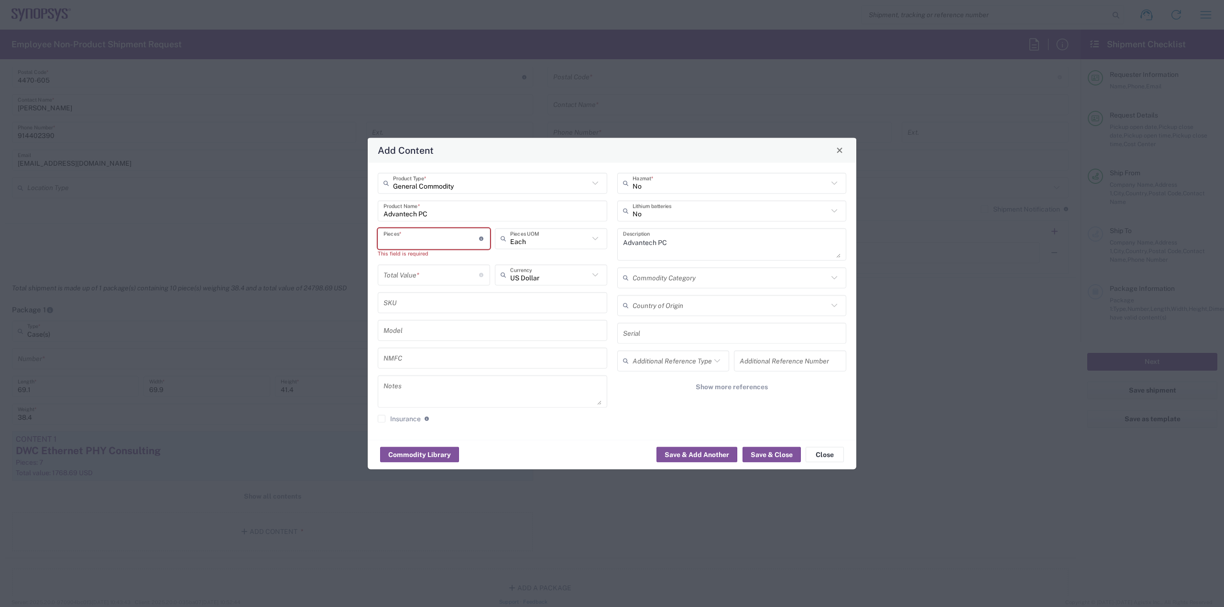
click at [429, 238] on input "number" at bounding box center [431, 238] width 96 height 17
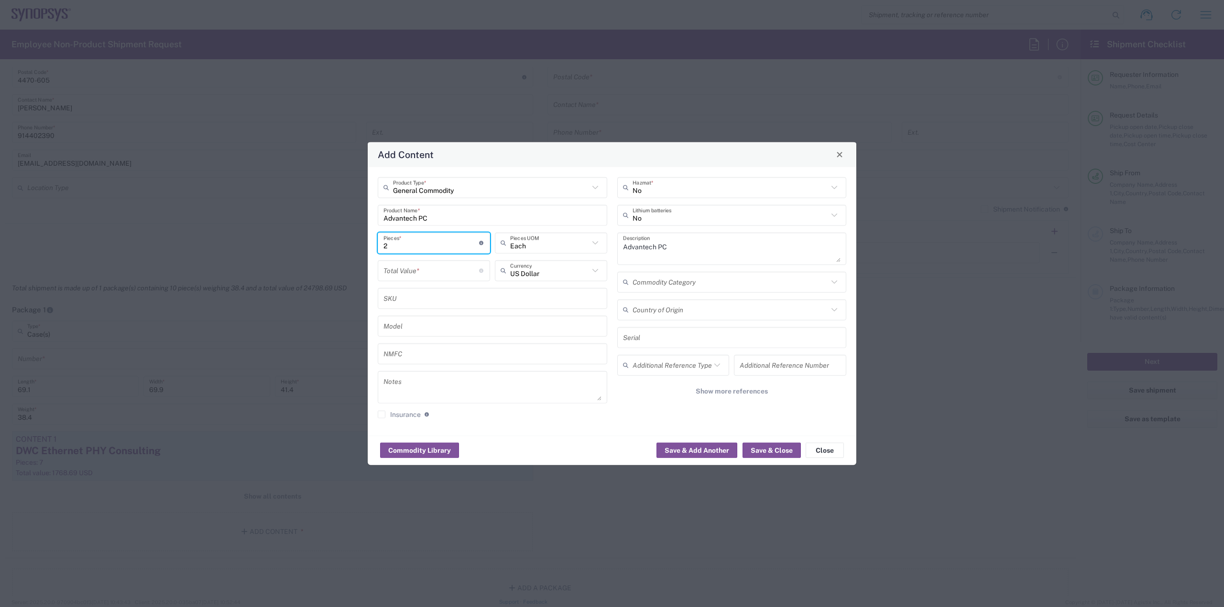
type input "2"
click at [428, 270] on input "number" at bounding box center [431, 270] width 96 height 17
type input "400"
click at [510, 430] on div "General Commodity Product Type * Advantech PC Product Name * 2 Pieces * Number …" at bounding box center [612, 301] width 488 height 269
click at [764, 449] on button "Save & Close" at bounding box center [771, 450] width 58 height 15
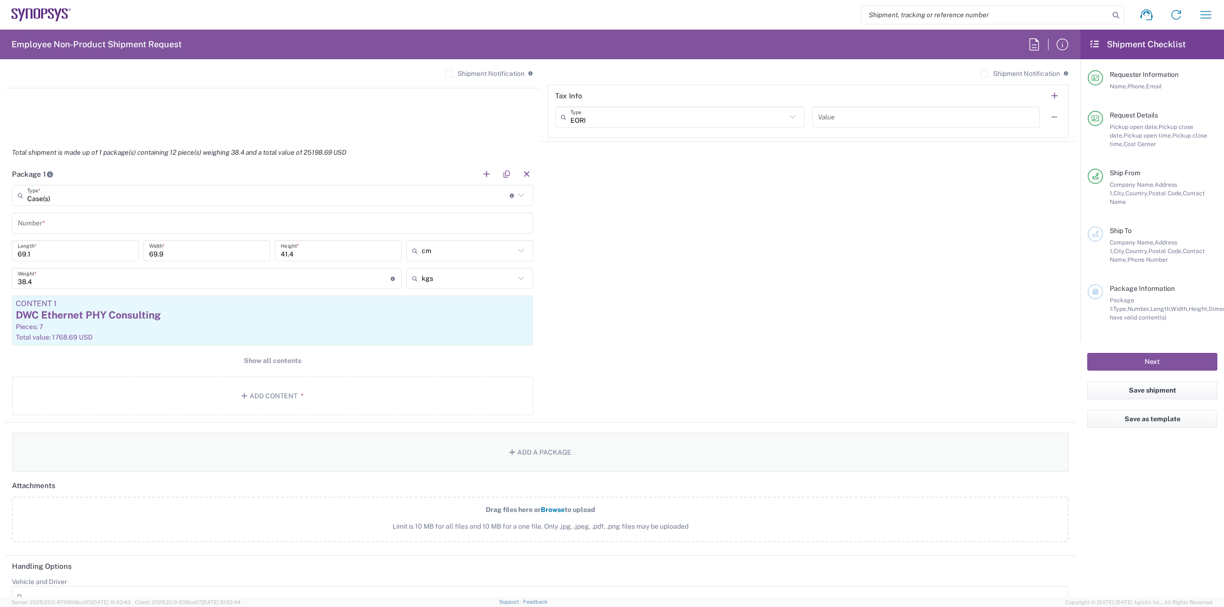
scroll to position [812, 0]
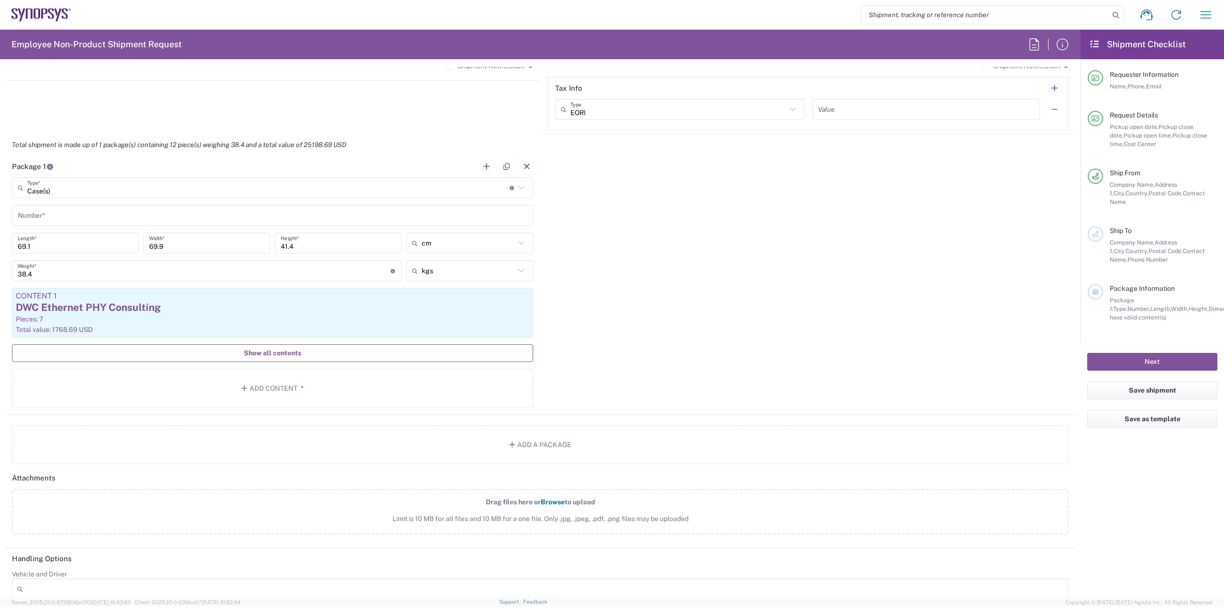
click at [257, 356] on span "Show all contents" at bounding box center [272, 353] width 57 height 9
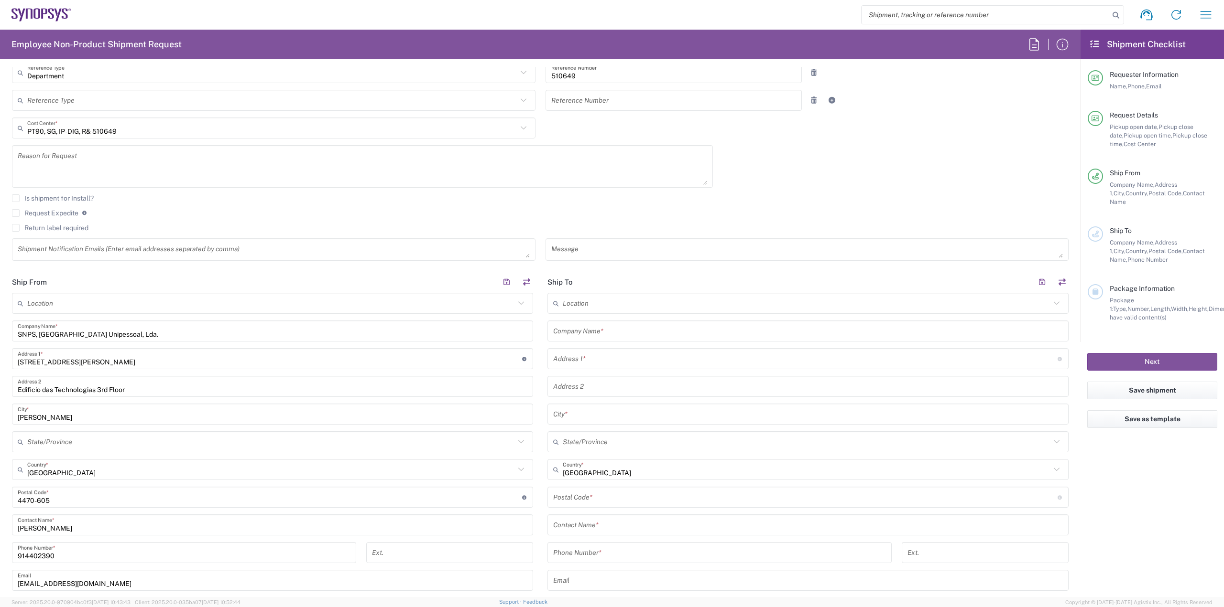
scroll to position [191, 0]
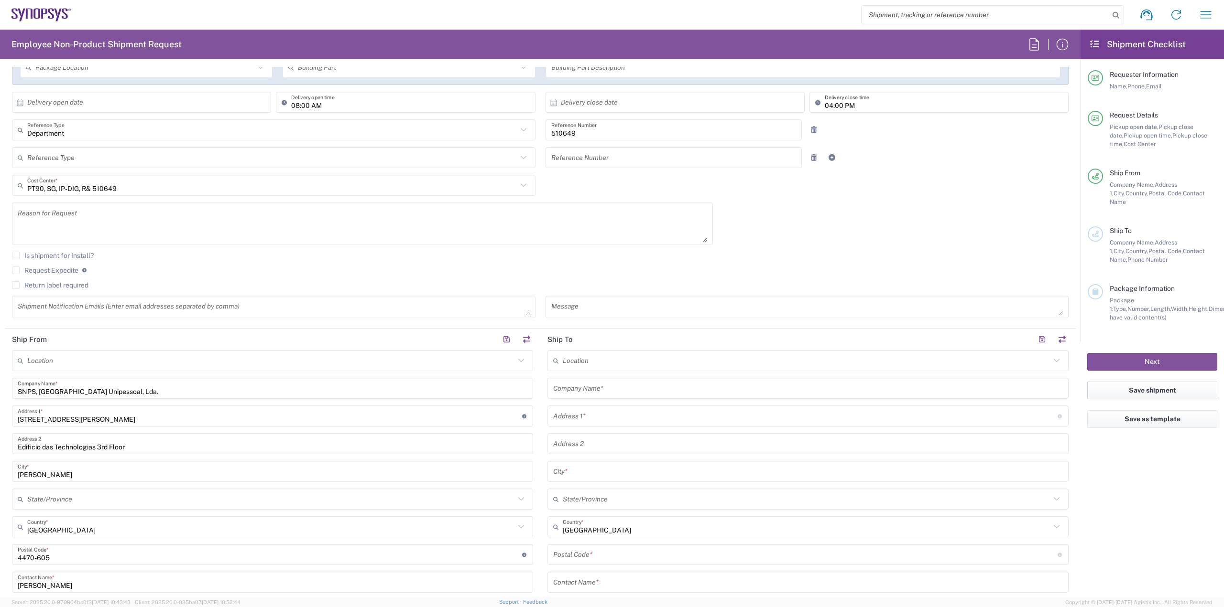
click at [1161, 384] on button "Save shipment" at bounding box center [1152, 391] width 130 height 18
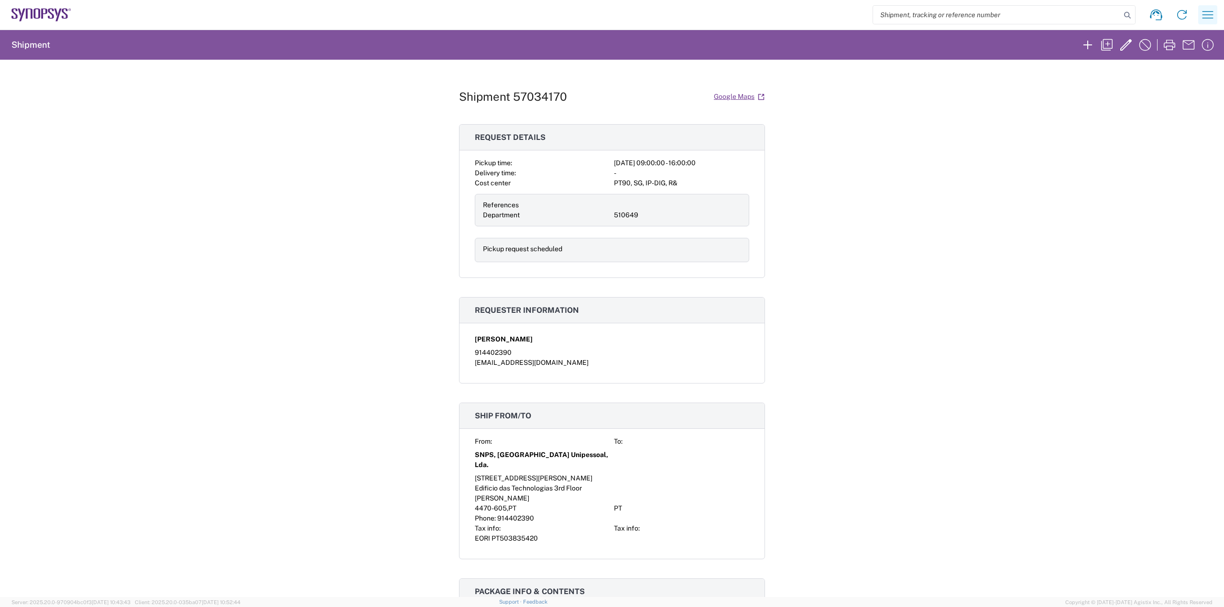
click at [1201, 8] on icon "button" at bounding box center [1207, 14] width 15 height 15
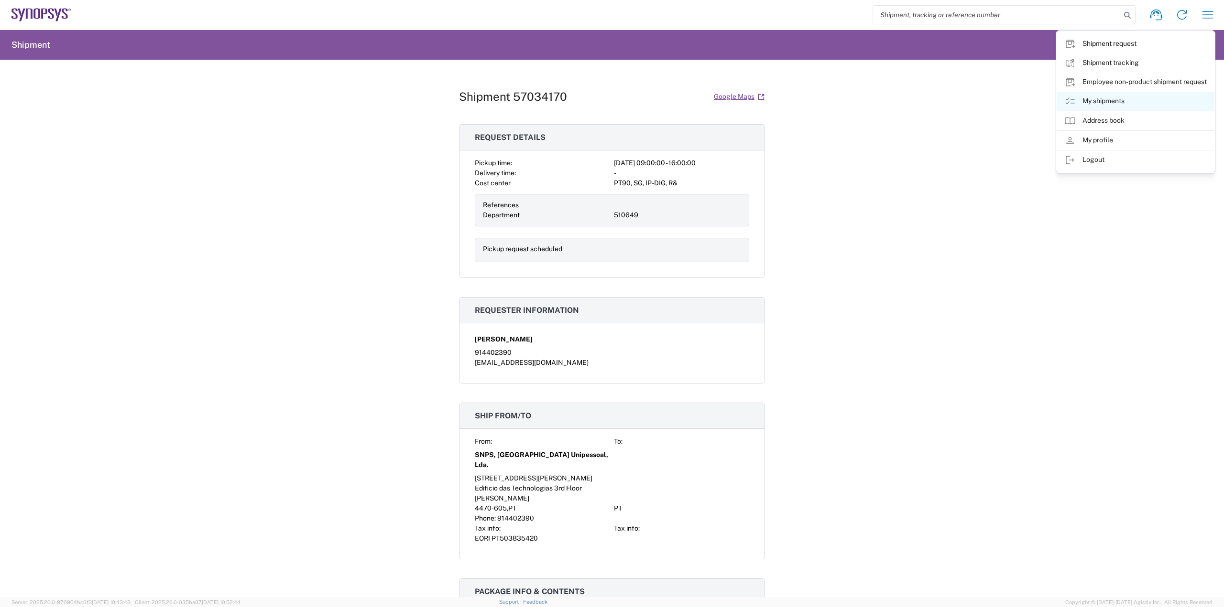
click at [1108, 97] on link "My shipments" at bounding box center [1135, 101] width 158 height 19
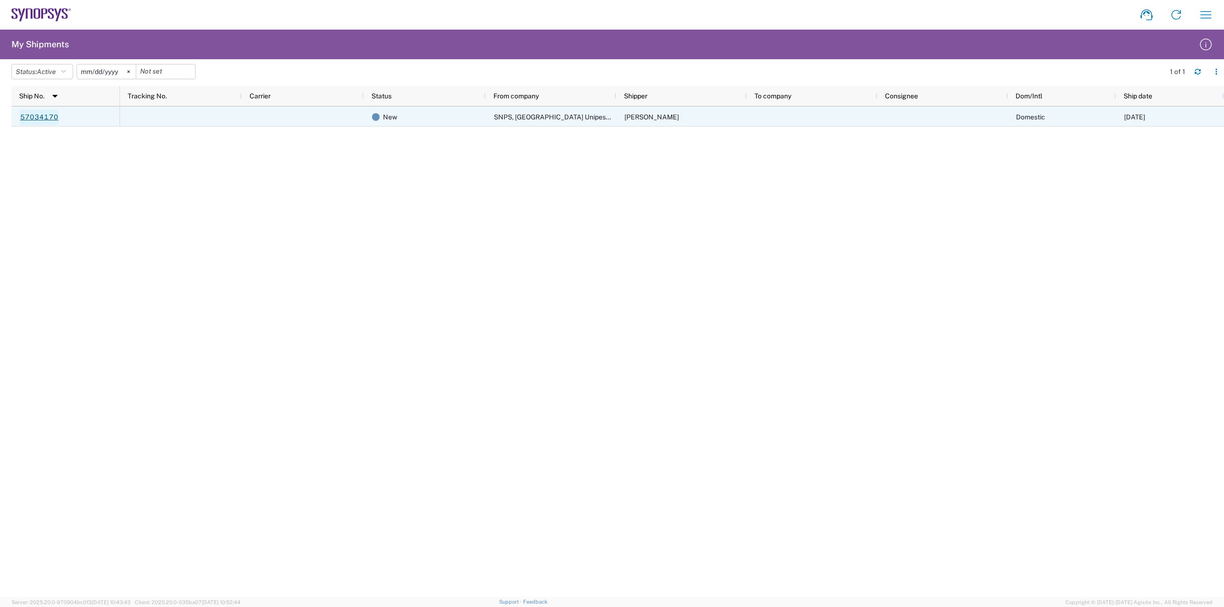
click at [42, 116] on link "57034170" at bounding box center [39, 117] width 39 height 15
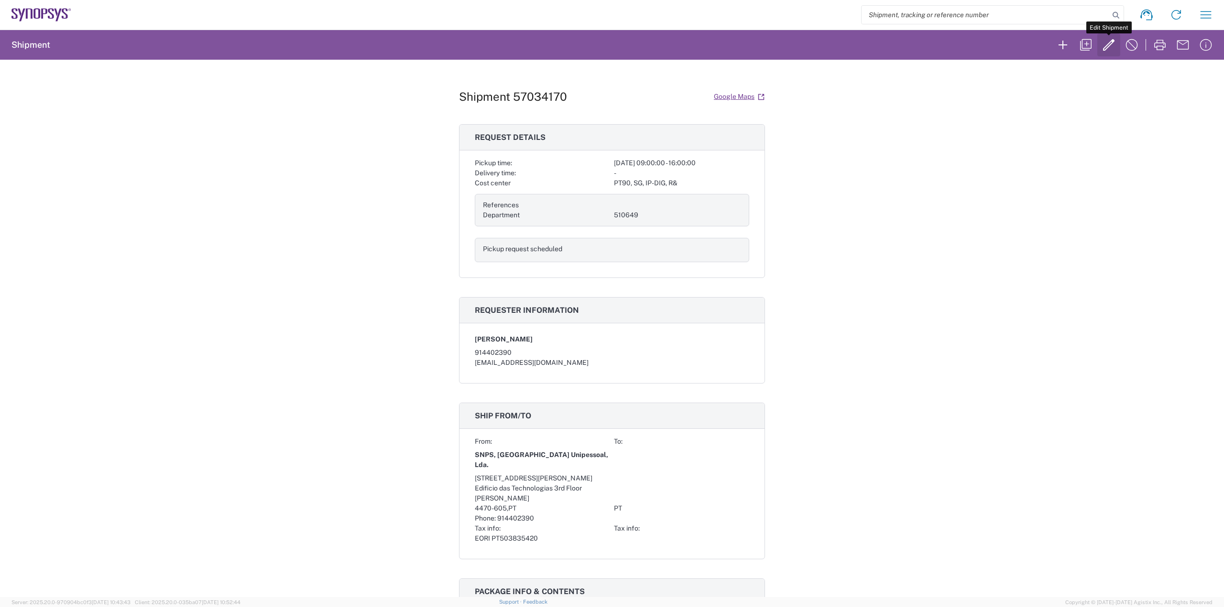
click at [1108, 42] on icon "button" at bounding box center [1108, 44] width 15 height 15
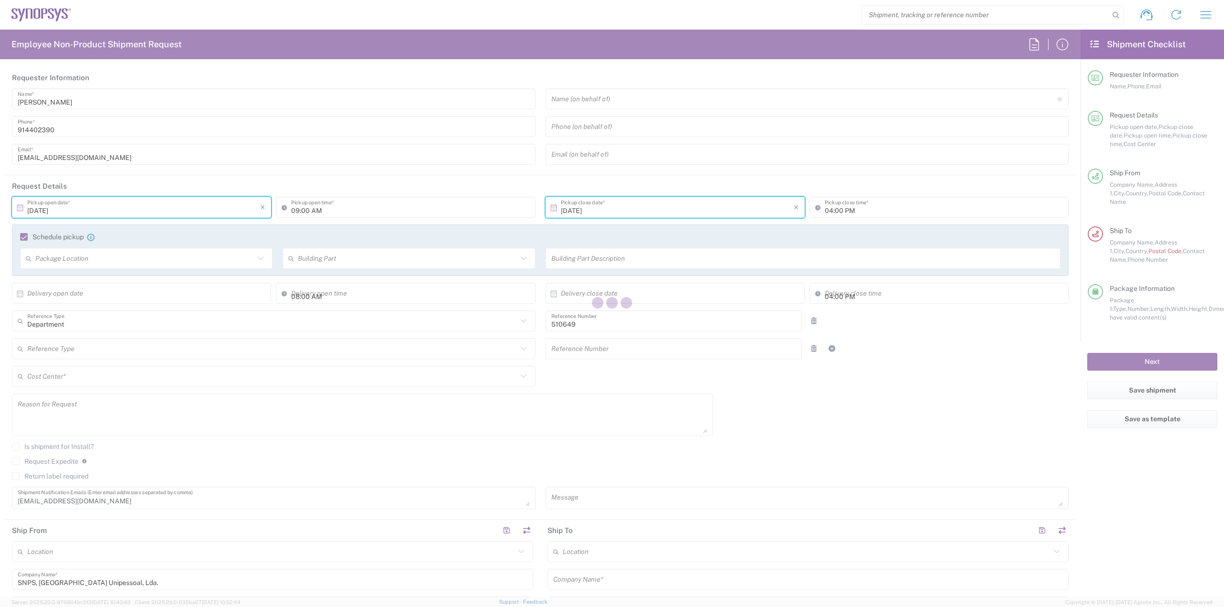
type input "Case(s)"
type input "PT90, SG, IP-DIG, R& 510649"
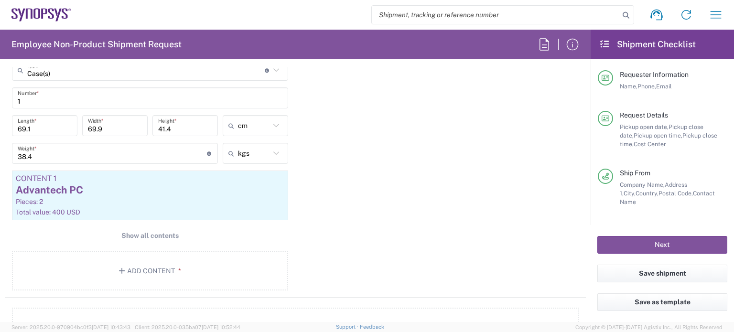
scroll to position [956, 0]
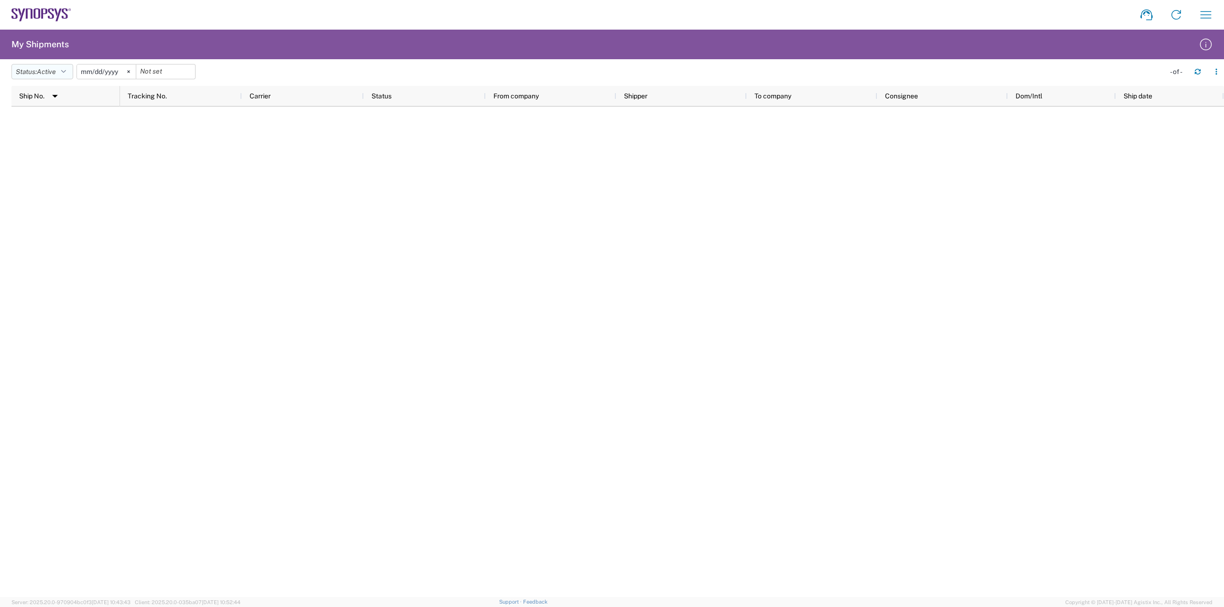
click at [66, 72] on icon "button" at bounding box center [63, 71] width 5 height 7
click at [38, 119] on span "All" at bounding box center [67, 122] width 111 height 15
click at [150, 64] on div "Status: All Active All Approved Booked Canceled Delivered Denied New On Hold Pe…" at bounding box center [617, 75] width 1212 height 22
click at [150, 70] on input "date" at bounding box center [155, 72] width 59 height 14
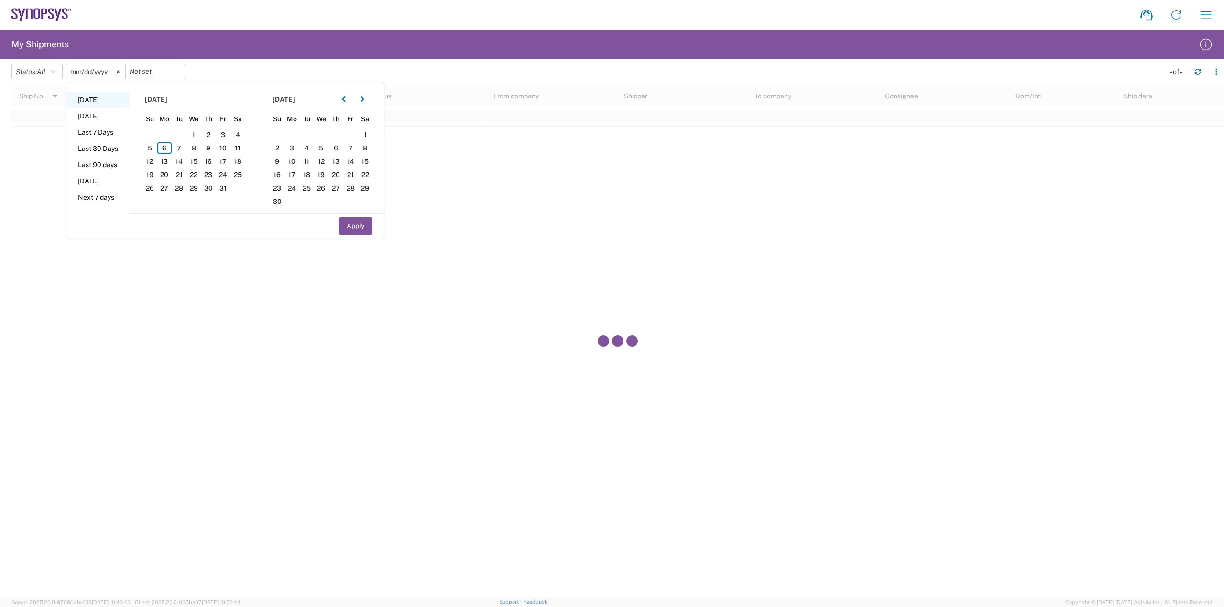
click at [85, 107] on li "Today" at bounding box center [97, 100] width 62 height 16
type input "2025-10-06"
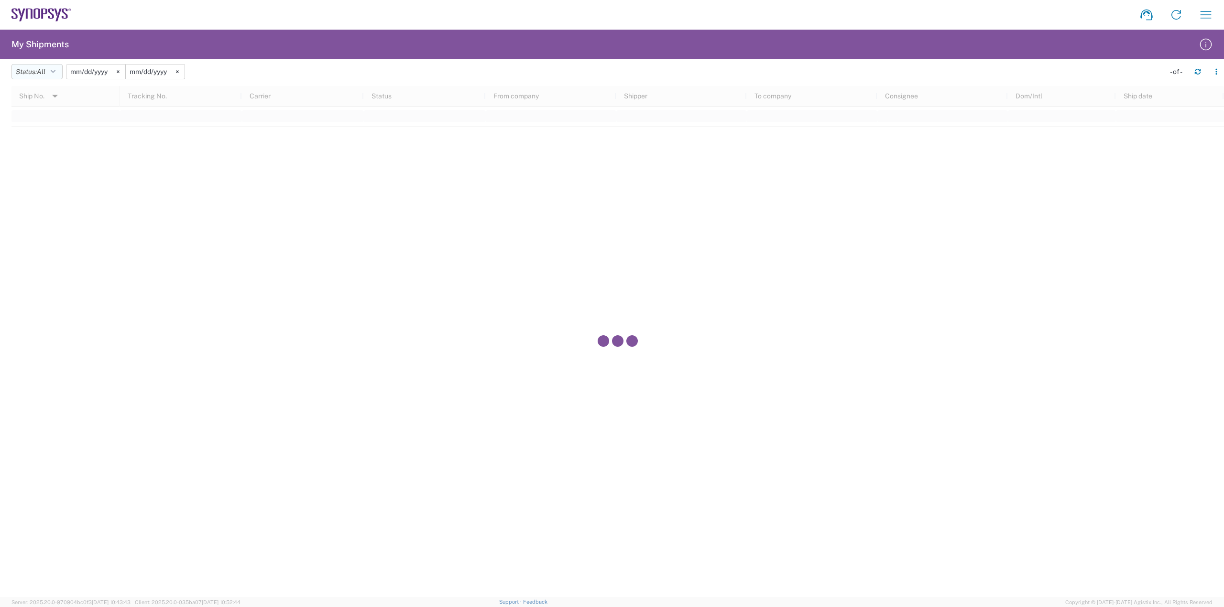
click at [45, 69] on span "All" at bounding box center [41, 72] width 9 height 8
click at [38, 177] on span "Delivered" at bounding box center [67, 180] width 111 height 15
click at [53, 75] on span "Delivered" at bounding box center [51, 72] width 29 height 8
click at [32, 125] on span "All" at bounding box center [67, 122] width 111 height 15
click at [119, 70] on icon at bounding box center [118, 71] width 3 height 3
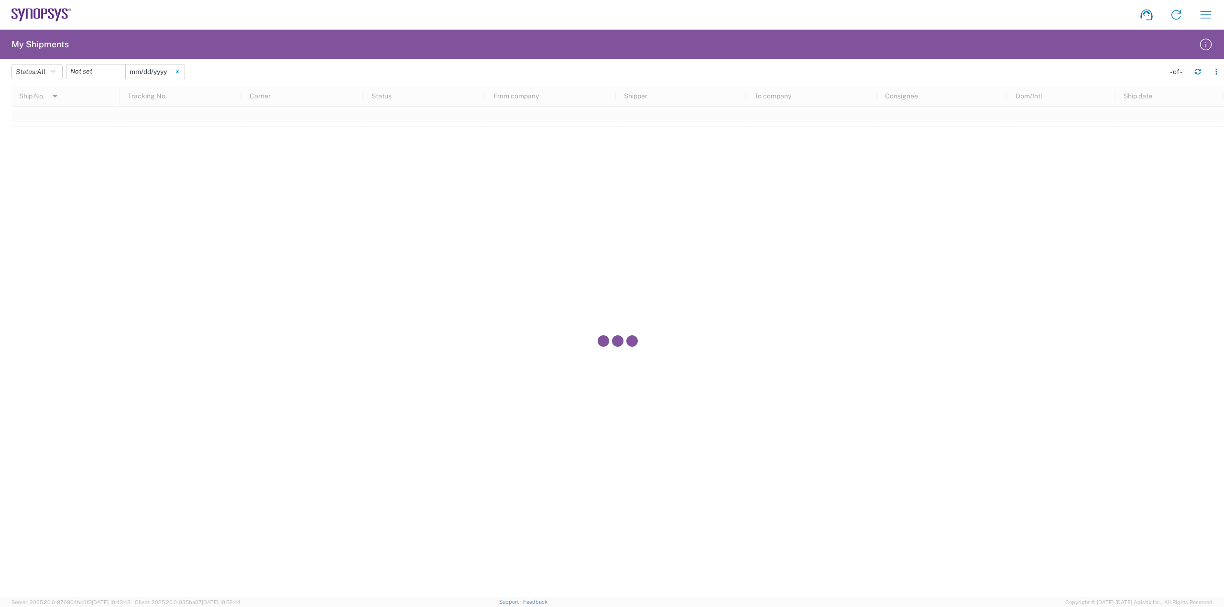
click at [179, 71] on icon at bounding box center [177, 71] width 3 height 3
click at [1201, 69] on button "button" at bounding box center [1197, 71] width 15 height 15
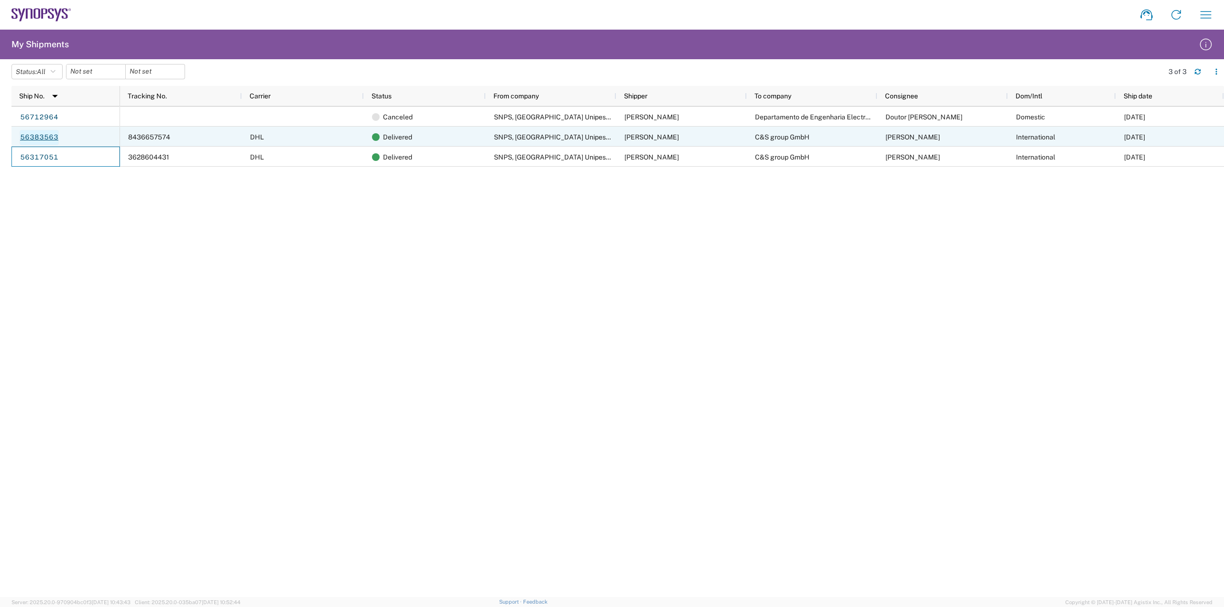
click at [43, 139] on link "56383563" at bounding box center [39, 137] width 39 height 15
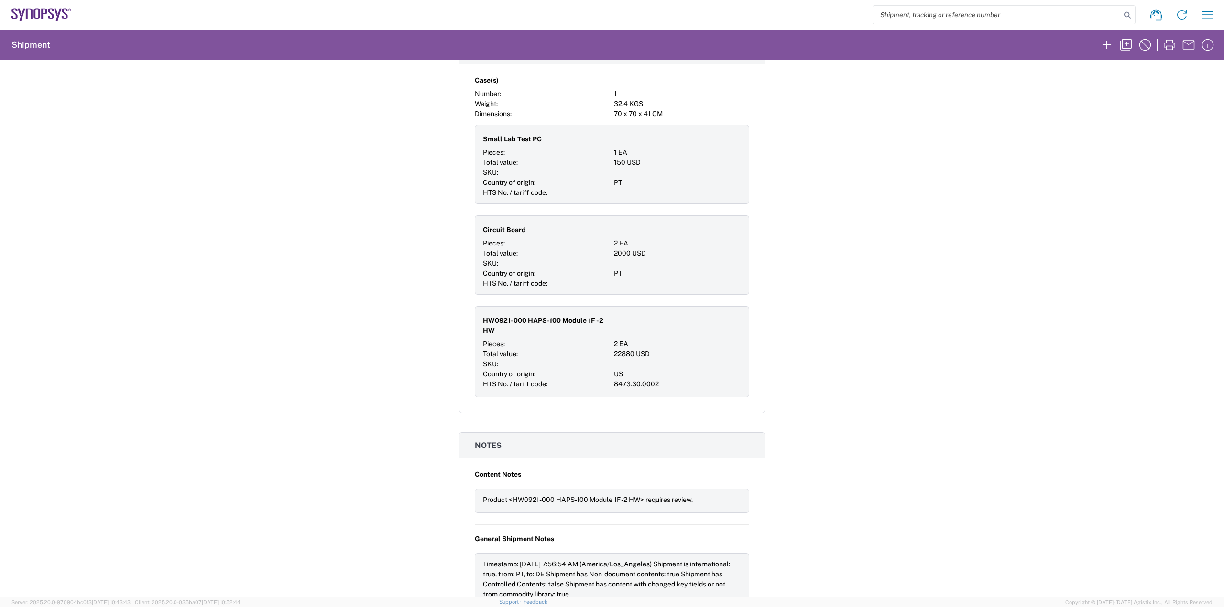
scroll to position [740, 0]
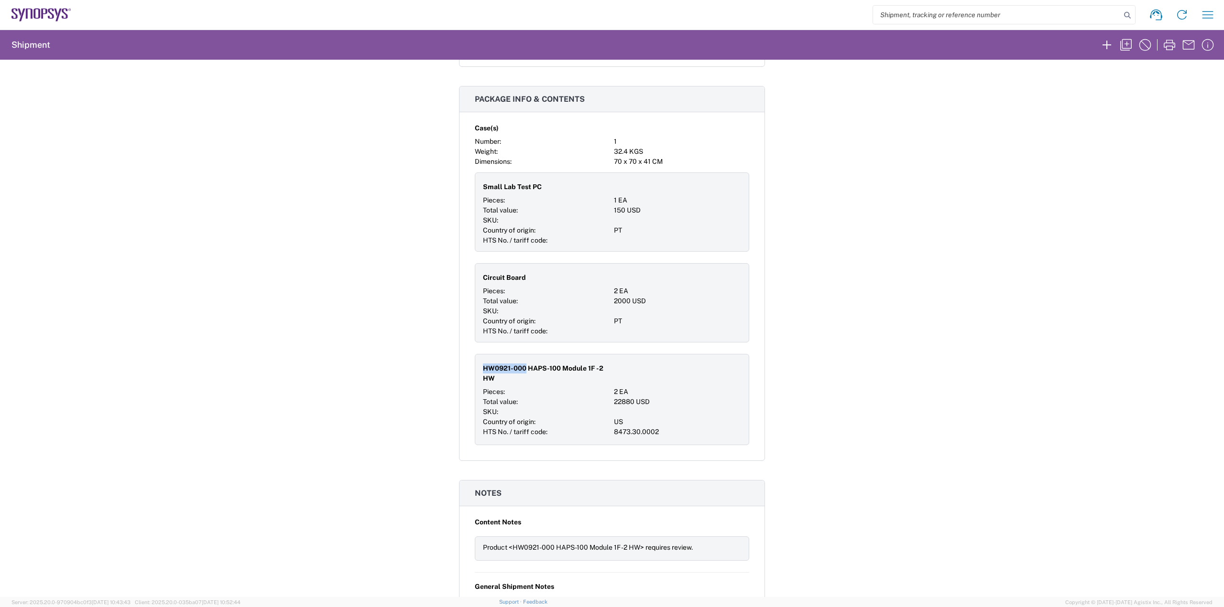
drag, startPoint x: 478, startPoint y: 358, endPoint x: 521, endPoint y: 360, distance: 43.5
click at [521, 360] on div "HW0921-000 HAPS-100 Module 1F -2 HW Pieces: 2 EA Total value: 22880 USD SKU: Co…" at bounding box center [612, 399] width 274 height 91
copy span "HW0921-000"
drag, startPoint x: 610, startPoint y: 393, endPoint x: 631, endPoint y: 393, distance: 21.0
click at [631, 397] on div "22880 USD" at bounding box center [677, 402] width 127 height 10
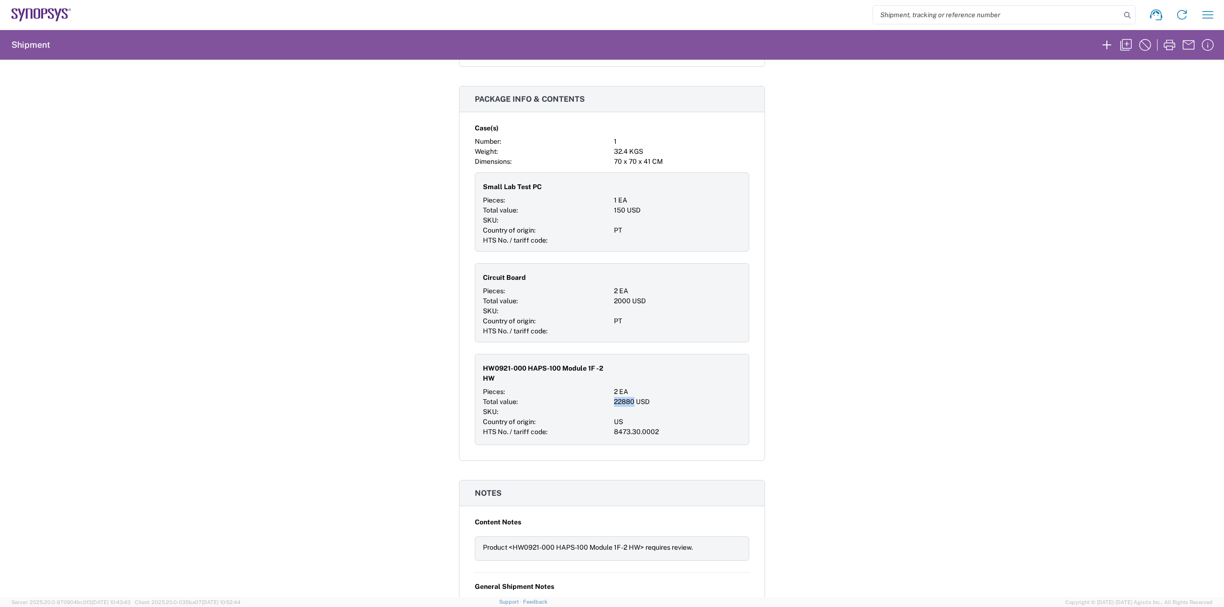
copy div "22880"
drag, startPoint x: 548, startPoint y: 177, endPoint x: 480, endPoint y: 177, distance: 67.4
click at [483, 179] on div "Small Lab Test PC" at bounding box center [546, 187] width 127 height 17
copy span "Small Lab Test PC"
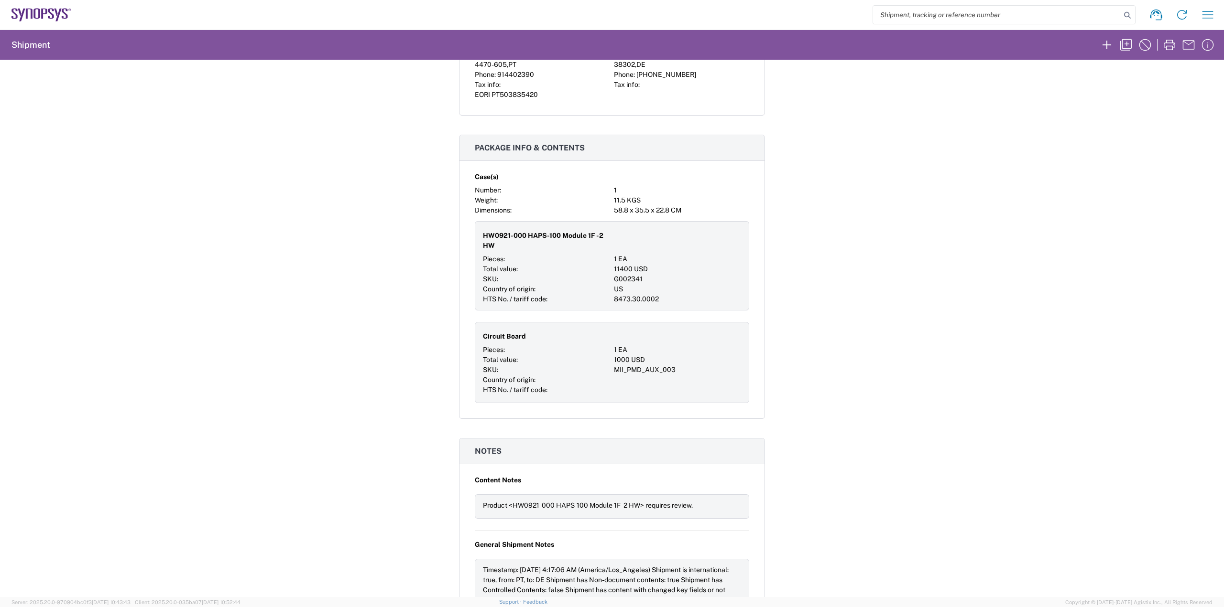
scroll to position [717, 0]
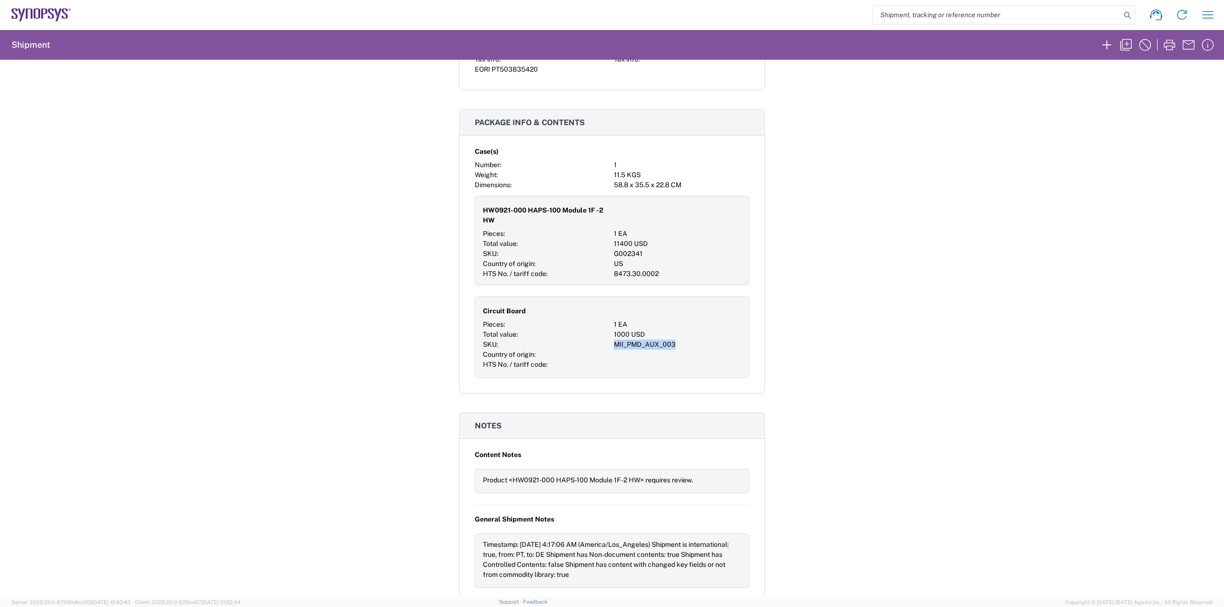
drag, startPoint x: 612, startPoint y: 337, endPoint x: 670, endPoint y: 336, distance: 57.8
click at [670, 340] on div "MII_PMD_AUX_003" at bounding box center [677, 345] width 127 height 10
copy div "MII_PMD_AUX_003"
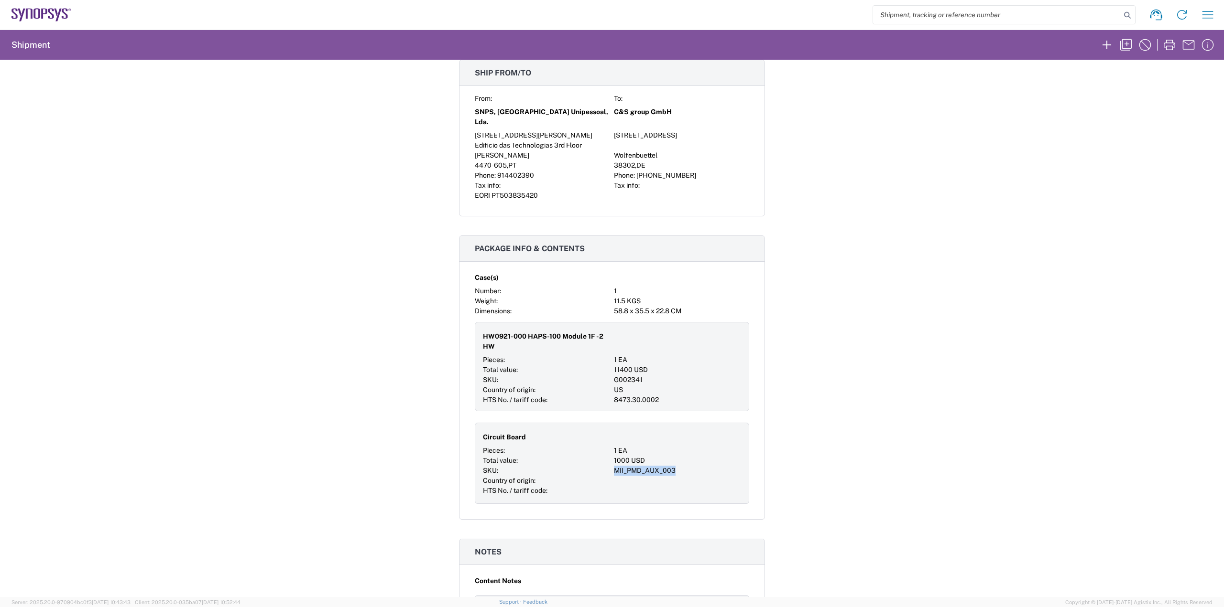
scroll to position [581, 0]
